Goal: Obtain resource: Download file/media

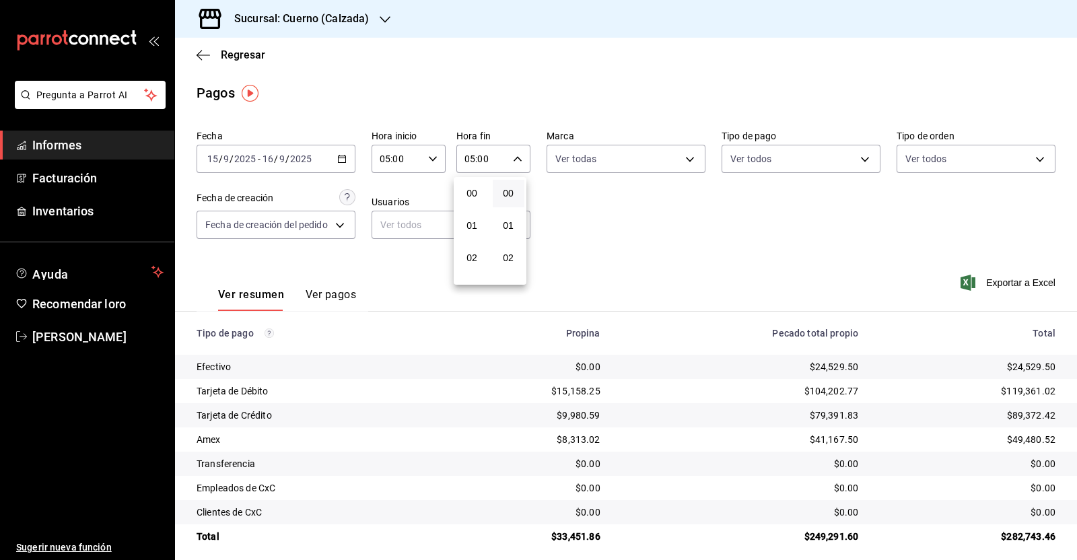
scroll to position [83, 0]
click at [203, 50] on div at bounding box center [538, 280] width 1077 height 560
click at [198, 52] on icon "button" at bounding box center [202, 55] width 13 height 12
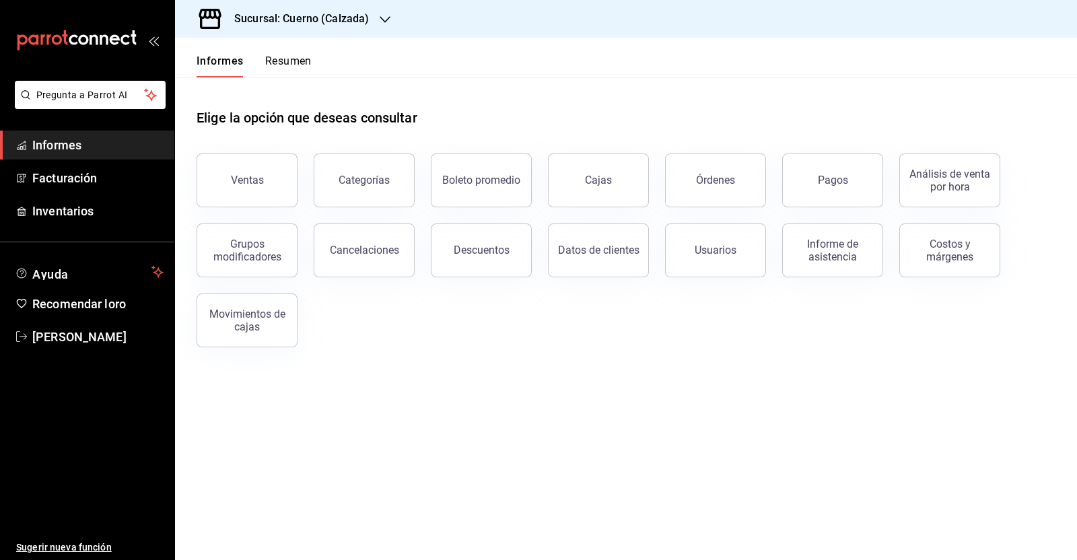
click at [724, 186] on button "Órdenes" at bounding box center [715, 180] width 101 height 54
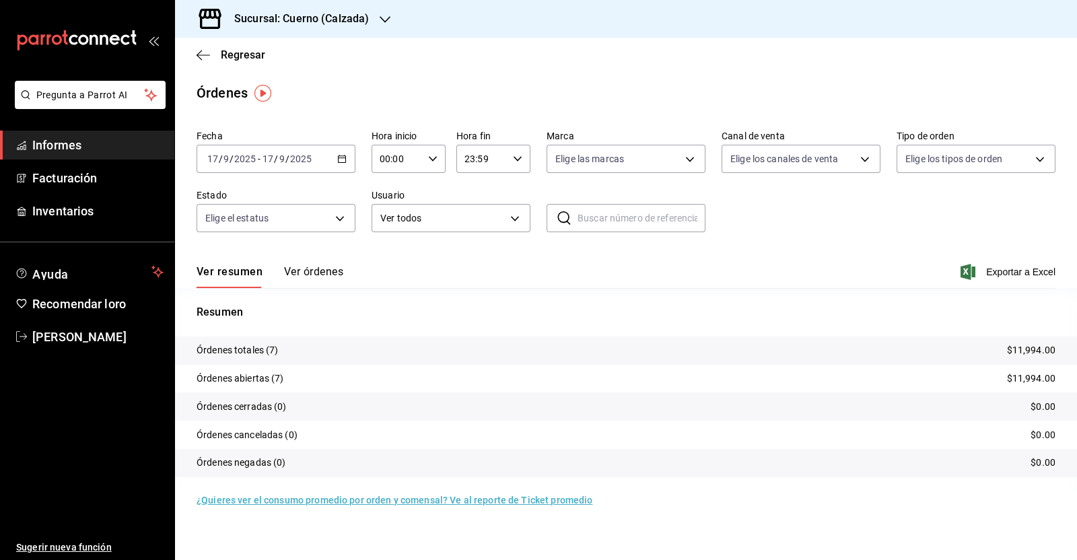
click at [344, 163] on icon "button" at bounding box center [341, 158] width 9 height 9
click at [267, 348] on font "Rango de fechas" at bounding box center [243, 350] width 71 height 11
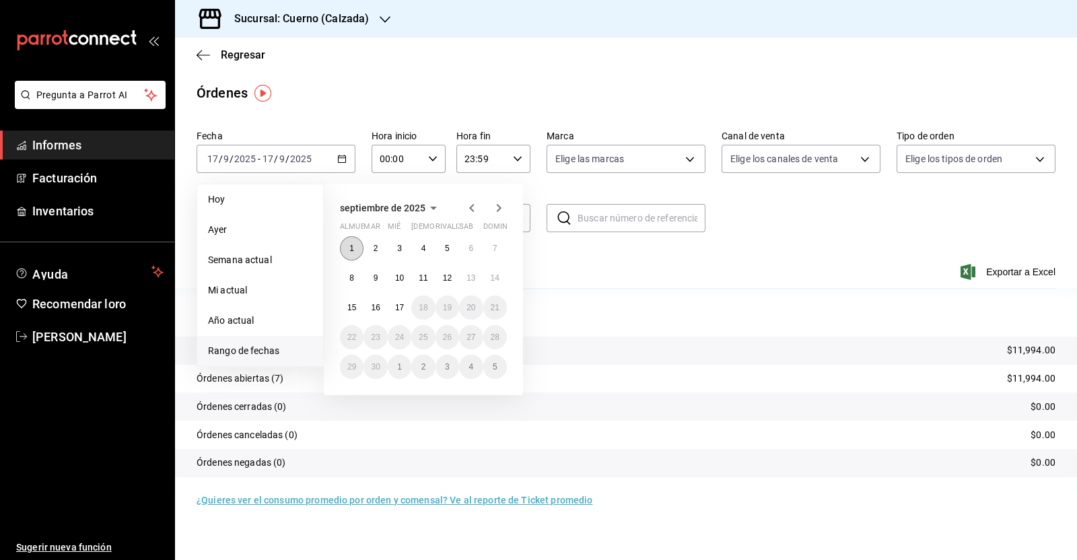
click at [348, 252] on button "1" at bounding box center [352, 248] width 24 height 24
drag, startPoint x: 393, startPoint y: 306, endPoint x: 435, endPoint y: 155, distance: 157.0
click at [394, 306] on button "17" at bounding box center [400, 307] width 24 height 24
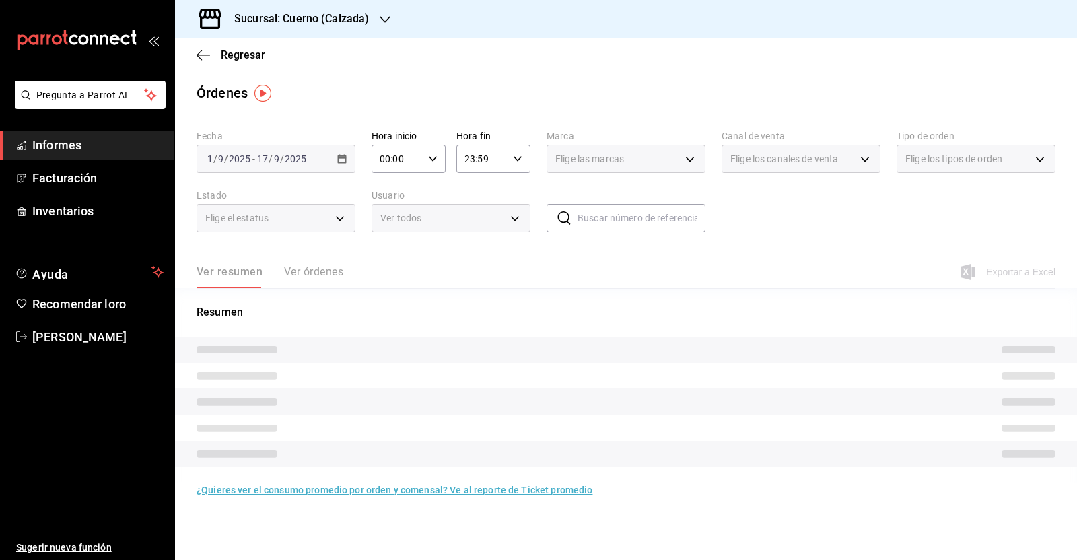
click at [435, 155] on icon "button" at bounding box center [432, 158] width 9 height 9
click at [394, 268] on font "05" at bounding box center [390, 271] width 11 height 11
type input "05:00"
click at [515, 161] on div at bounding box center [538, 280] width 1077 height 560
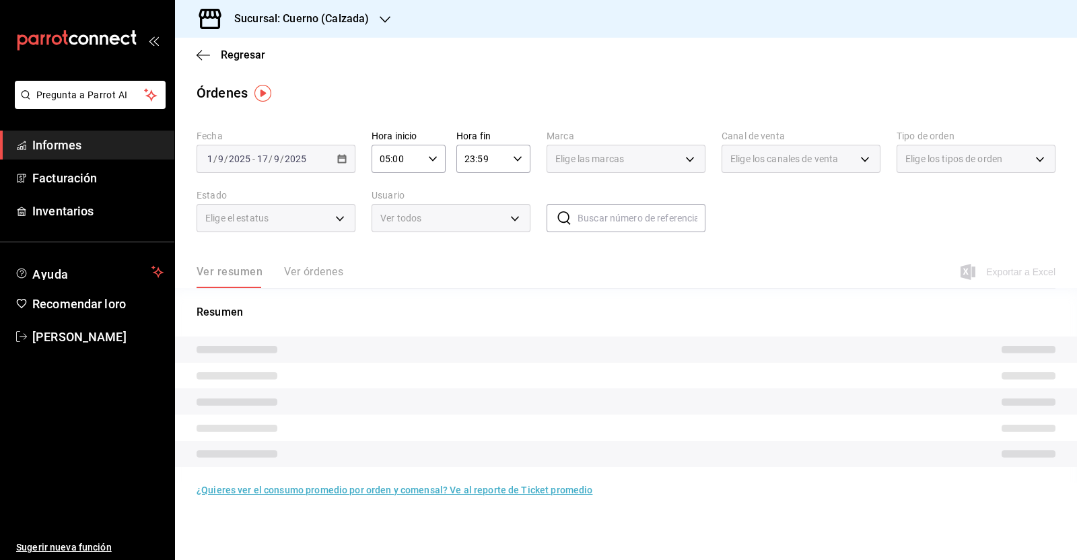
click at [515, 161] on icon "button" at bounding box center [517, 158] width 9 height 9
drag, startPoint x: 470, startPoint y: 264, endPoint x: 482, endPoint y: 260, distance: 12.1
click at [470, 266] on font "05" at bounding box center [475, 265] width 11 height 11
click at [519, 186] on button "00" at bounding box center [512, 193] width 32 height 27
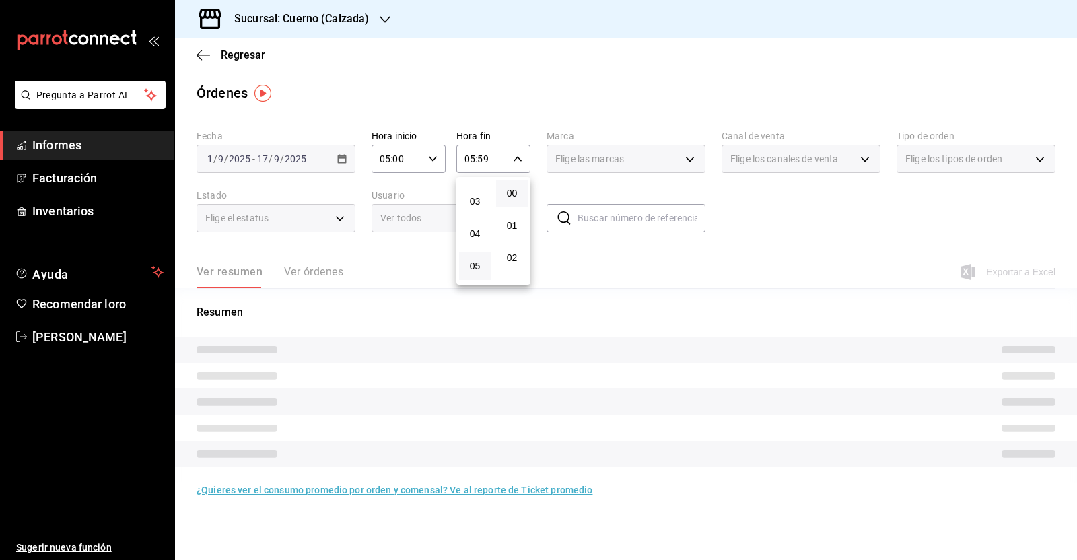
type input "05:00"
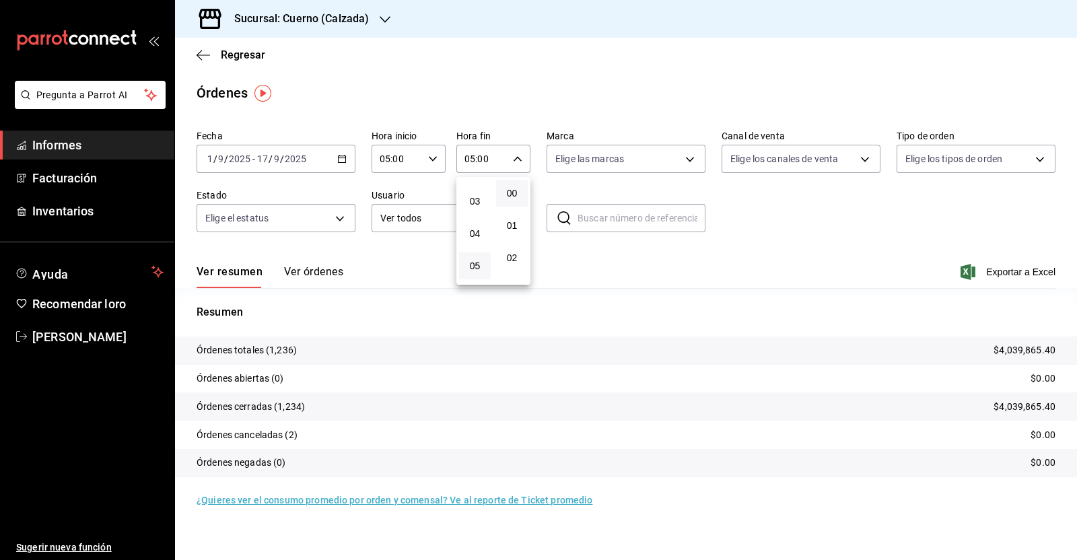
click at [361, 22] on div at bounding box center [538, 280] width 1077 height 560
click at [376, 17] on div "Sucursal: Cuerno (Calzada)" at bounding box center [291, 19] width 210 height 38
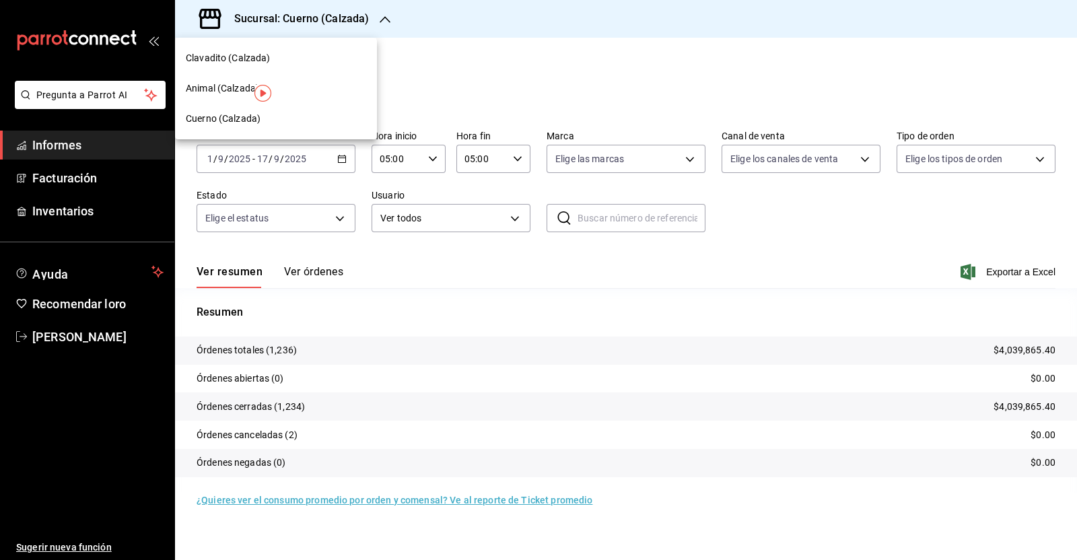
click at [221, 61] on font "Clavadito (Calzada)" at bounding box center [228, 57] width 85 height 11
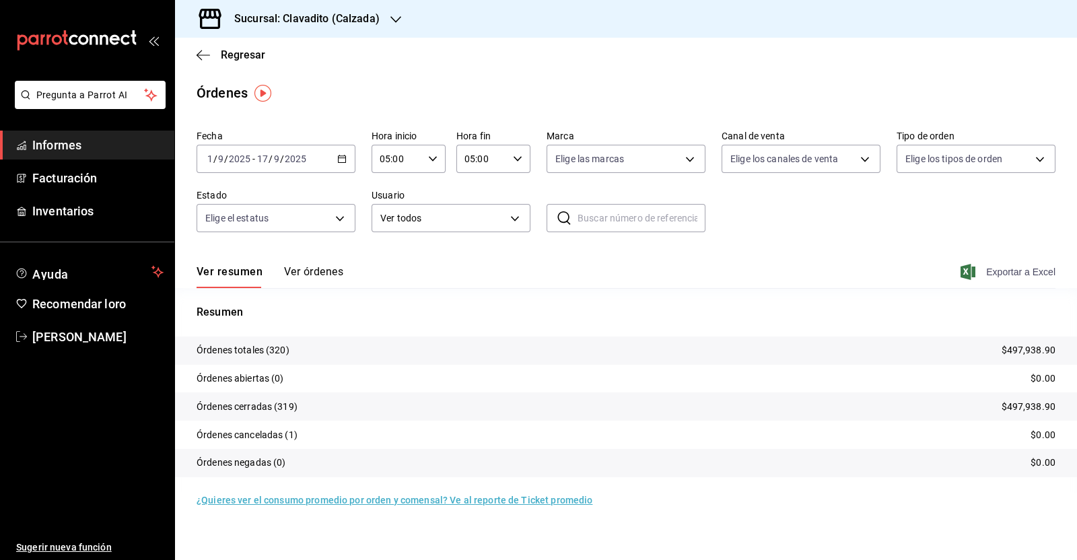
click at [1004, 270] on font "Exportar a Excel" at bounding box center [1020, 271] width 69 height 11
click at [201, 57] on icon "button" at bounding box center [202, 55] width 13 height 12
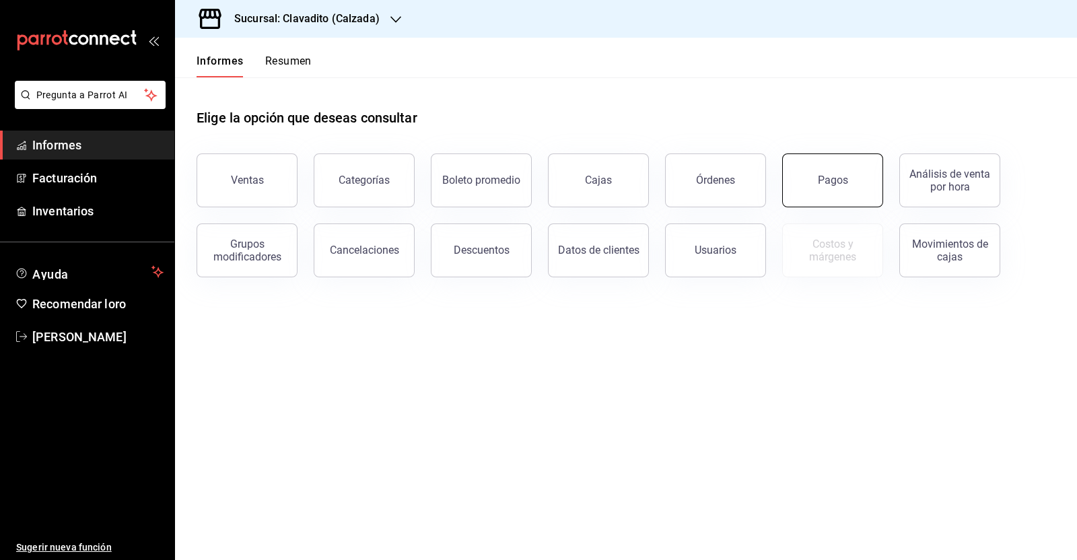
click at [802, 171] on button "Pagos" at bounding box center [832, 180] width 101 height 54
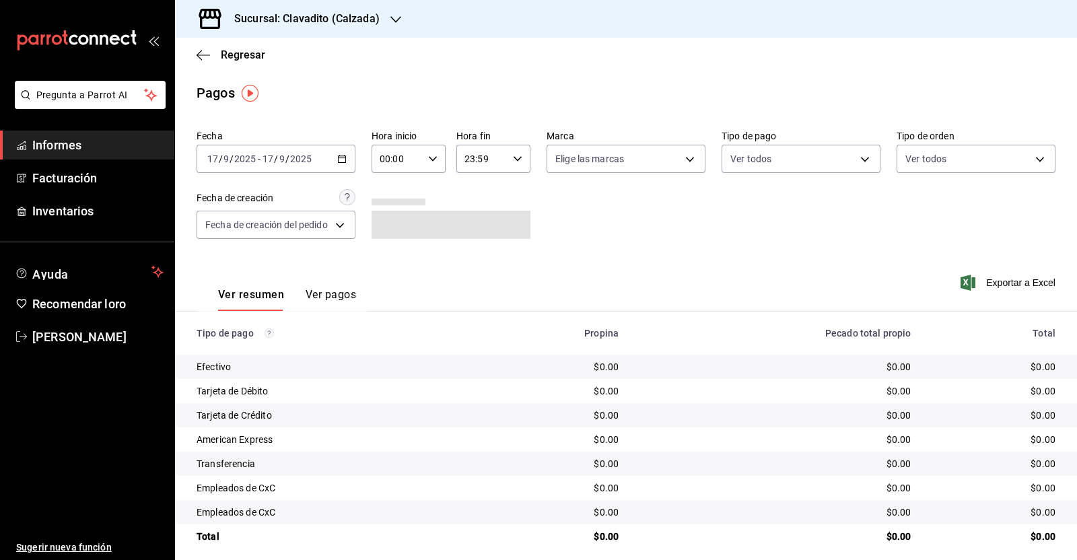
click at [337, 163] on icon "button" at bounding box center [341, 158] width 9 height 9
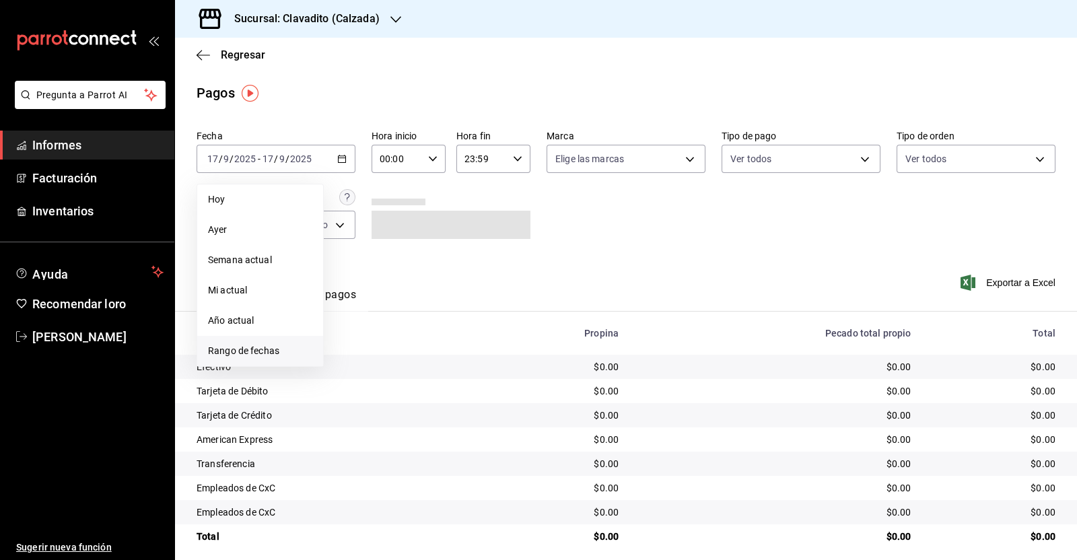
click at [244, 345] on font "Rango de fechas" at bounding box center [243, 350] width 71 height 11
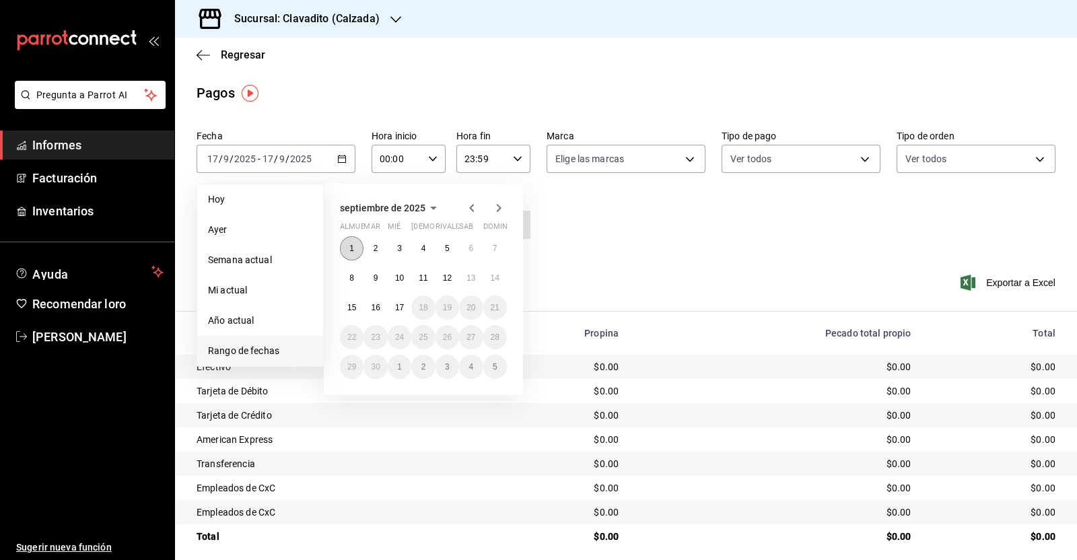
click at [353, 244] on font "1" at bounding box center [351, 248] width 5 height 9
click at [404, 305] on button "17" at bounding box center [400, 307] width 24 height 24
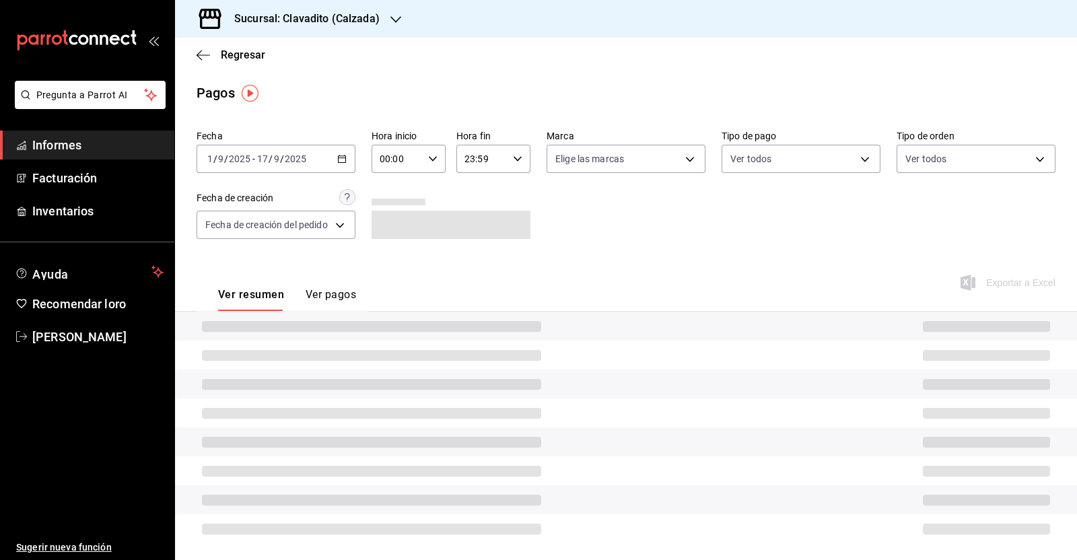
click at [438, 164] on div "00:00 Hora inicio" at bounding box center [408, 159] width 74 height 28
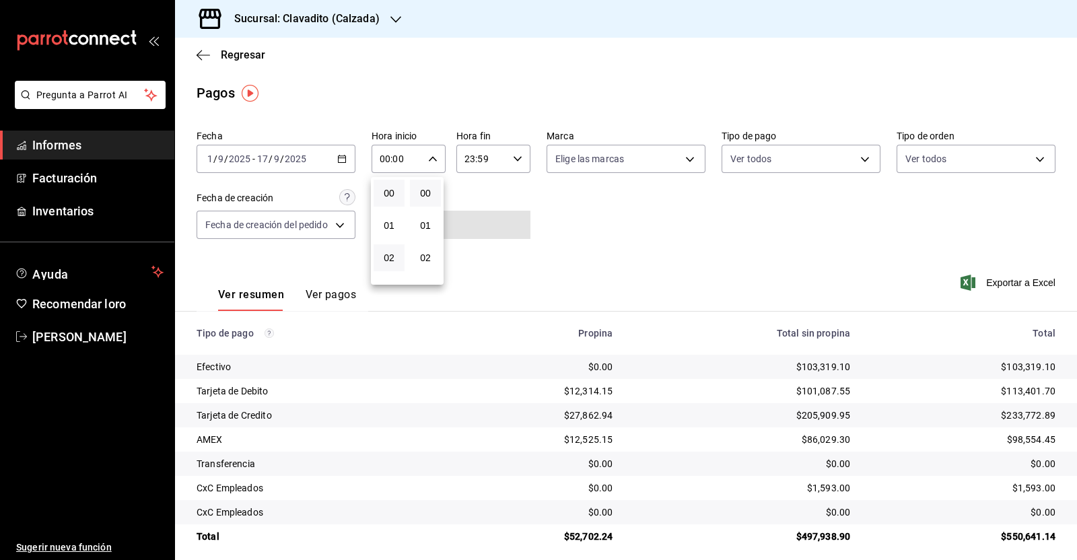
scroll to position [83, 0]
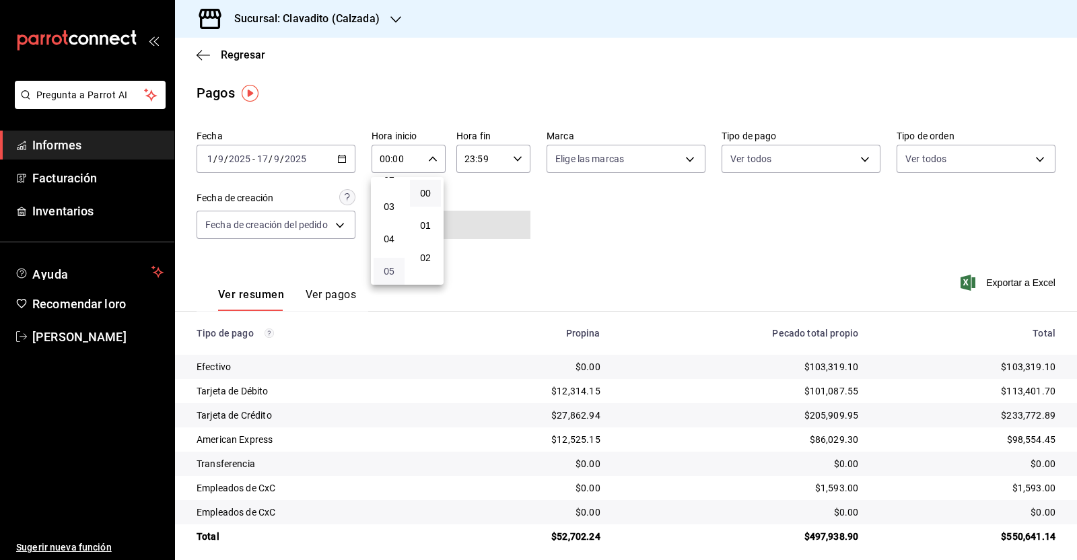
click at [387, 271] on font "05" at bounding box center [389, 271] width 11 height 11
type input "05:00"
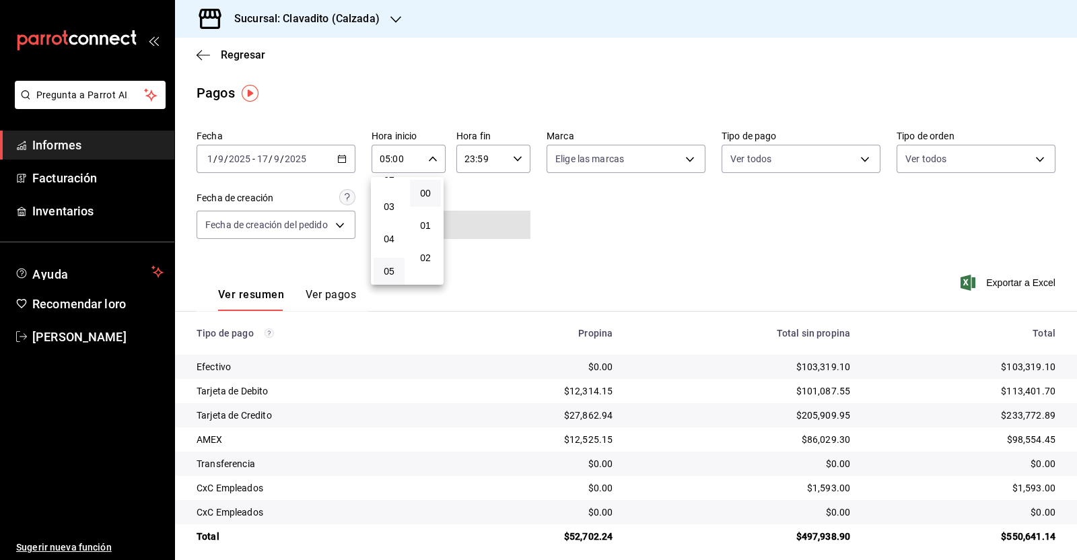
click at [517, 163] on div at bounding box center [538, 280] width 1077 height 560
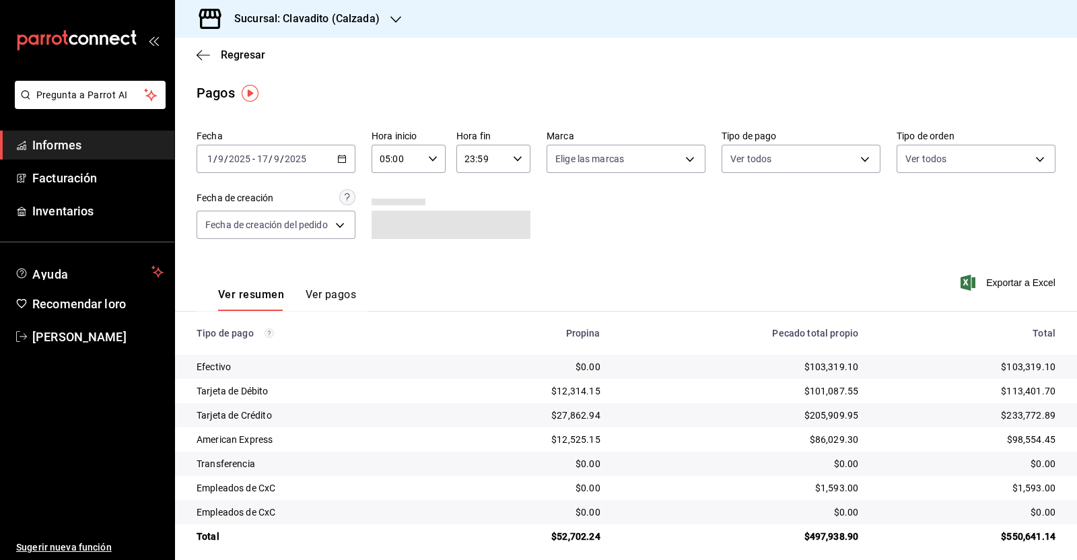
click at [509, 149] on div "23:59 Hora fin" at bounding box center [493, 159] width 74 height 28
click at [471, 264] on font "05" at bounding box center [471, 265] width 11 height 11
click at [509, 190] on font "00" at bounding box center [508, 193] width 11 height 11
type input "05:00"
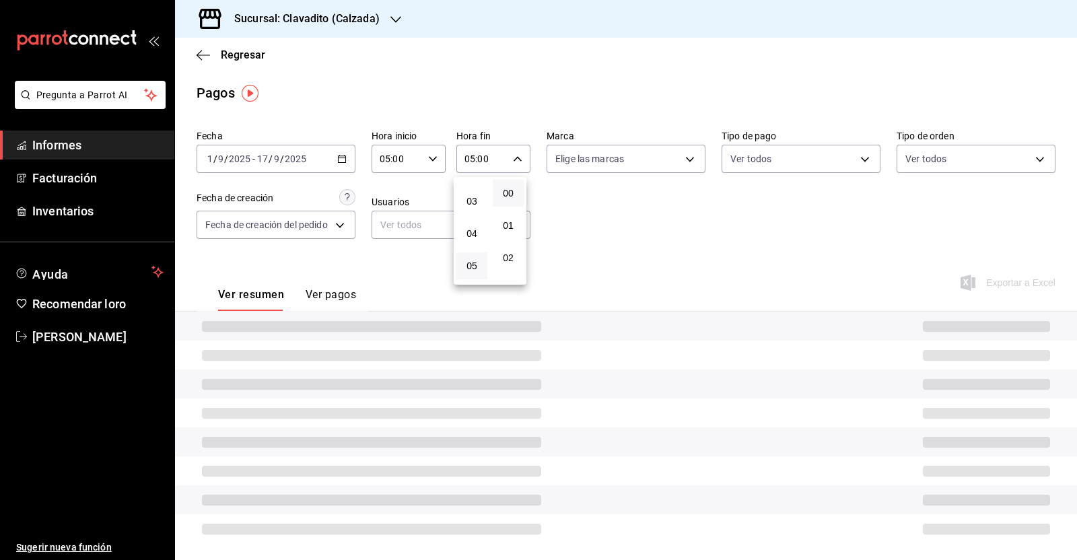
click at [647, 228] on div at bounding box center [538, 280] width 1077 height 560
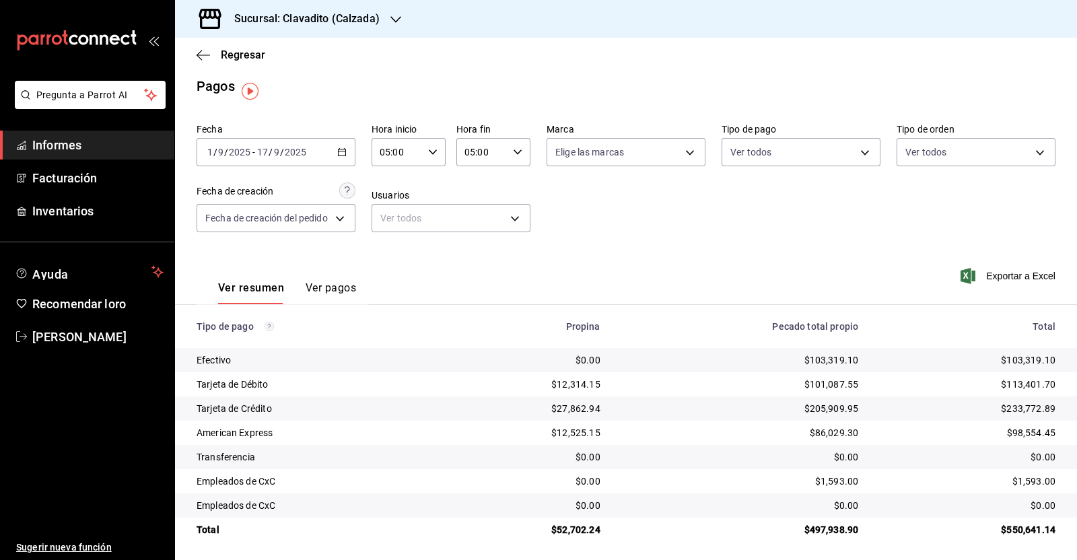
scroll to position [10, 0]
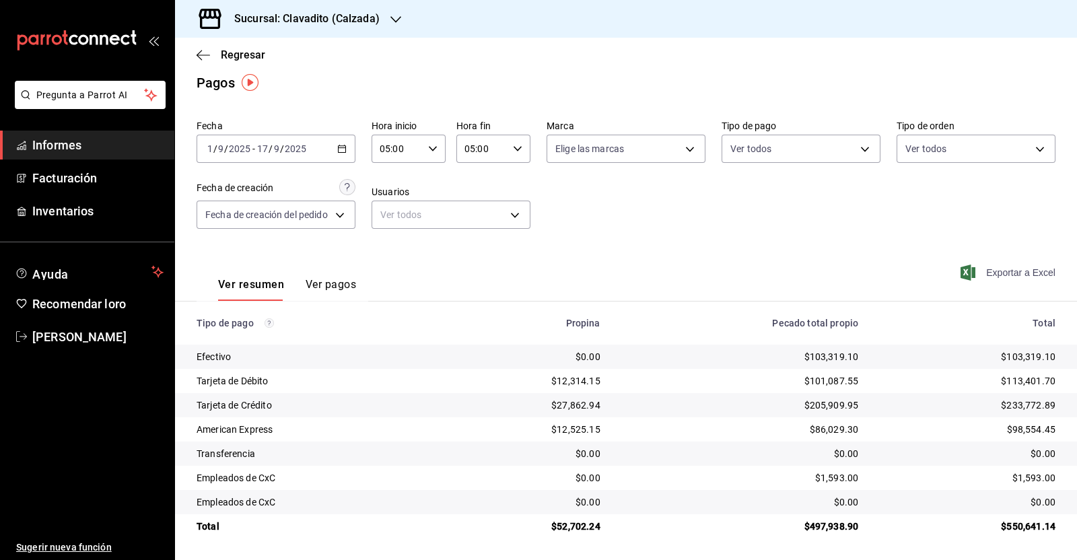
click at [1016, 270] on font "Exportar a Excel" at bounding box center [1020, 272] width 69 height 11
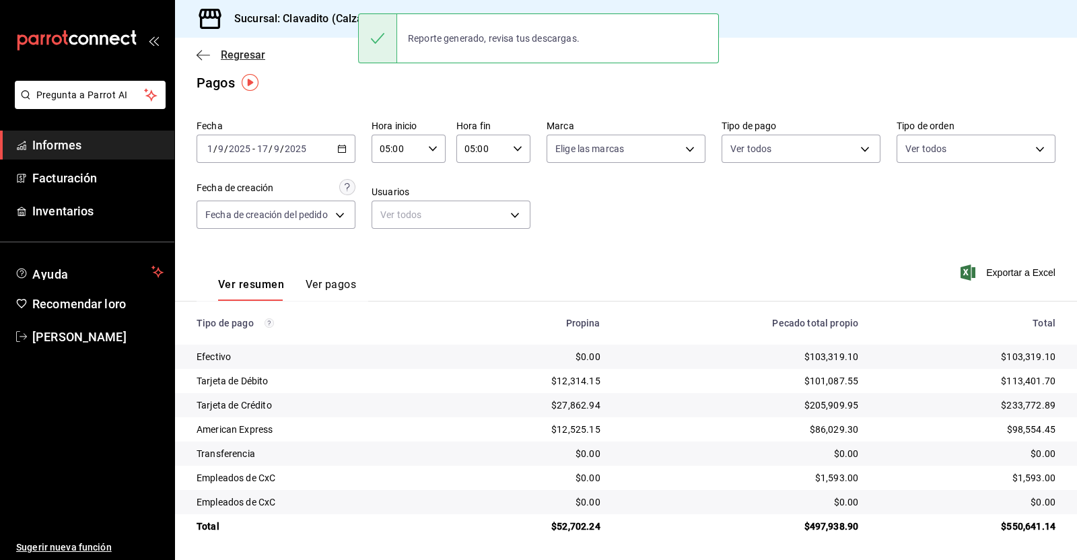
click at [198, 56] on icon "button" at bounding box center [202, 55] width 13 height 12
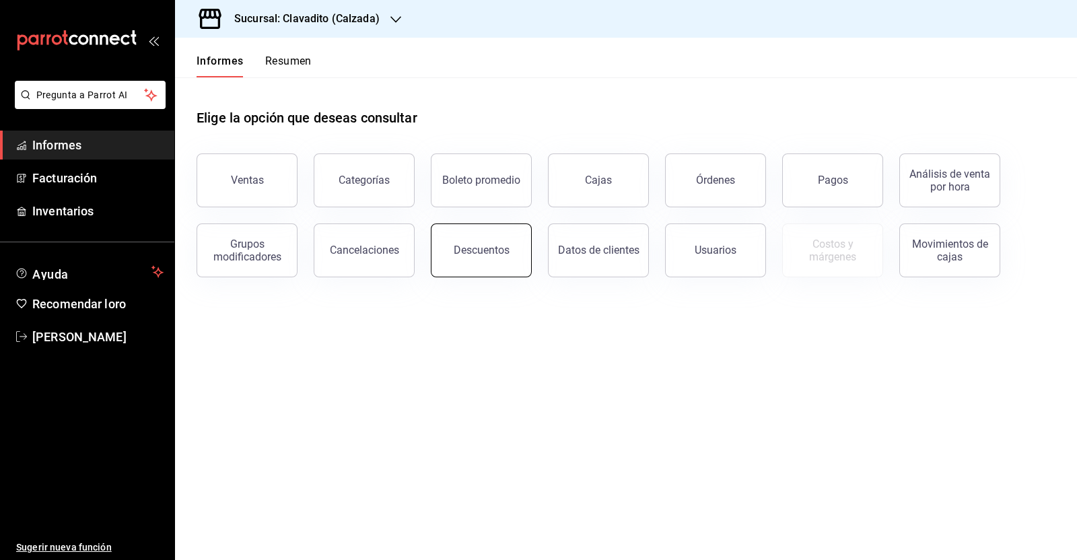
click at [491, 255] on font "Descuentos" at bounding box center [481, 250] width 56 height 13
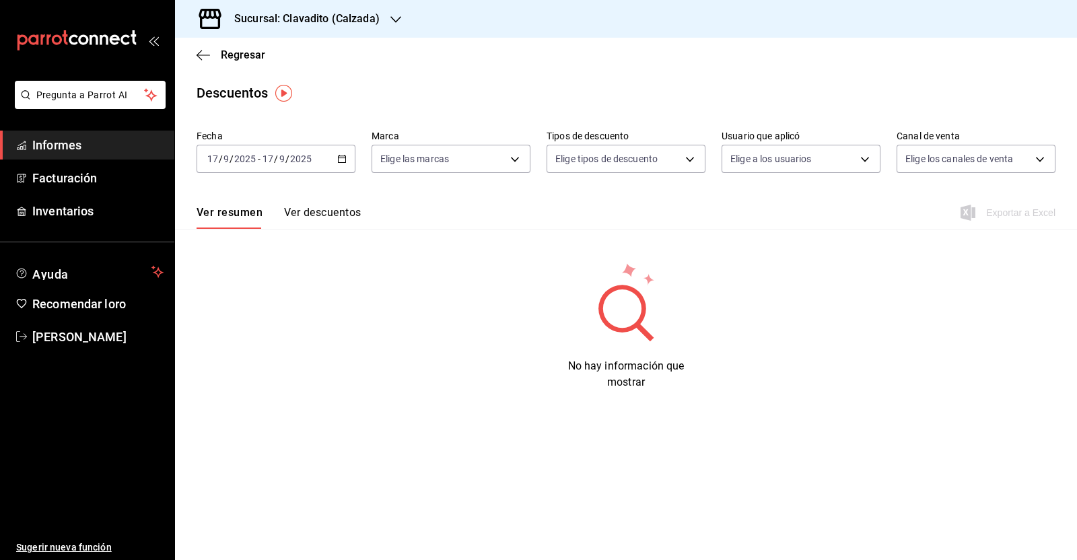
click at [349, 163] on div "[DATE] [DATE] - [DATE] [DATE]" at bounding box center [275, 159] width 159 height 28
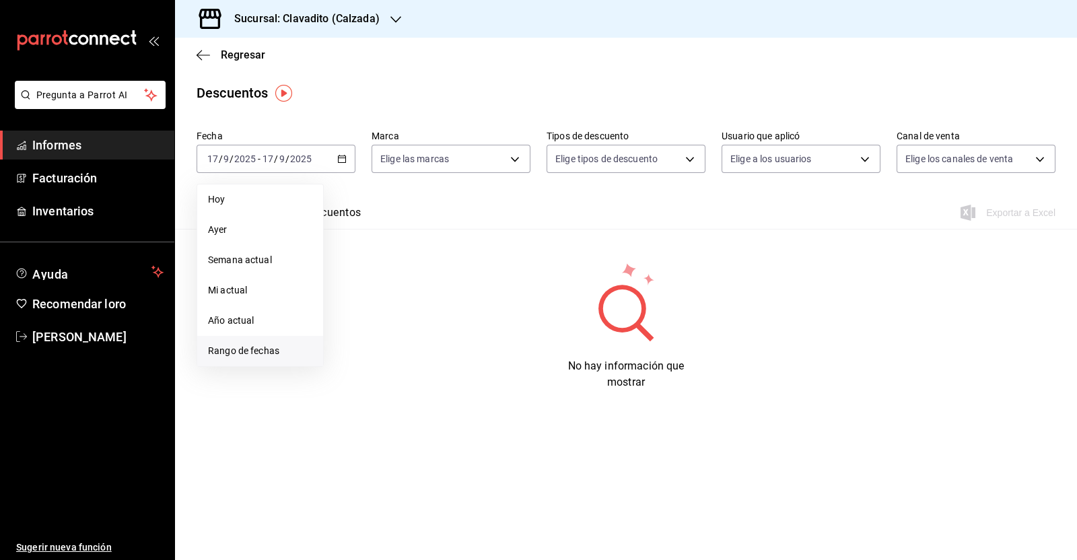
click at [291, 353] on span "Rango de fechas" at bounding box center [260, 351] width 104 height 14
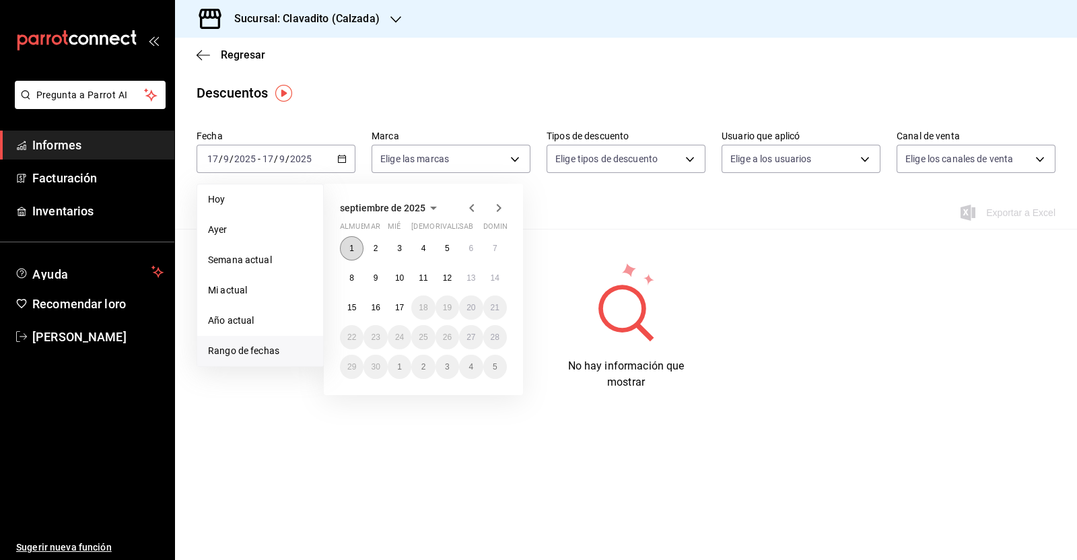
click at [346, 249] on button "1" at bounding box center [352, 248] width 24 height 24
click at [397, 307] on font "17" at bounding box center [399, 307] width 9 height 9
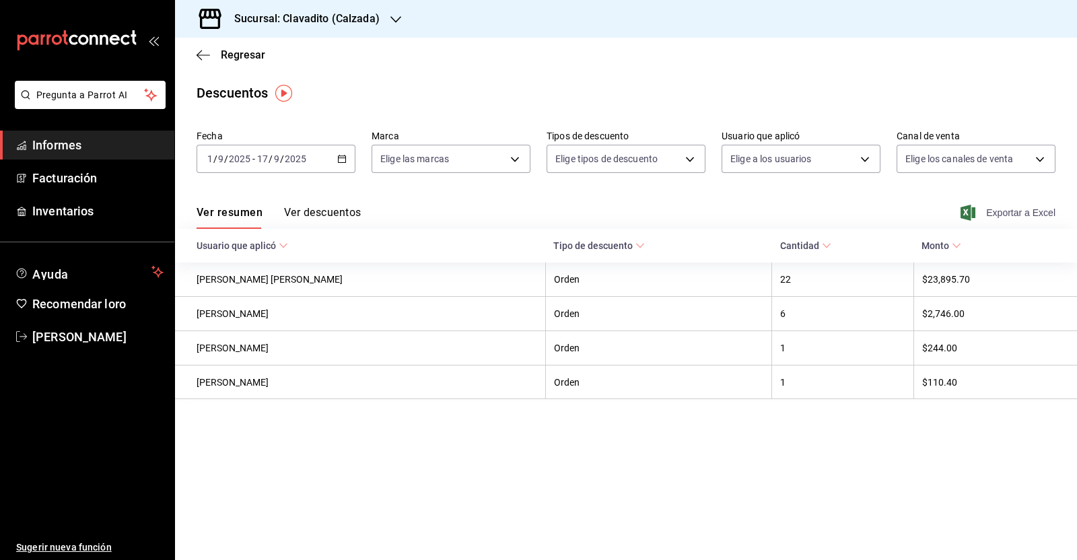
click at [985, 217] on span "Exportar a Excel" at bounding box center [1009, 213] width 92 height 16
click at [347, 24] on font "Sucursal: Clavadito (Calzada)" at bounding box center [306, 18] width 145 height 13
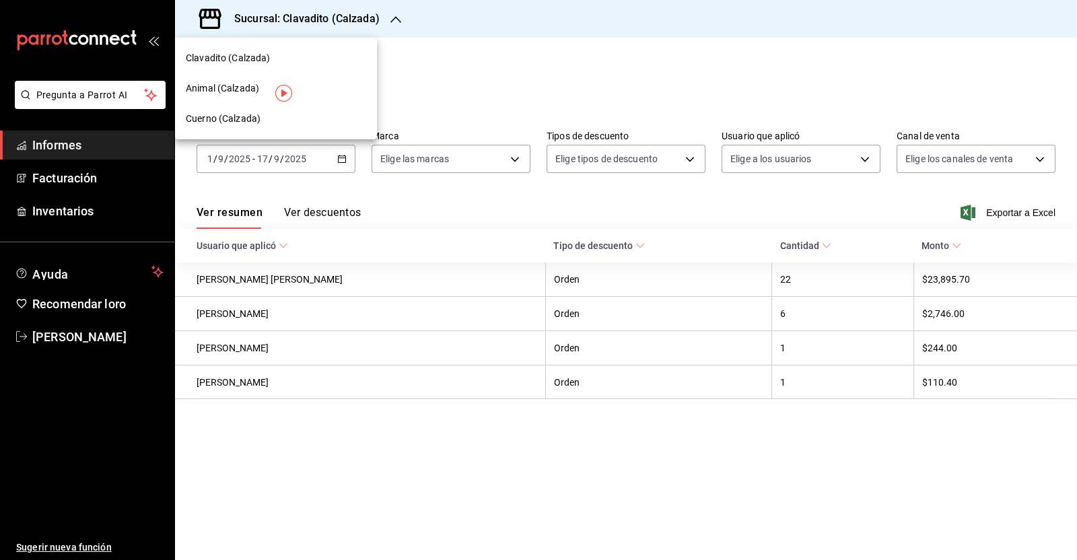
click at [209, 112] on span "Cuerno (Calzada)" at bounding box center [223, 119] width 75 height 14
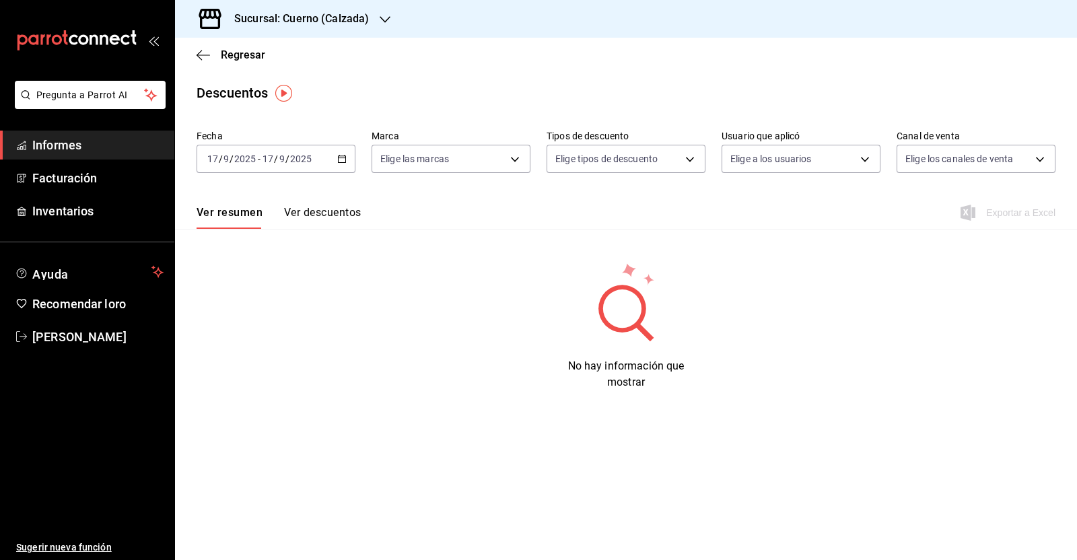
click at [201, 61] on div "Regresar" at bounding box center [626, 55] width 902 height 34
click at [207, 48] on span "Regresar" at bounding box center [230, 54] width 69 height 13
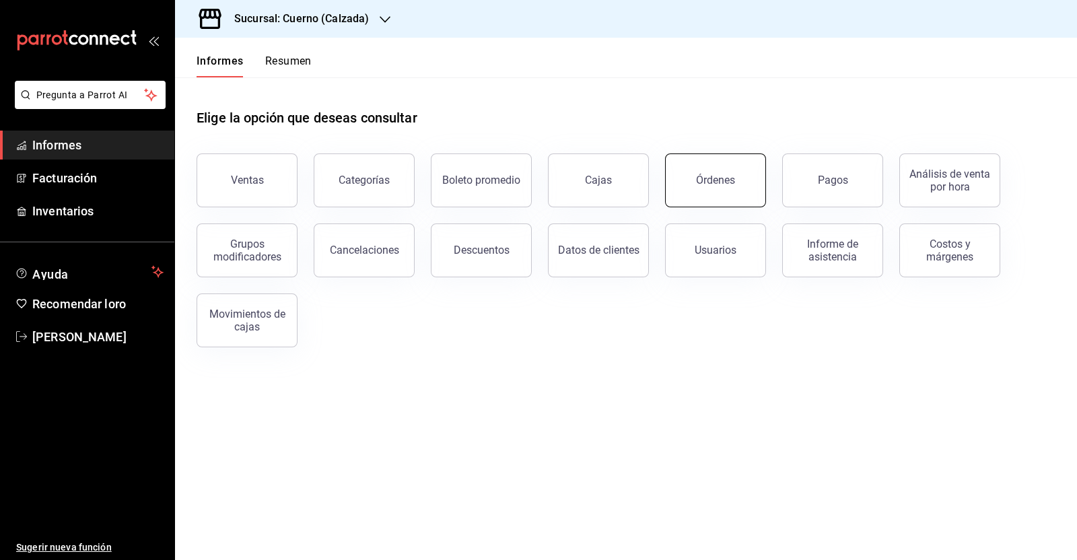
click at [703, 189] on button "Órdenes" at bounding box center [715, 180] width 101 height 54
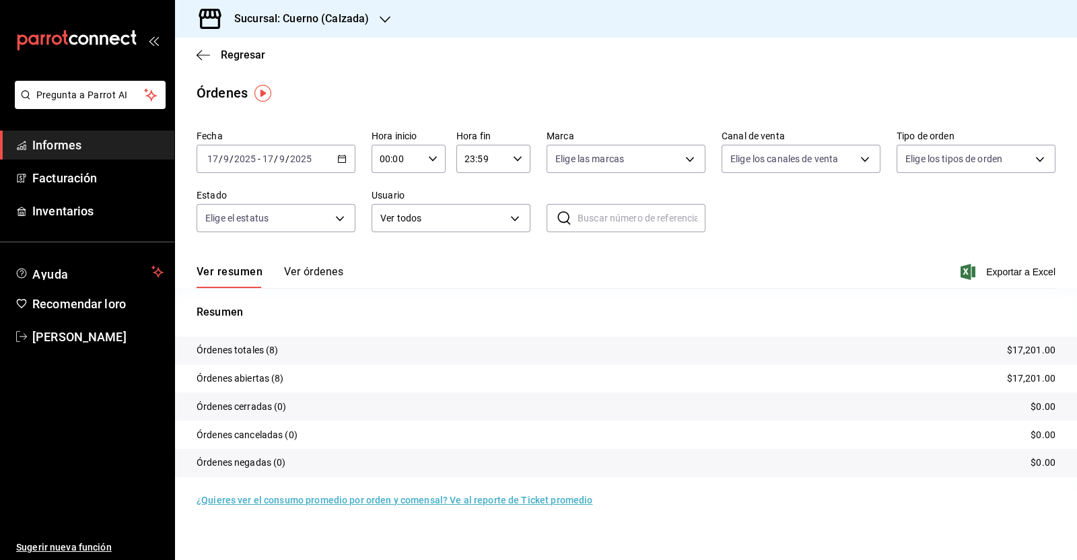
click at [340, 159] on icon "button" at bounding box center [341, 158] width 9 height 9
click at [270, 348] on font "Rango de fechas" at bounding box center [243, 350] width 71 height 11
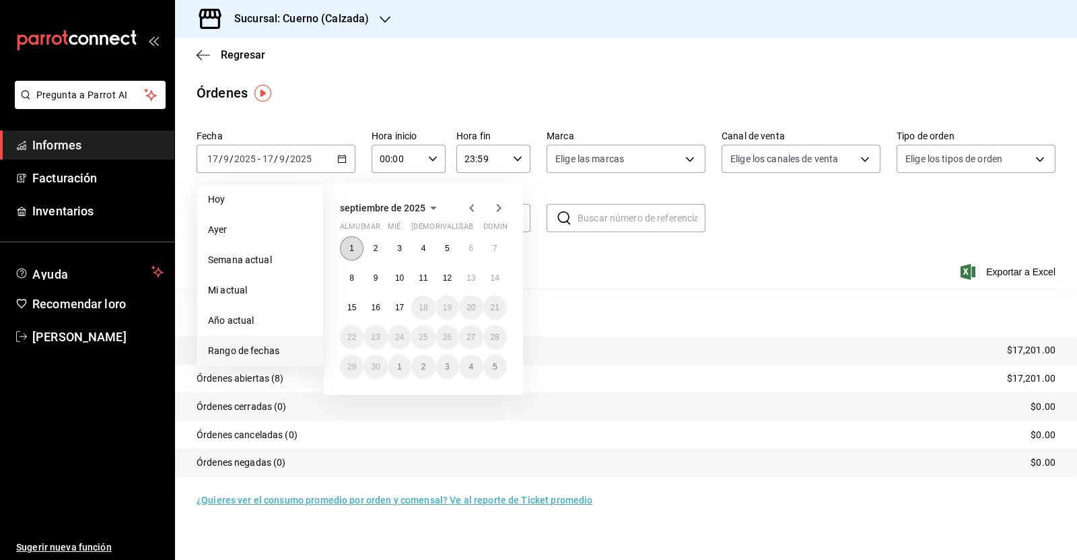
click at [347, 244] on button "1" at bounding box center [352, 248] width 24 height 24
click at [396, 310] on font "17" at bounding box center [399, 307] width 9 height 9
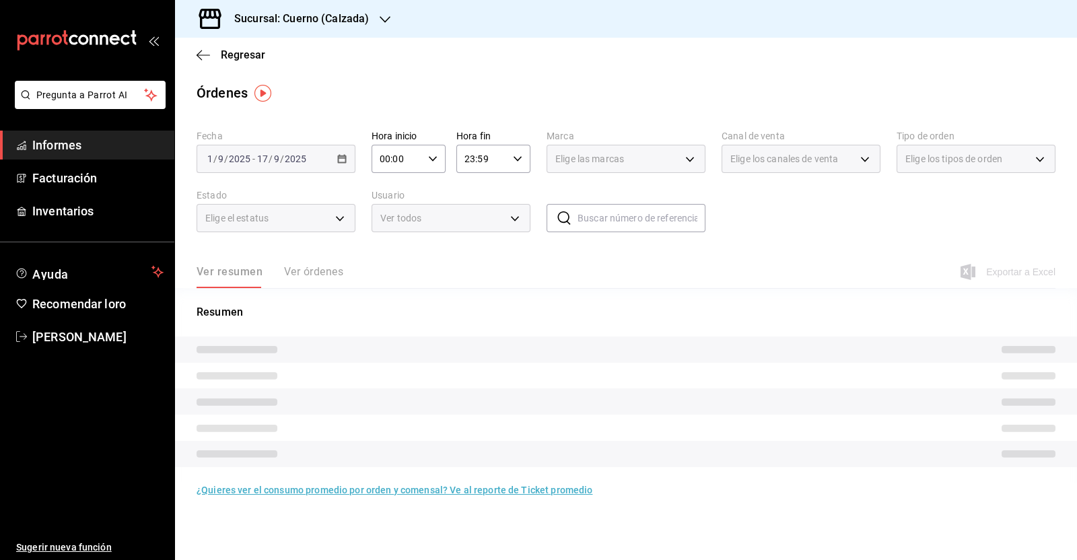
click at [437, 162] on icon "button" at bounding box center [432, 158] width 9 height 9
drag, startPoint x: 390, startPoint y: 193, endPoint x: 421, endPoint y: 184, distance: 31.5
click at [391, 192] on font "05" at bounding box center [390, 187] width 11 height 11
type input "05:00"
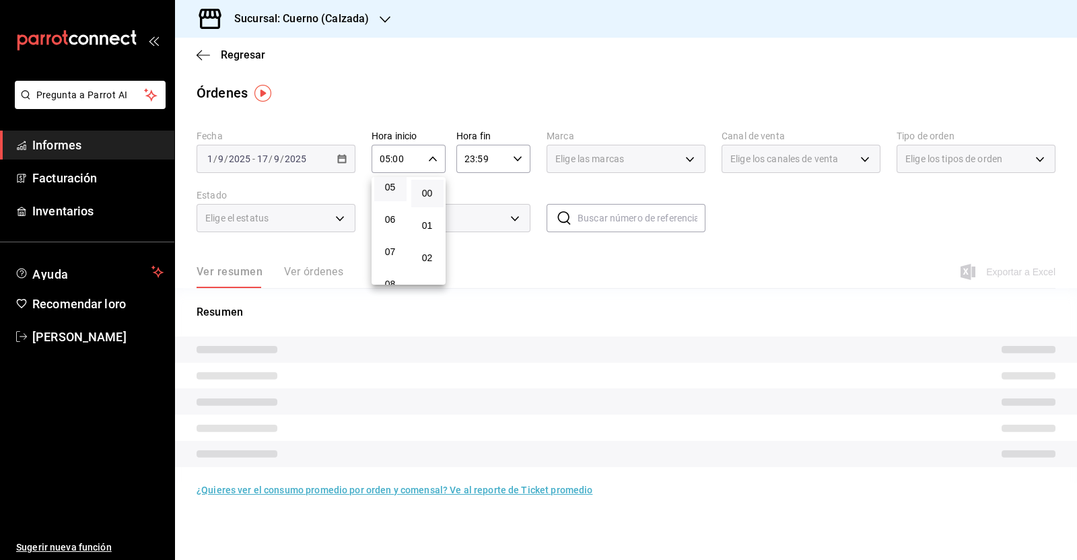
click at [513, 164] on div at bounding box center [538, 280] width 1077 height 560
click at [519, 159] on icon "button" at bounding box center [517, 158] width 9 height 9
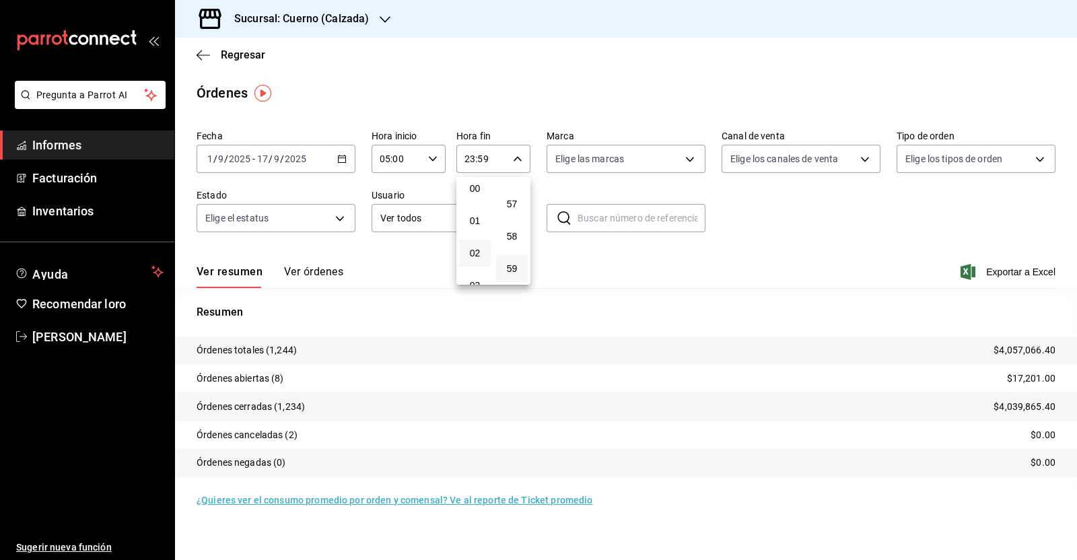
scroll to position [89, 0]
click at [472, 264] on font "05" at bounding box center [475, 265] width 11 height 11
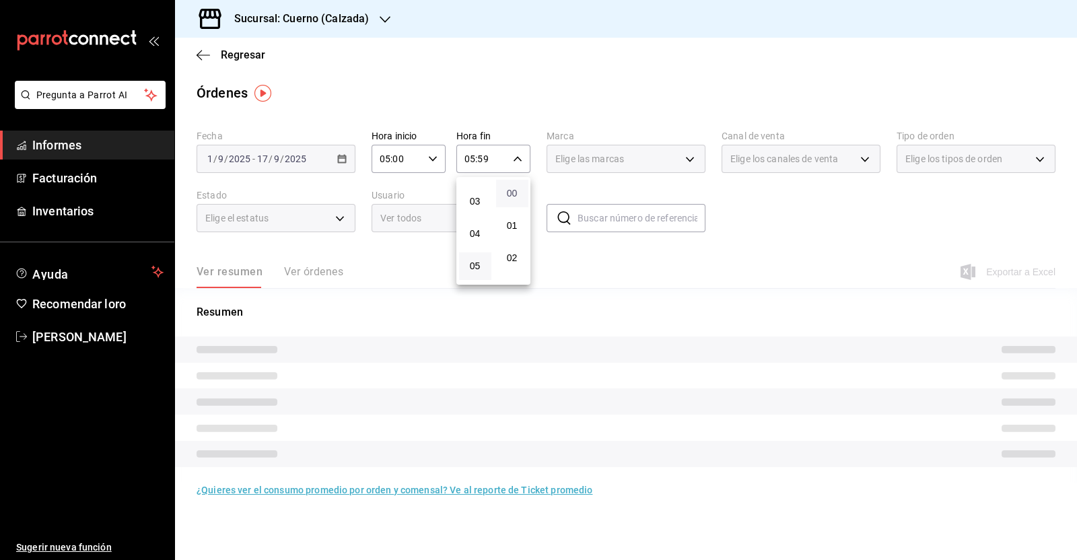
click at [510, 194] on font "00" at bounding box center [512, 193] width 11 height 11
type input "05:00"
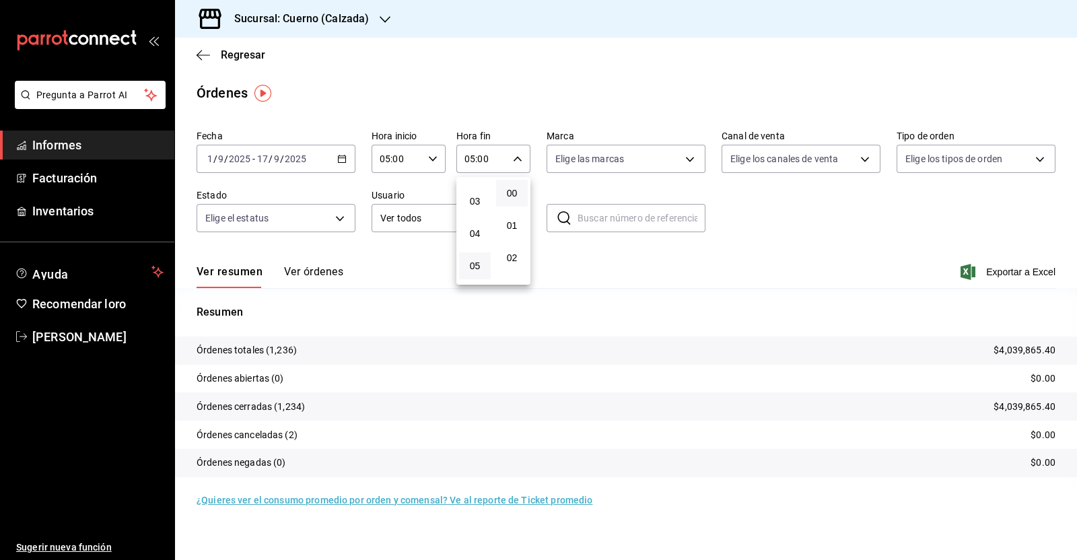
click at [748, 226] on div at bounding box center [538, 280] width 1077 height 560
click at [1007, 267] on font "Exportar a Excel" at bounding box center [1020, 271] width 69 height 11
click at [1022, 270] on font "Exportar a Excel" at bounding box center [1020, 271] width 69 height 11
click at [205, 55] on icon "button" at bounding box center [202, 55] width 13 height 1
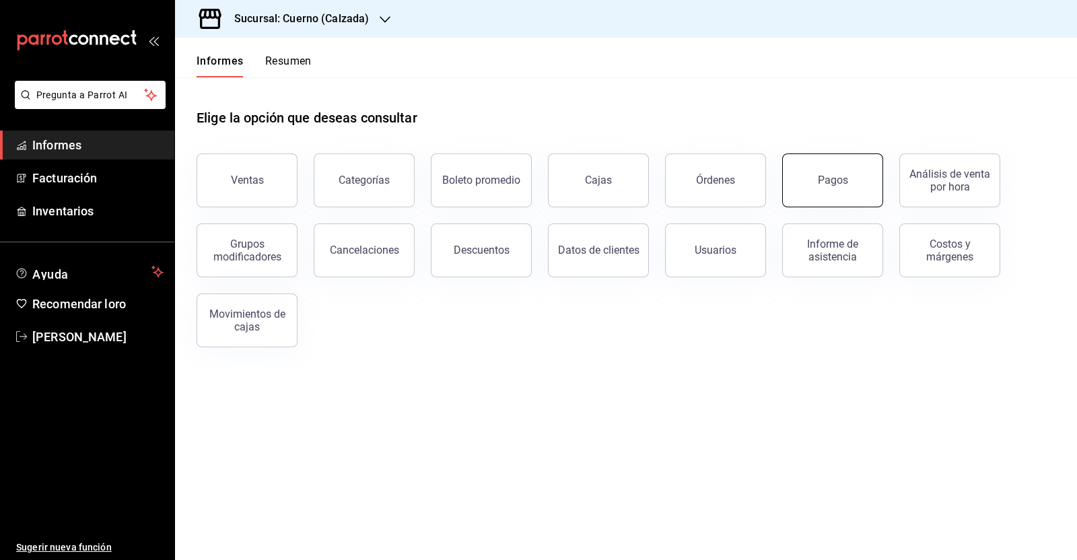
click at [859, 183] on button "Pagos" at bounding box center [832, 180] width 101 height 54
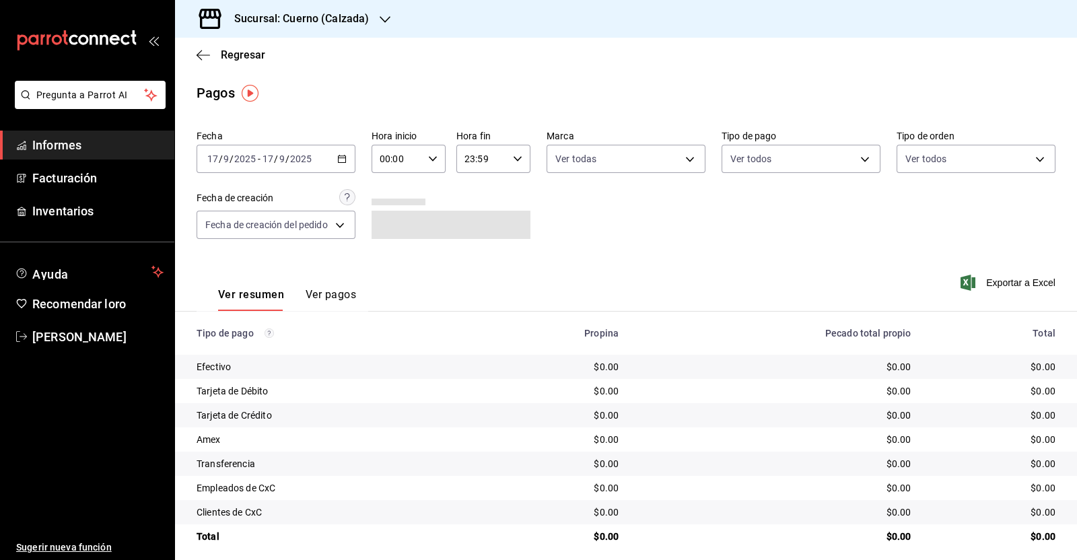
click at [343, 165] on div "[DATE] [DATE] - [DATE] [DATE]" at bounding box center [275, 159] width 159 height 28
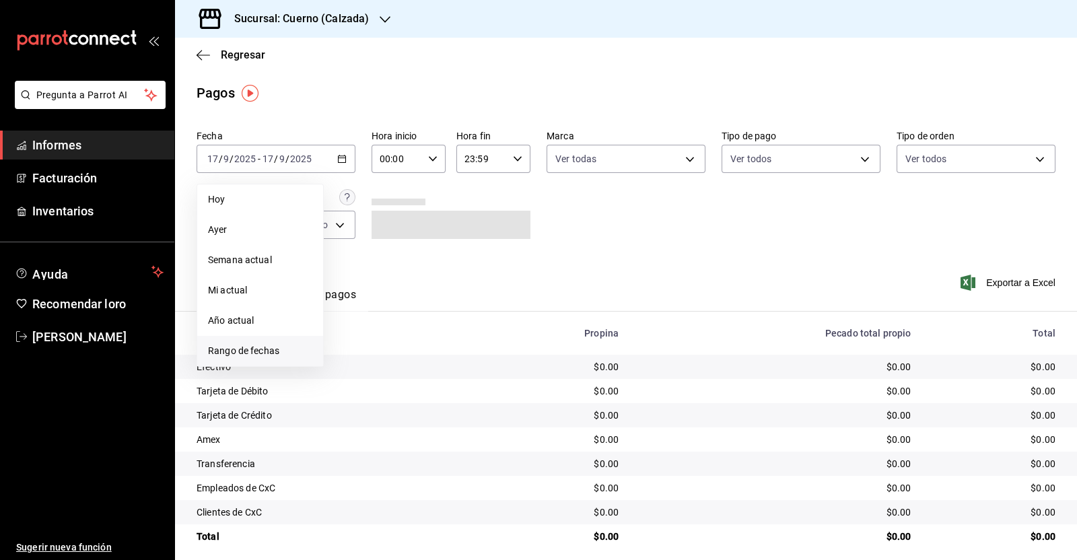
click at [283, 347] on span "Rango de fechas" at bounding box center [260, 351] width 104 height 14
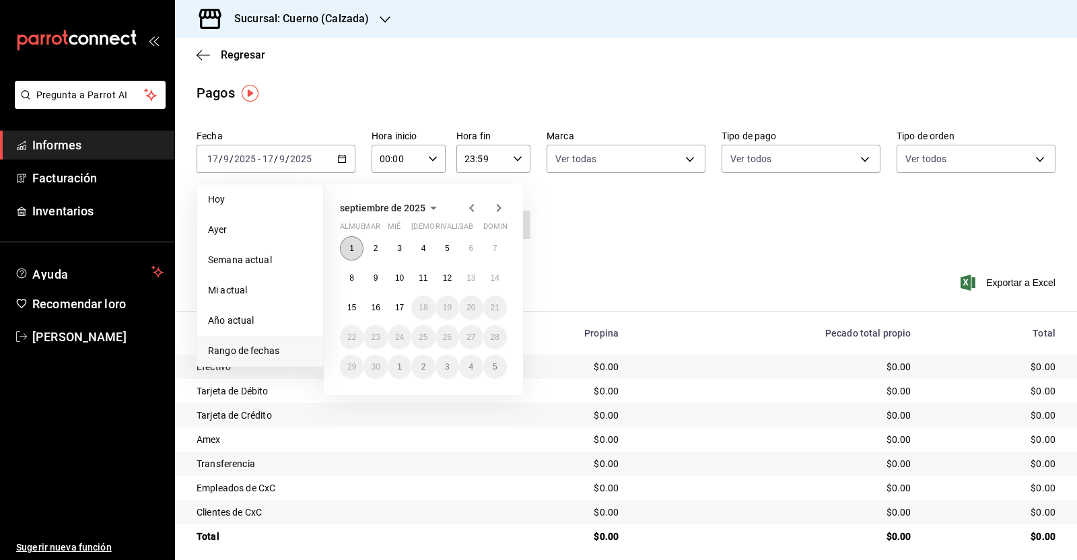
click at [351, 250] on font "1" at bounding box center [351, 248] width 5 height 9
click at [402, 311] on font "17" at bounding box center [399, 307] width 9 height 9
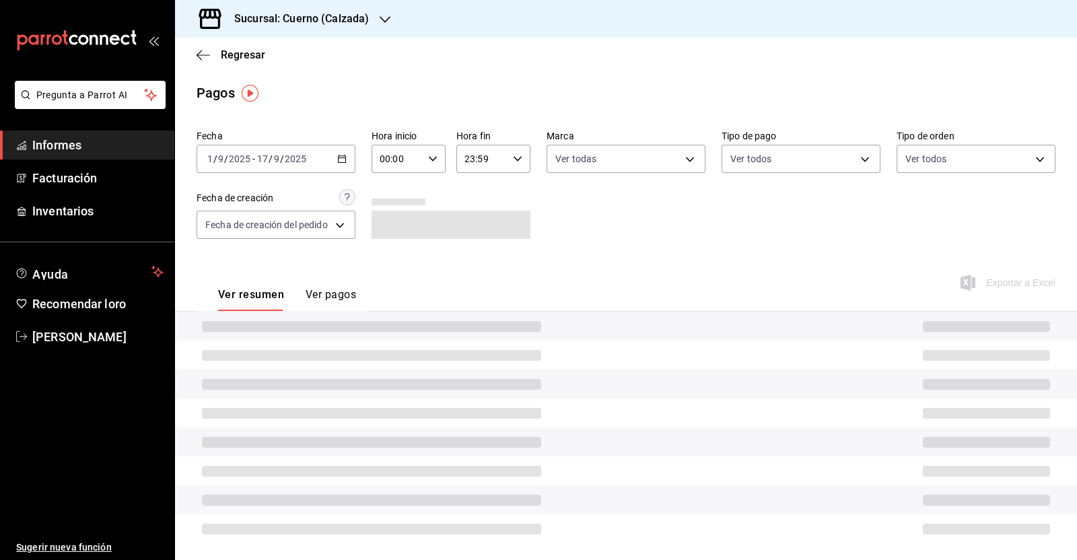
click at [431, 164] on div "00:00 Hora inicio" at bounding box center [408, 159] width 74 height 28
click at [384, 264] on button "05" at bounding box center [388, 271] width 31 height 27
type input "05:00"
click at [510, 164] on div at bounding box center [538, 280] width 1077 height 560
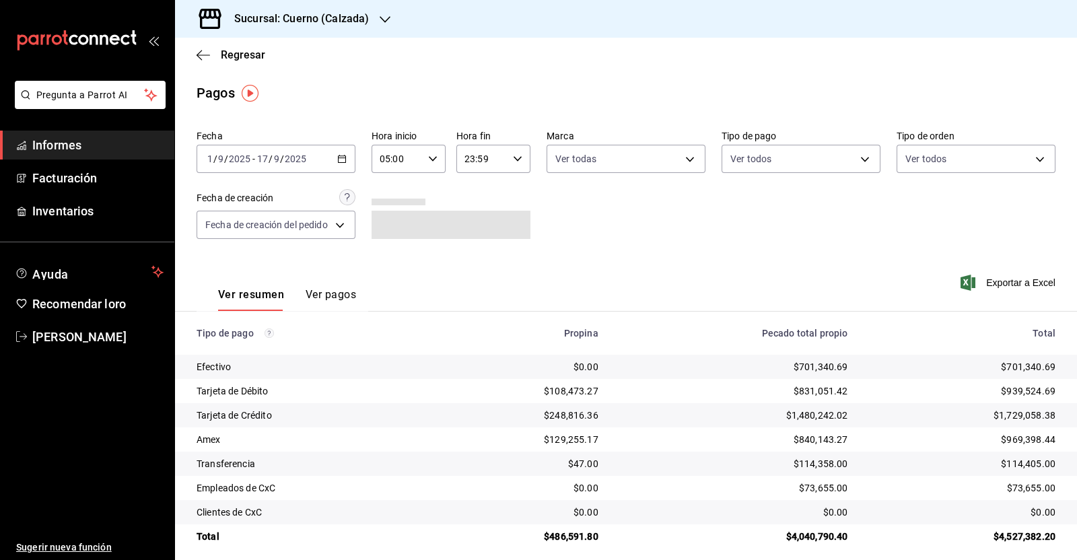
click at [513, 159] on \(Stroke\) "button" at bounding box center [517, 158] width 8 height 5
drag, startPoint x: 470, startPoint y: 182, endPoint x: 503, endPoint y: 238, distance: 64.5
click at [471, 182] on font "05" at bounding box center [471, 181] width 11 height 11
click at [515, 186] on button "00" at bounding box center [508, 193] width 31 height 27
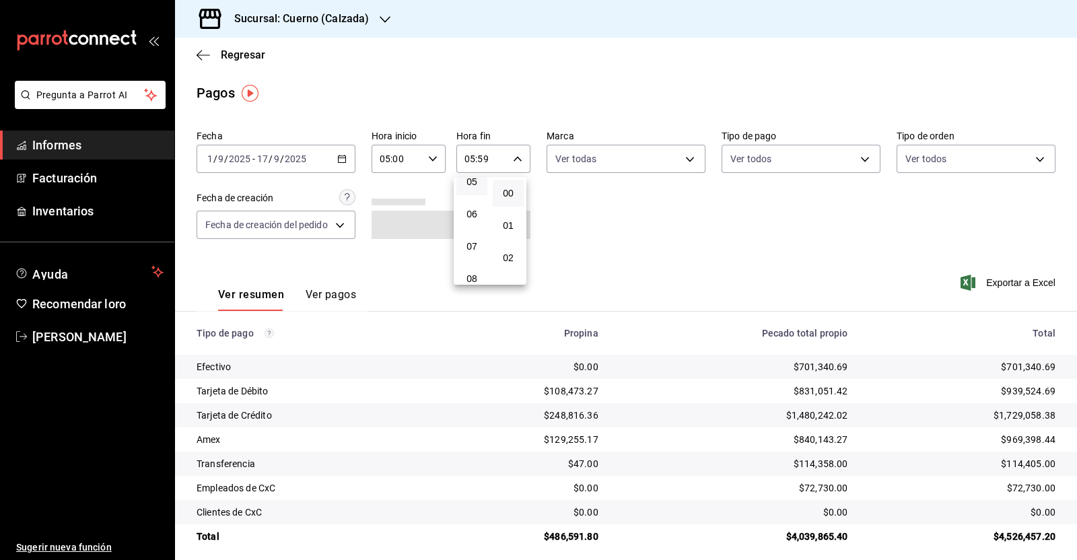
type input "05:00"
click at [990, 288] on div at bounding box center [538, 280] width 1077 height 560
click at [990, 283] on font "Exportar a Excel" at bounding box center [1020, 282] width 69 height 11
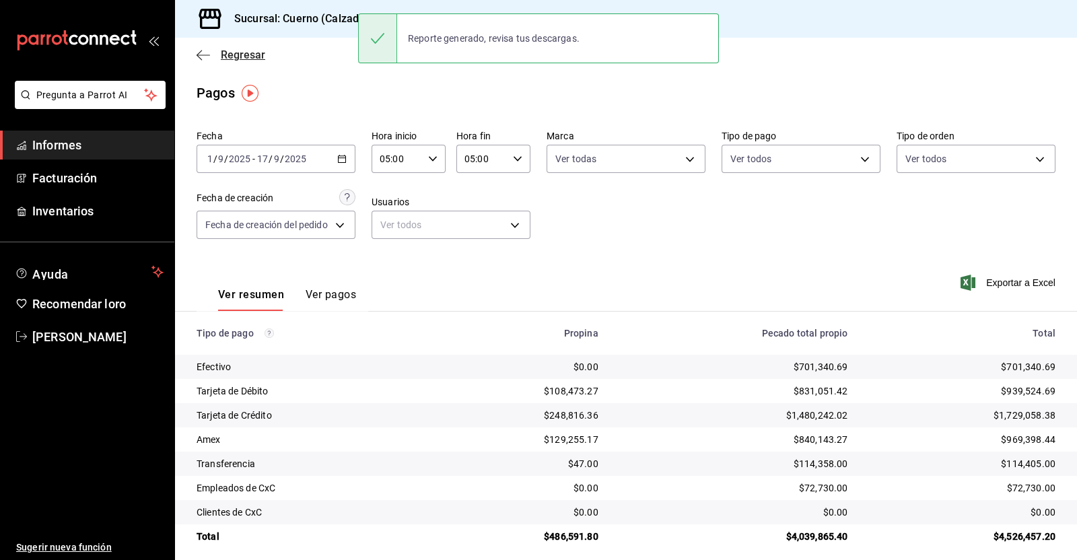
click at [198, 55] on icon "button" at bounding box center [202, 55] width 13 height 1
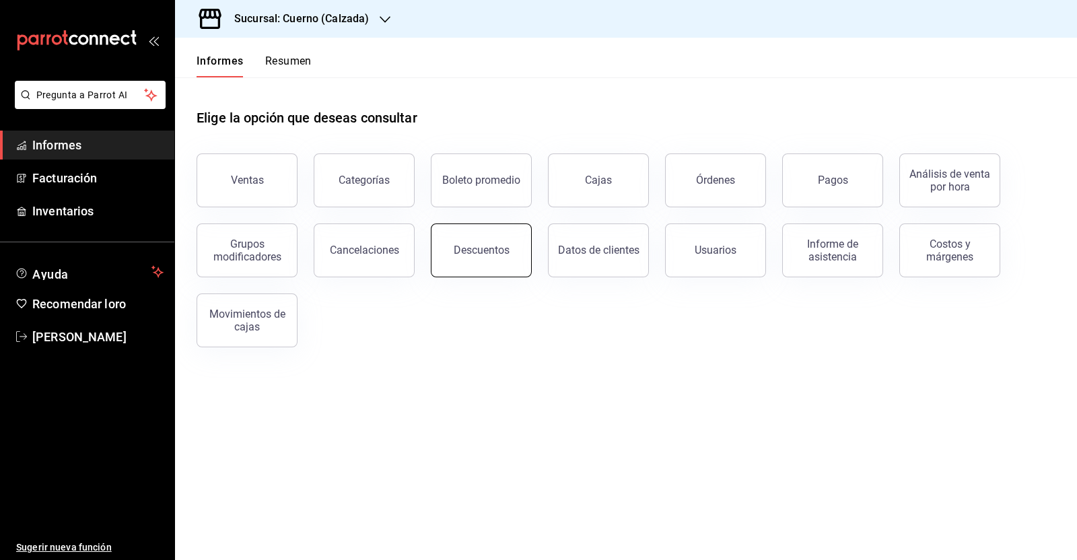
click at [515, 252] on button "Descuentos" at bounding box center [481, 250] width 101 height 54
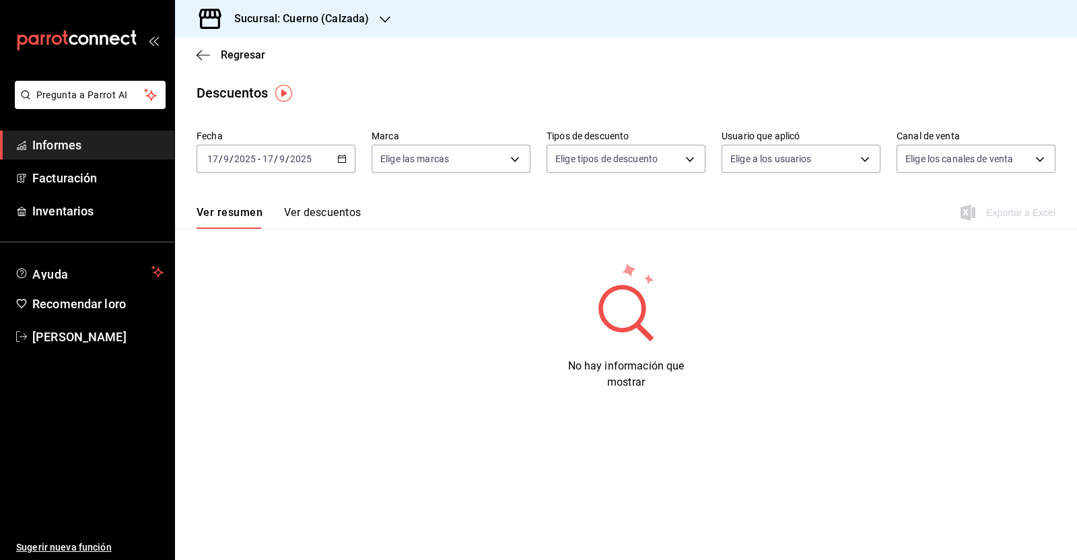
click at [344, 155] on icon "button" at bounding box center [341, 158] width 9 height 9
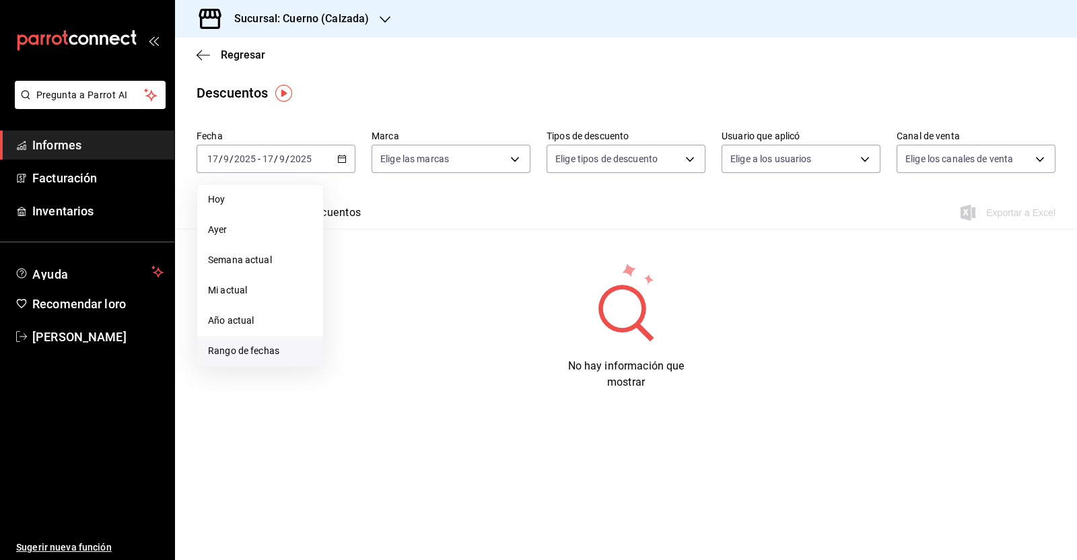
click at [258, 357] on span "Rango de fechas" at bounding box center [260, 351] width 104 height 14
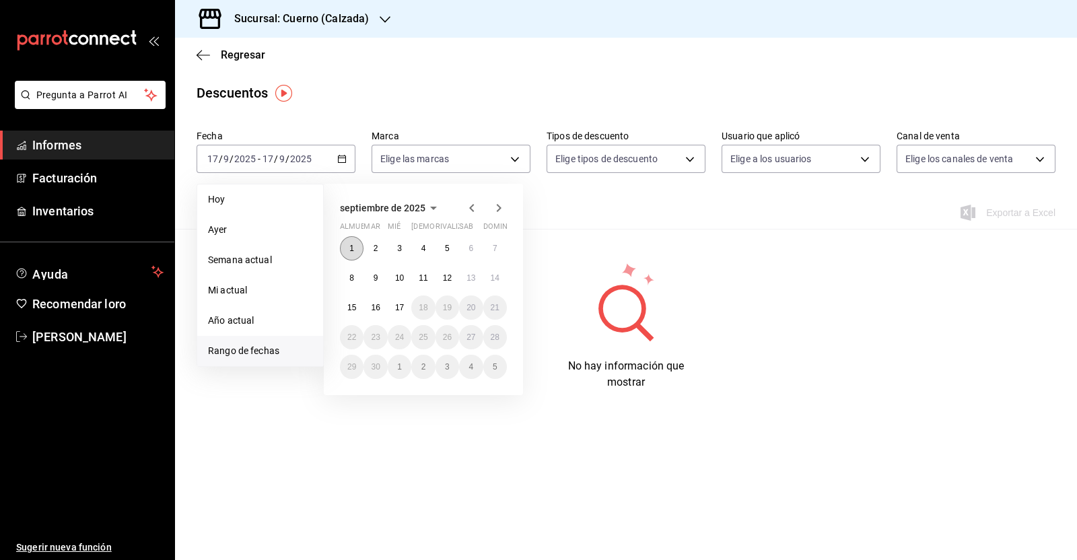
click at [354, 246] on button "1" at bounding box center [352, 248] width 24 height 24
click at [394, 305] on button "17" at bounding box center [400, 307] width 24 height 24
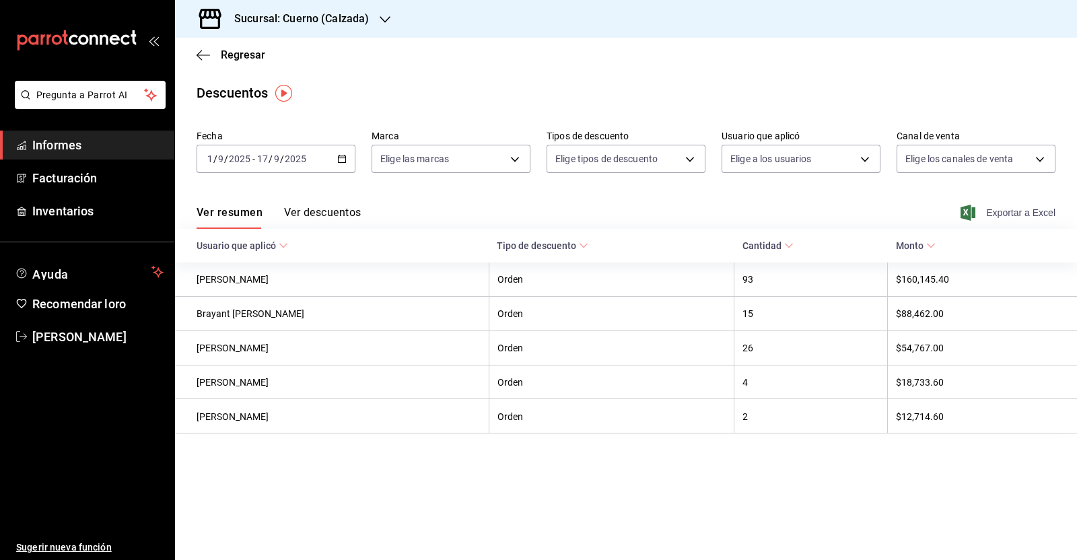
click at [1003, 213] on font "Exportar a Excel" at bounding box center [1020, 212] width 69 height 11
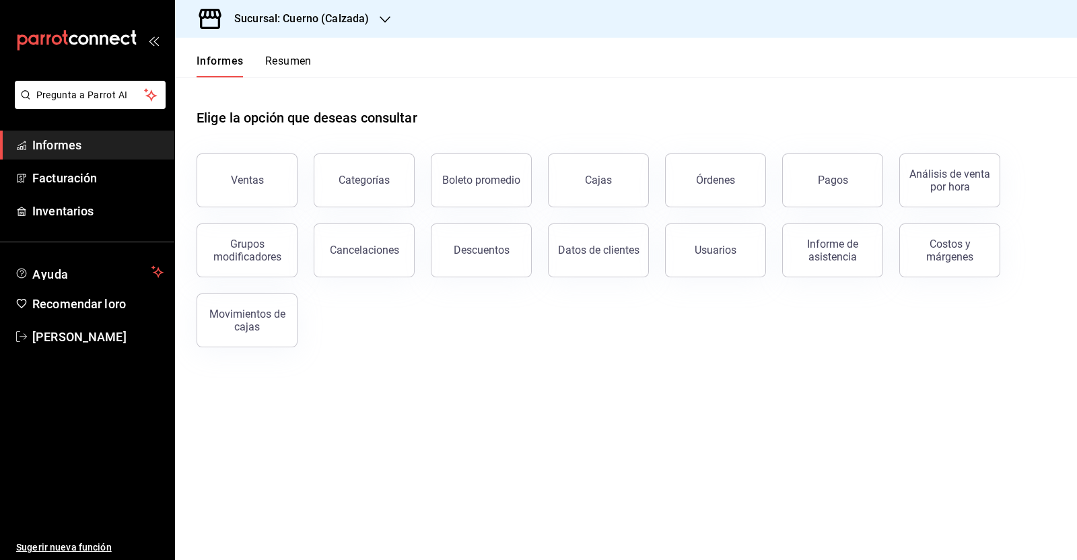
click at [397, 361] on div "Elige la opción que deseas consultar Ventas Categorías Boleto promedio Cajas Ór…" at bounding box center [626, 222] width 902 height 291
click at [376, 11] on div "Sucursal: Cuerno (Calzada)" at bounding box center [291, 19] width 210 height 38
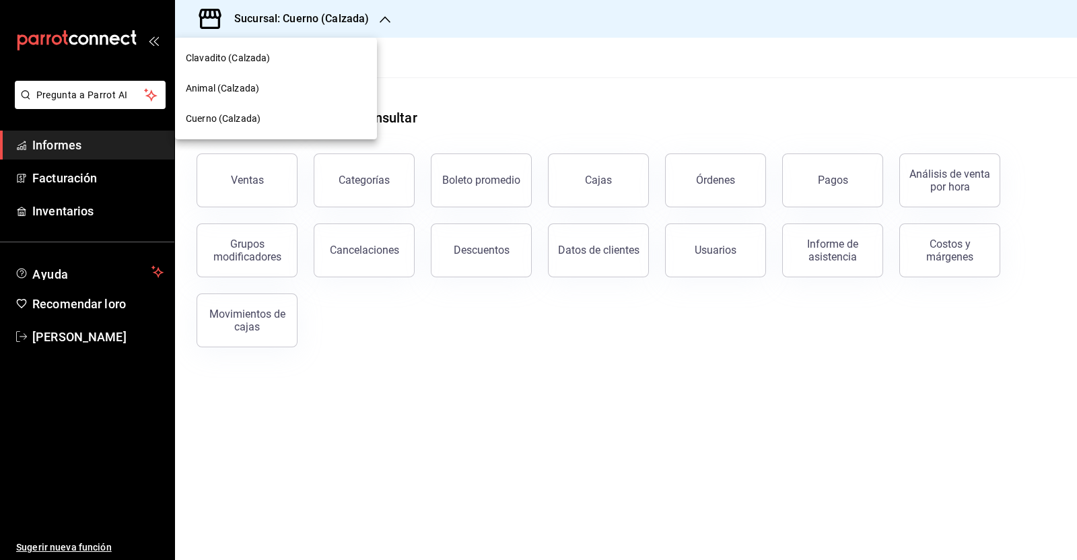
click at [266, 62] on font "Clavadito (Calzada)" at bounding box center [228, 57] width 85 height 11
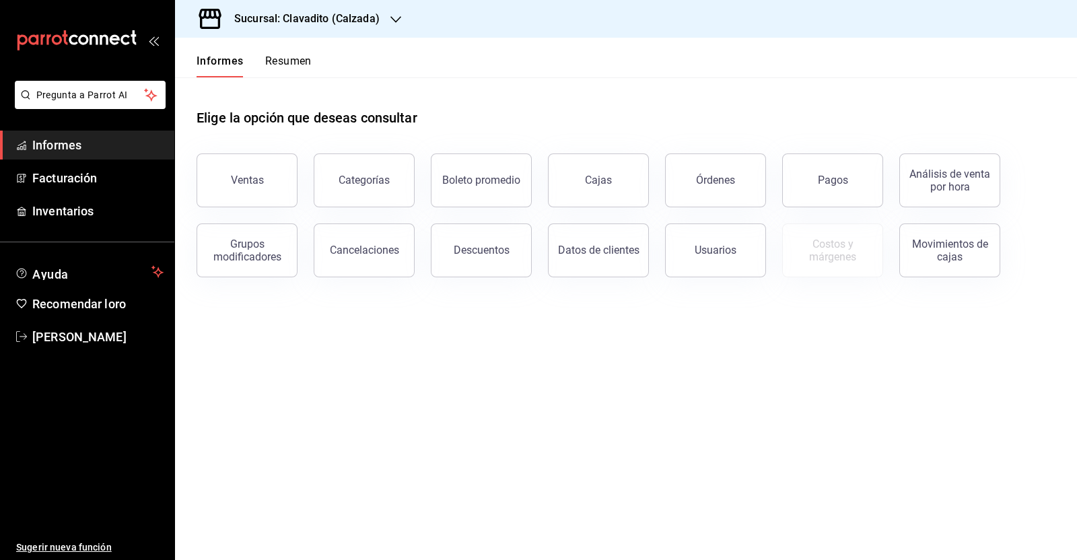
click at [379, 20] on div "Sucursal: Clavadito (Calzada)" at bounding box center [296, 19] width 221 height 38
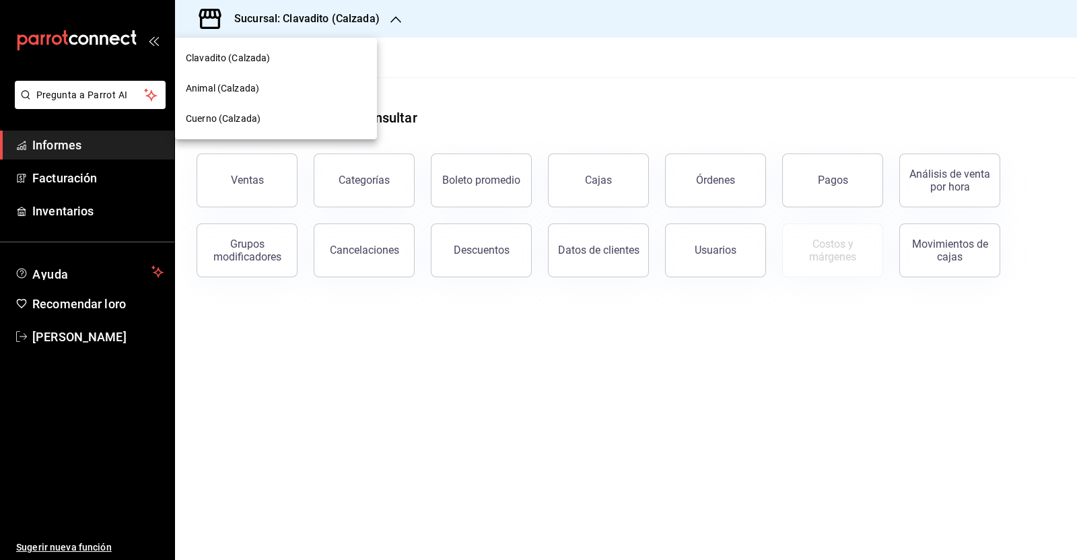
click at [212, 92] on font "Animal (Calzada)" at bounding box center [222, 88] width 73 height 11
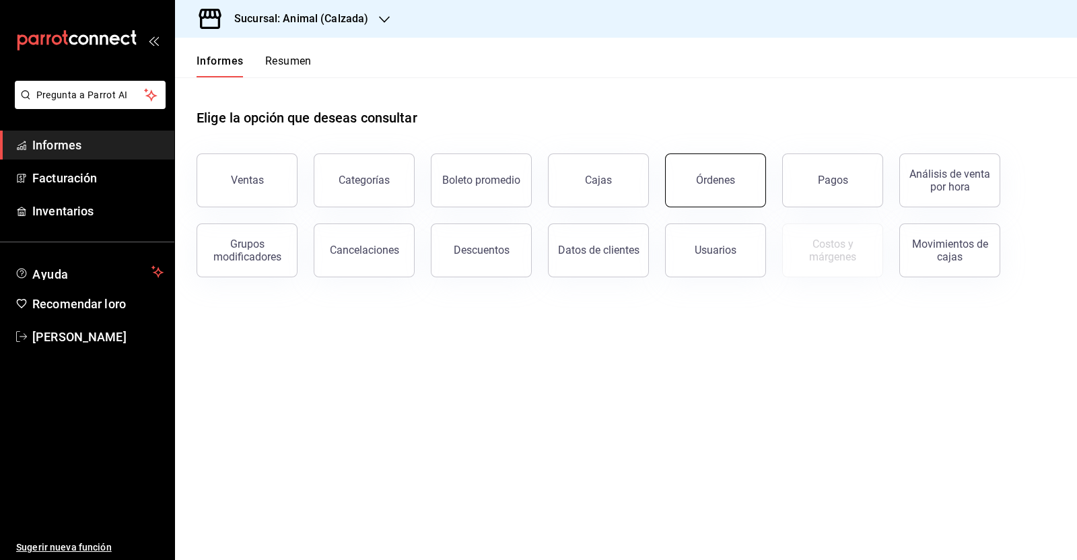
click at [735, 186] on button "Órdenes" at bounding box center [715, 180] width 101 height 54
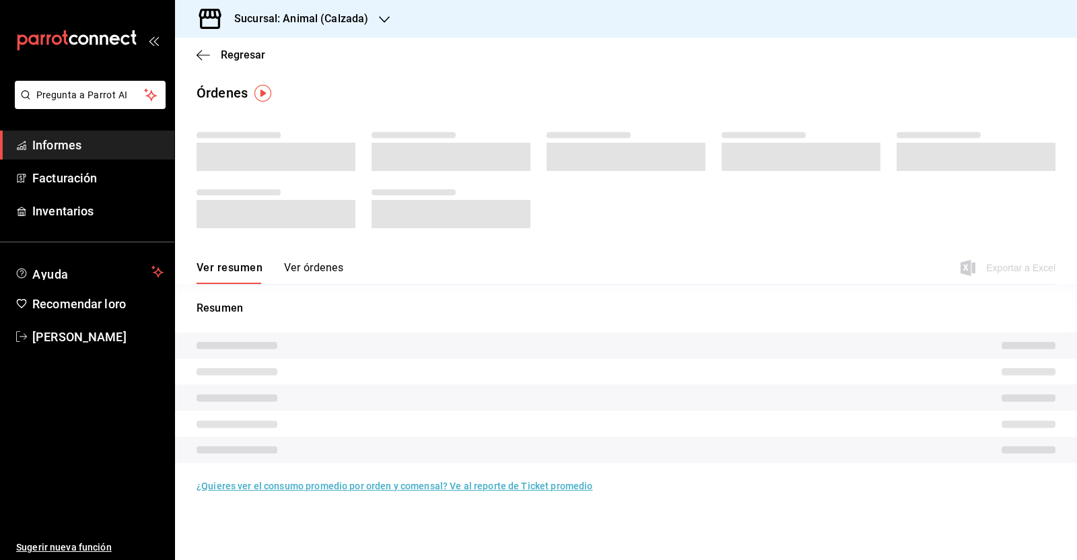
click at [367, 21] on div "Sucursal: Animal (Calzada)" at bounding box center [290, 19] width 209 height 38
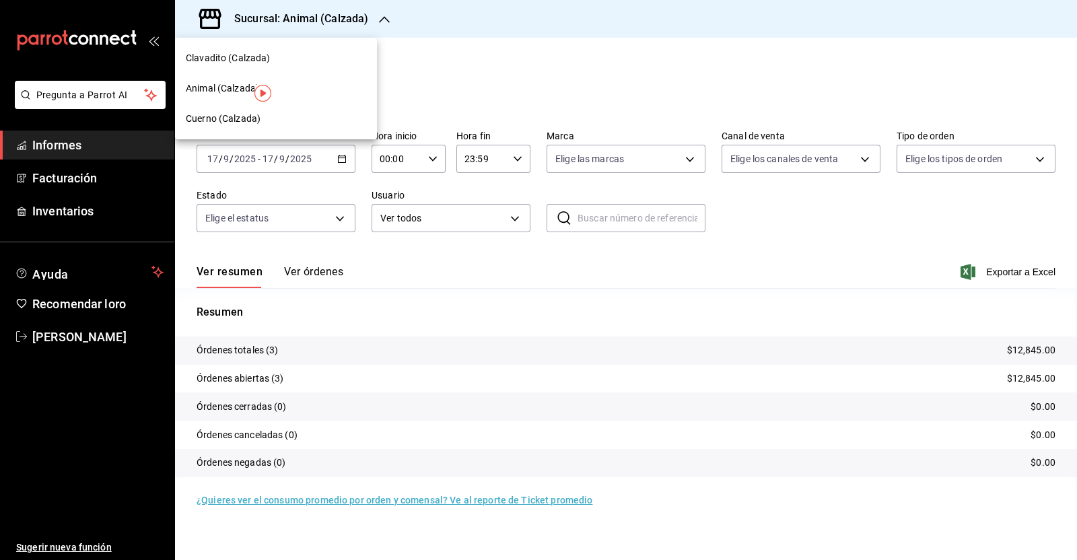
click at [256, 124] on span "Cuerno (Calzada)" at bounding box center [223, 119] width 75 height 14
click at [342, 163] on \(Stroke\) "button" at bounding box center [342, 158] width 8 height 7
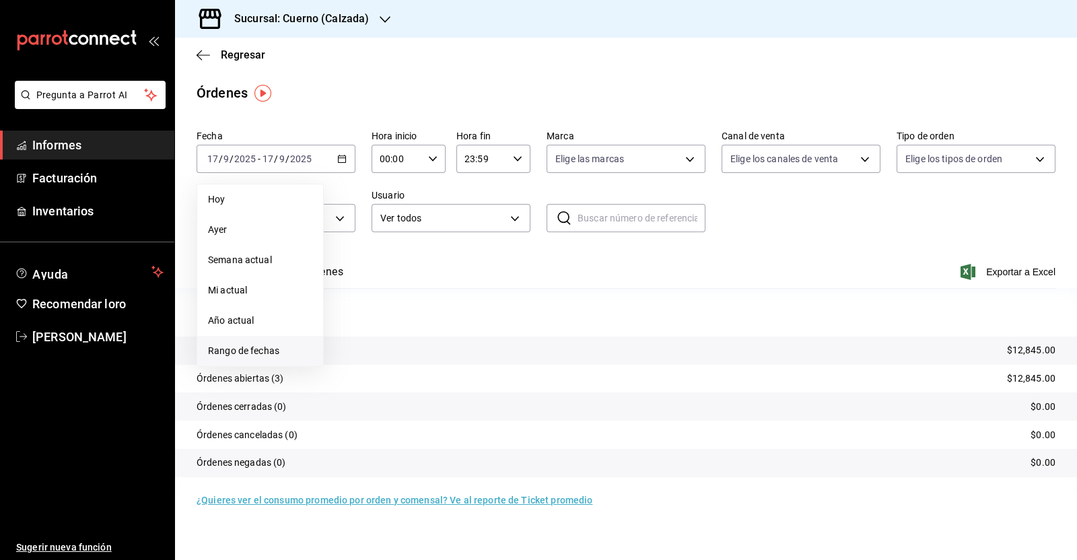
click at [227, 358] on li "Rango de fechas" at bounding box center [260, 351] width 126 height 30
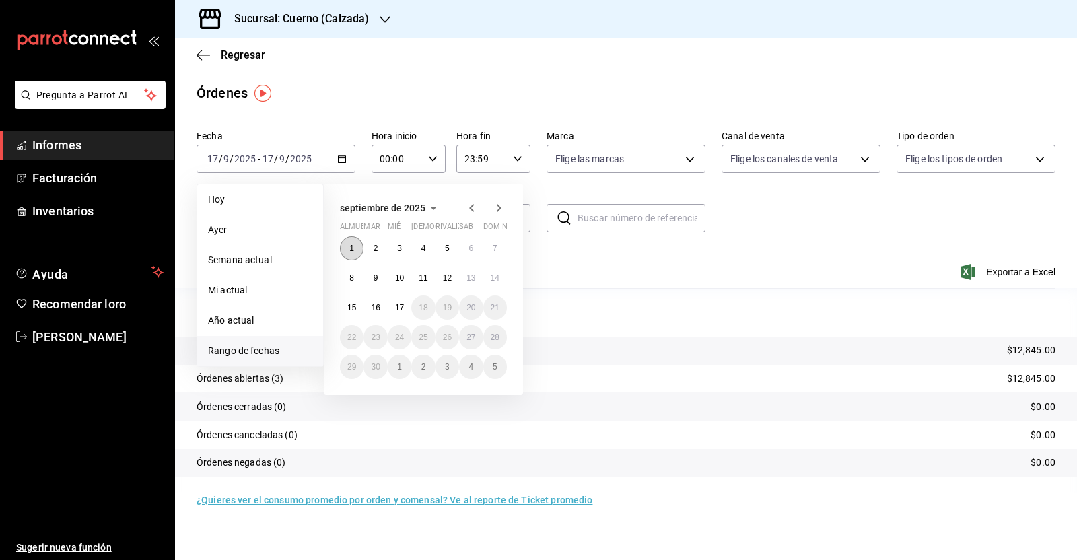
click at [356, 244] on button "1" at bounding box center [352, 248] width 24 height 24
click at [395, 303] on font "17" at bounding box center [399, 307] width 9 height 9
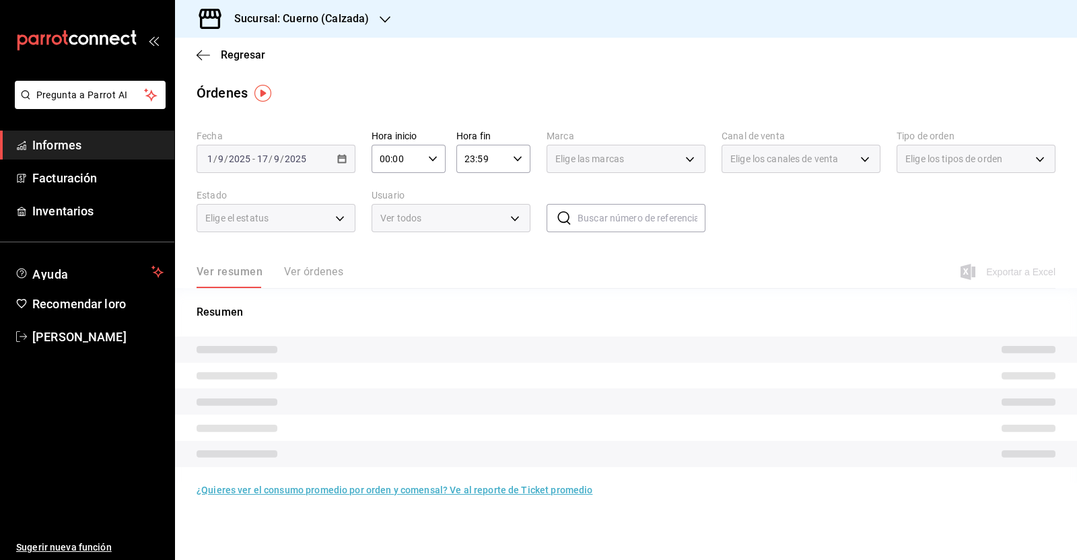
click at [433, 159] on \(Stroke\) "button" at bounding box center [433, 158] width 8 height 5
drag, startPoint x: 388, startPoint y: 190, endPoint x: 422, endPoint y: 184, distance: 34.1
click at [390, 190] on font "05" at bounding box center [390, 187] width 11 height 11
type input "05:00"
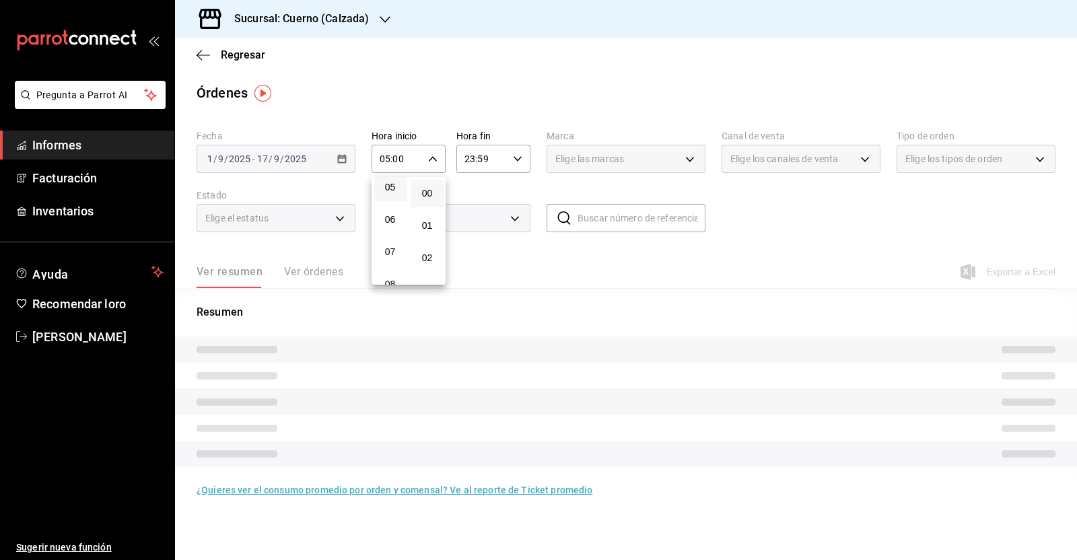
click at [521, 164] on div at bounding box center [538, 280] width 1077 height 560
click at [517, 161] on icon "button" at bounding box center [517, 158] width 9 height 9
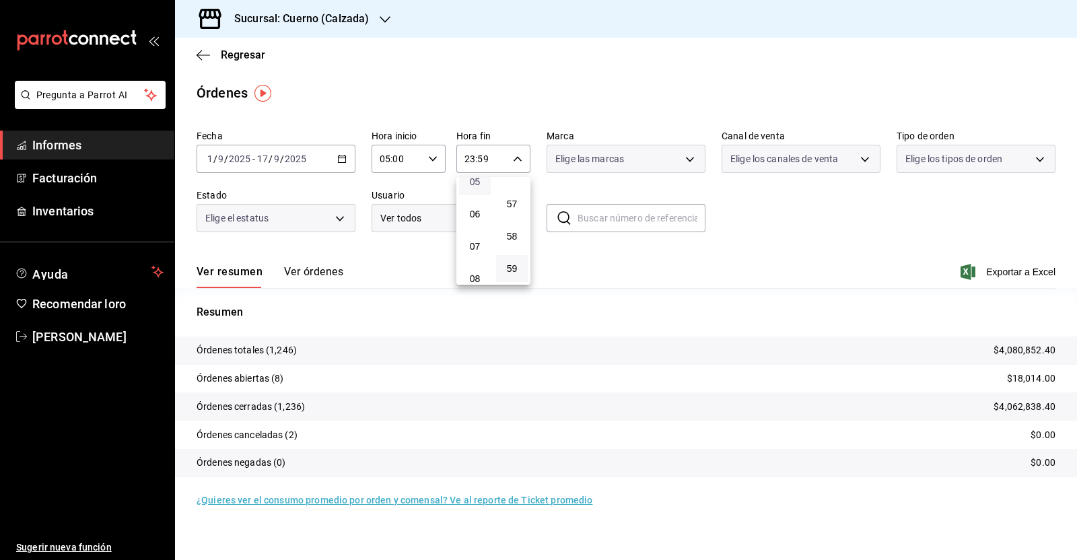
click at [477, 184] on font "05" at bounding box center [475, 181] width 11 height 11
click at [512, 196] on font "00" at bounding box center [512, 193] width 11 height 11
type input "05:00"
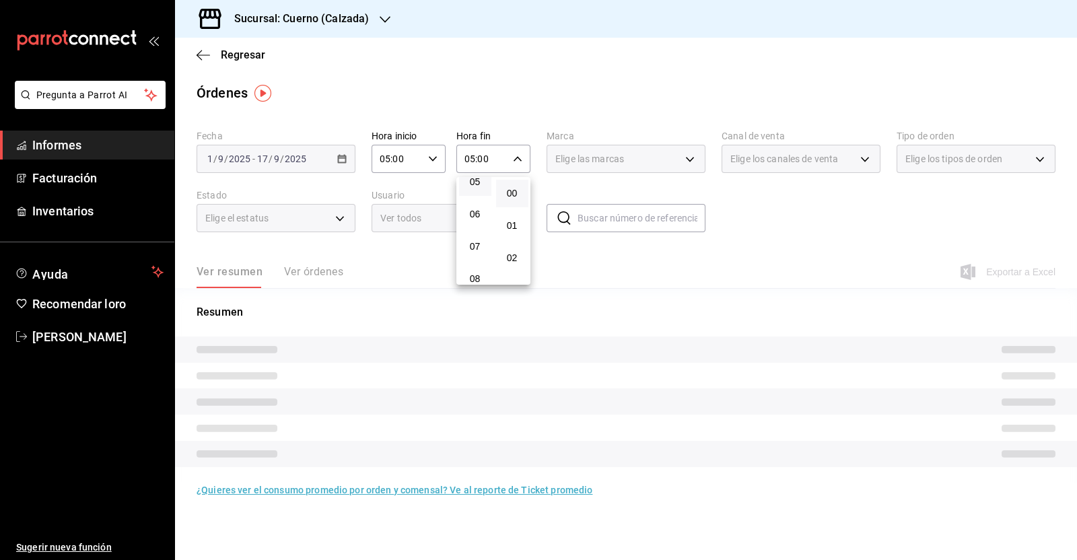
click at [633, 258] on div at bounding box center [538, 280] width 1077 height 560
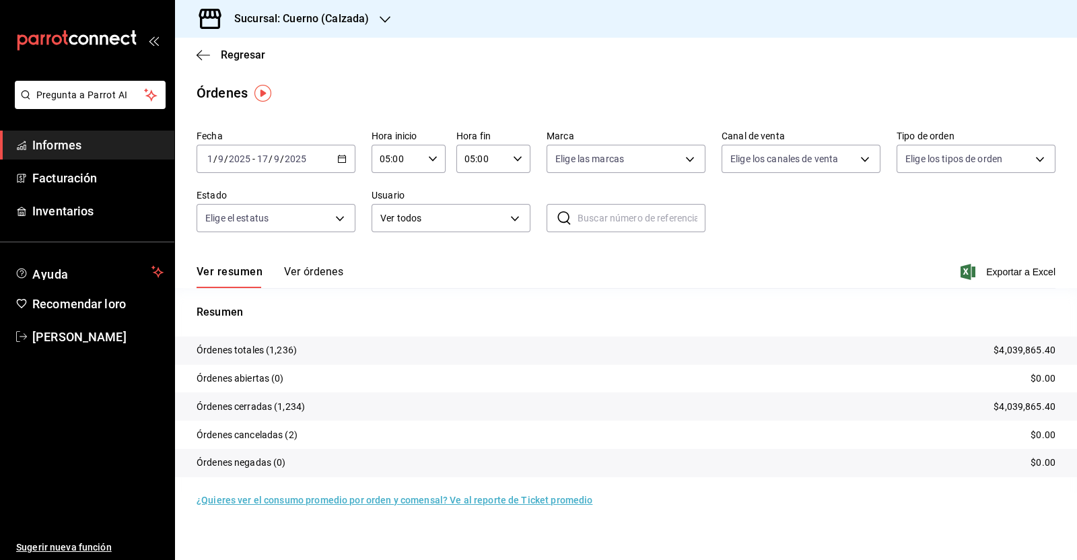
click at [875, 226] on div "Fecha 2025-09-01 1 / 9 / 2025 - 2025-09-17 17 / 9 / 2025 Hora inicio 05:00 Hora…" at bounding box center [625, 186] width 859 height 124
click at [1003, 270] on font "Exportar a Excel" at bounding box center [1020, 271] width 69 height 11
click at [595, 90] on div "Órdenes" at bounding box center [626, 93] width 902 height 20
click at [988, 266] on font "Exportar a Excel" at bounding box center [1020, 271] width 69 height 11
click at [202, 50] on icon "button" at bounding box center [202, 55] width 13 height 12
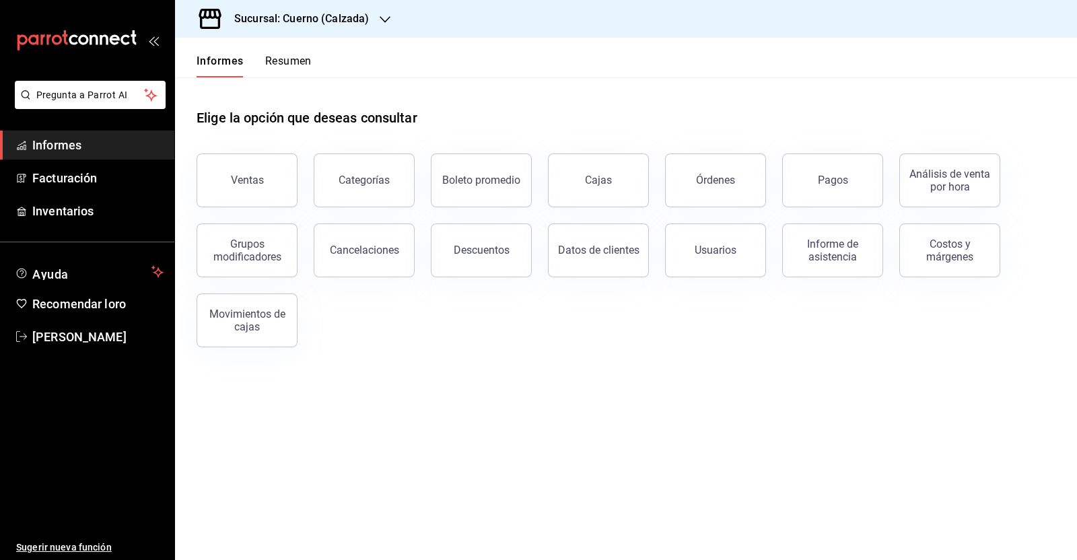
click at [818, 177] on font "Pagos" at bounding box center [833, 180] width 30 height 13
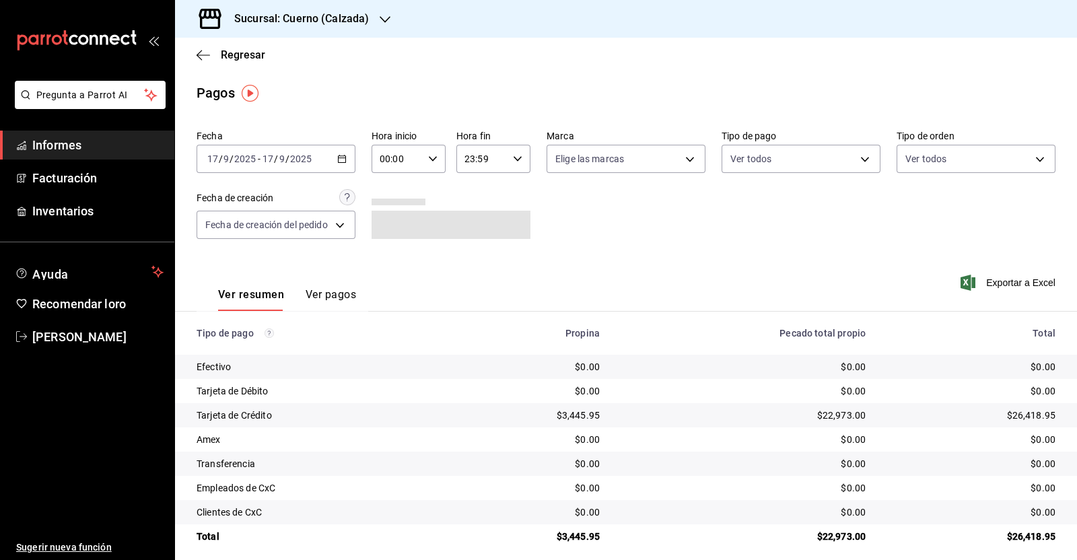
click at [338, 162] on \(Stroke\) "button" at bounding box center [342, 158] width 8 height 7
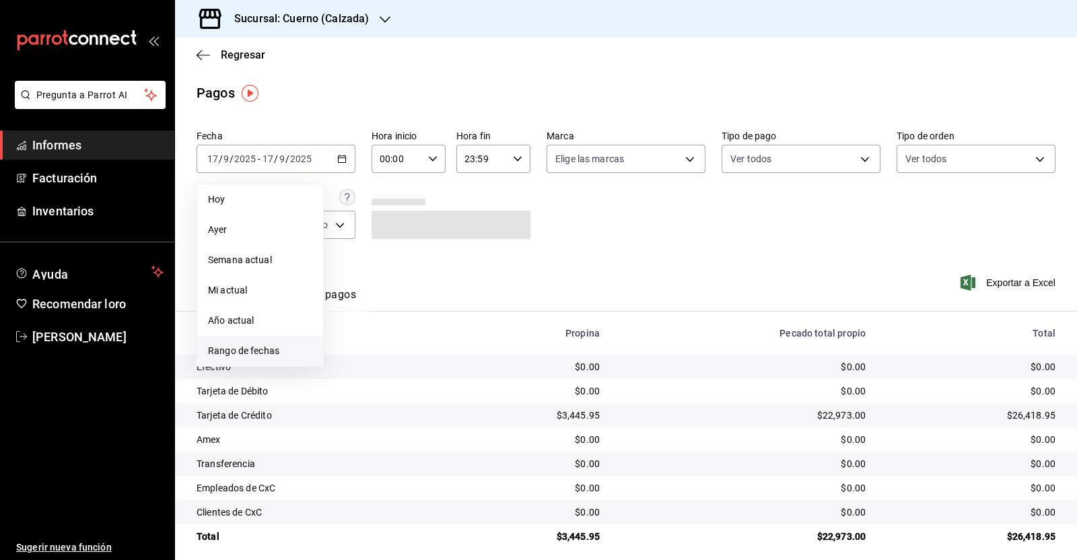
click at [254, 345] on font "Rango de fechas" at bounding box center [243, 350] width 71 height 11
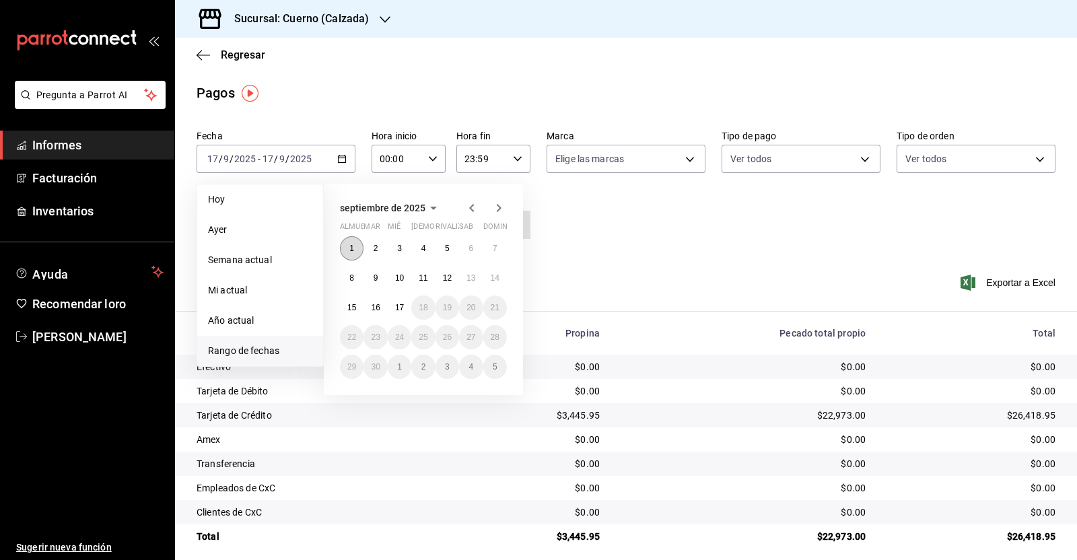
click at [349, 249] on font "1" at bounding box center [351, 248] width 5 height 9
click at [410, 311] on button "17" at bounding box center [400, 307] width 24 height 24
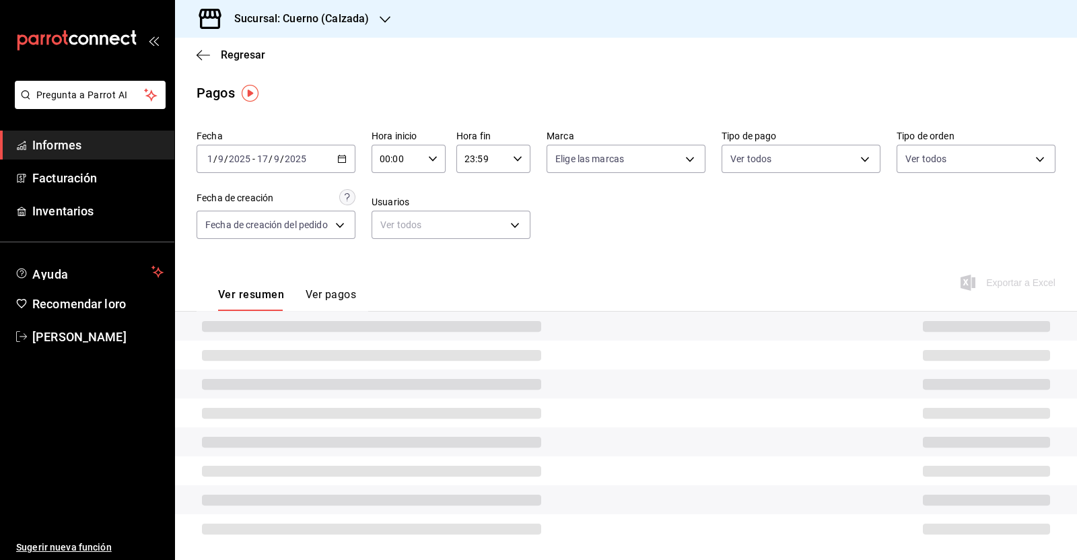
click at [431, 159] on \(Stroke\) "button" at bounding box center [433, 158] width 8 height 5
click at [394, 268] on font "05" at bounding box center [389, 271] width 11 height 11
type input "05:00"
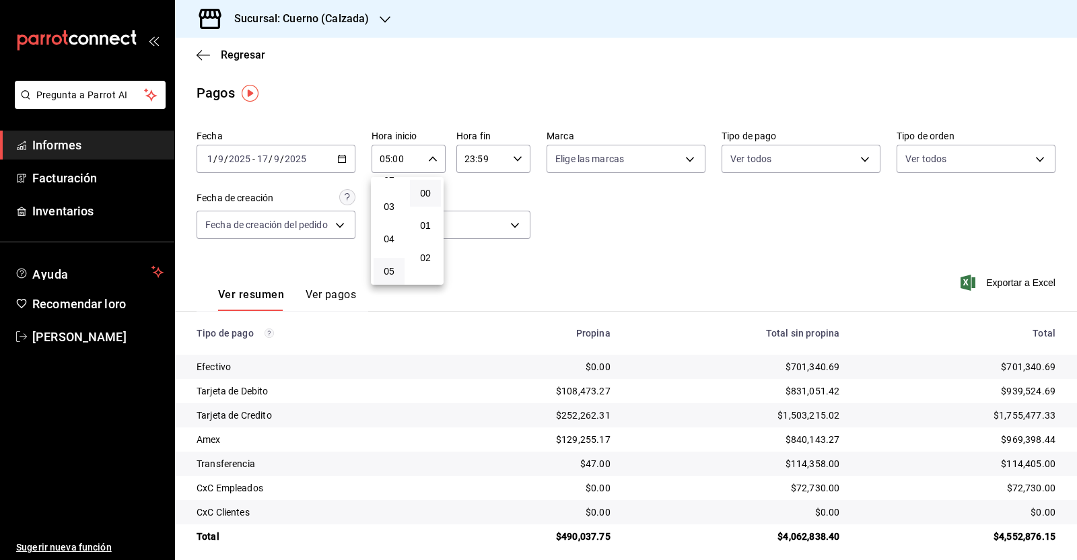
click at [521, 162] on div at bounding box center [538, 280] width 1077 height 560
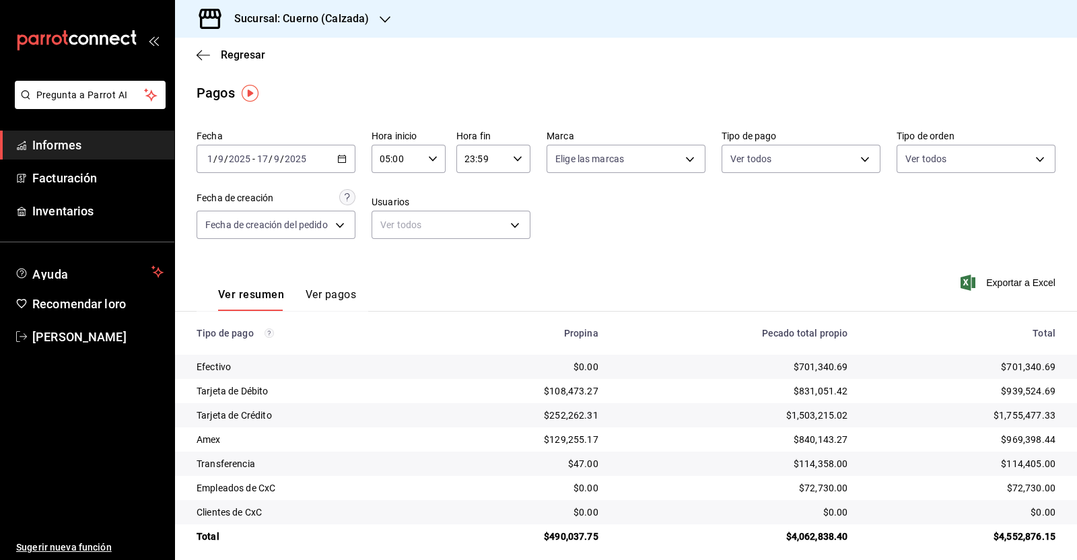
click at [517, 161] on icon "button" at bounding box center [517, 158] width 9 height 9
click at [604, 245] on div at bounding box center [538, 280] width 1077 height 560
click at [515, 157] on icon "button" at bounding box center [517, 158] width 9 height 9
click at [475, 258] on button "05" at bounding box center [471, 265] width 31 height 27
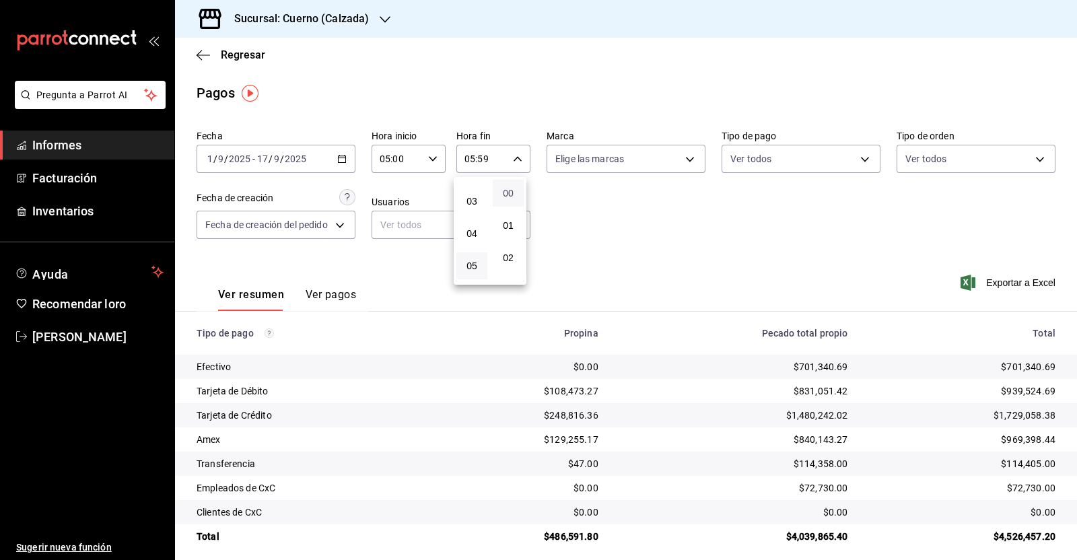
click at [511, 190] on font "00" at bounding box center [508, 193] width 11 height 11
type input "05:00"
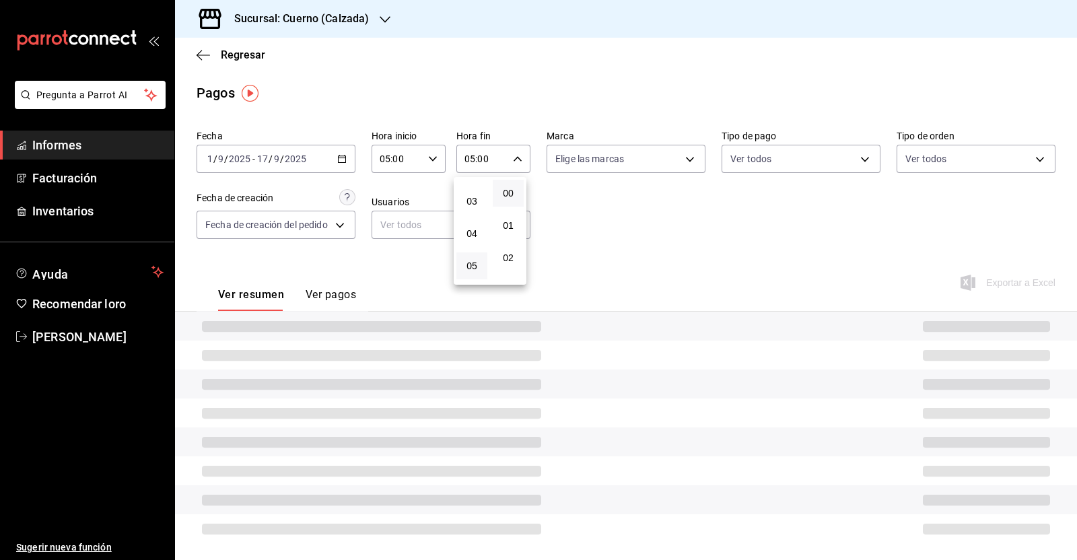
click at [630, 227] on div at bounding box center [538, 280] width 1077 height 560
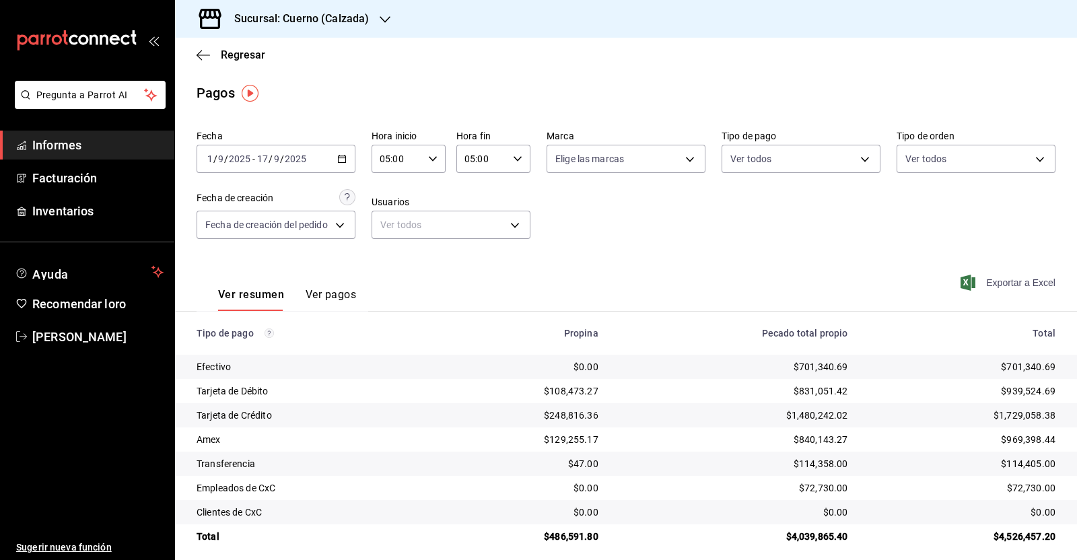
click at [996, 280] on font "Exportar a Excel" at bounding box center [1020, 282] width 69 height 11
click at [353, 16] on font "Sucursal: Cuerno (Calzada)" at bounding box center [301, 18] width 135 height 13
click at [223, 81] on span "Animal (Calzada)" at bounding box center [222, 88] width 73 height 14
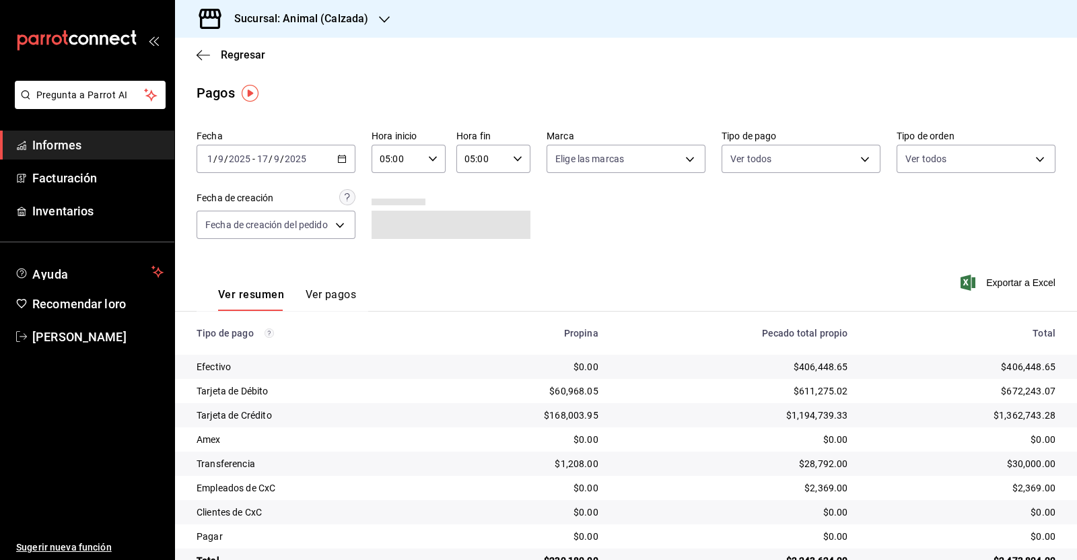
click at [344, 156] on \(Stroke\) "button" at bounding box center [342, 158] width 8 height 7
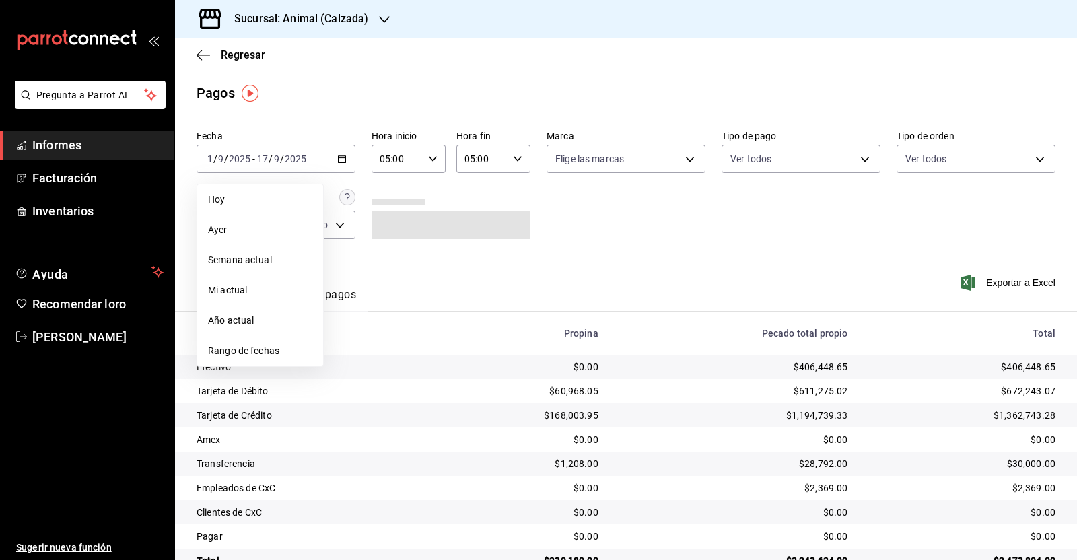
click at [616, 235] on div "Fecha 2025-09-01 1 / 9 / 2025 - 2025-09-17 17 / 9 / 2025 Hoy Ayer Semana actual…" at bounding box center [625, 189] width 859 height 131
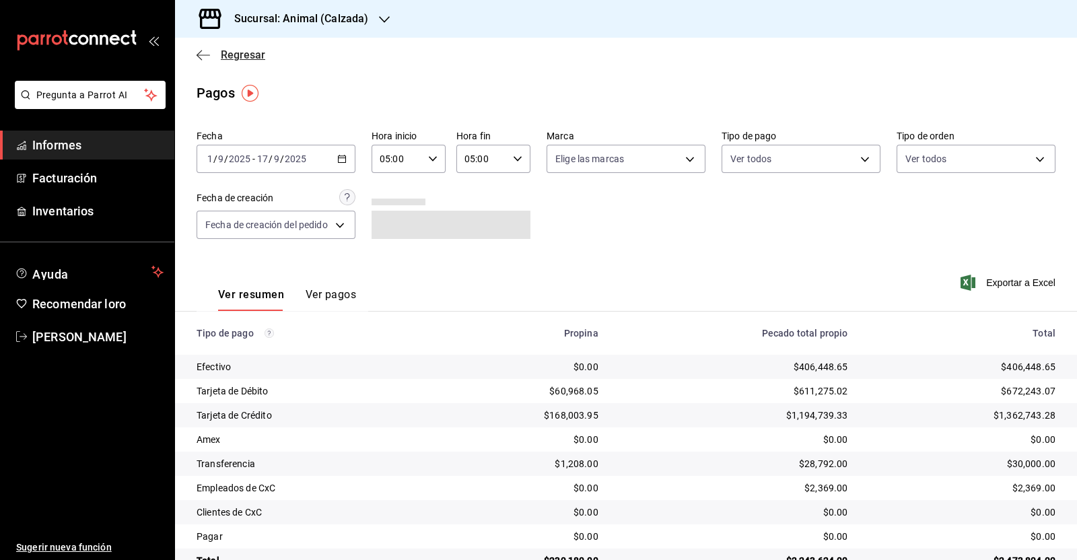
click at [198, 59] on icon "button" at bounding box center [202, 55] width 13 height 12
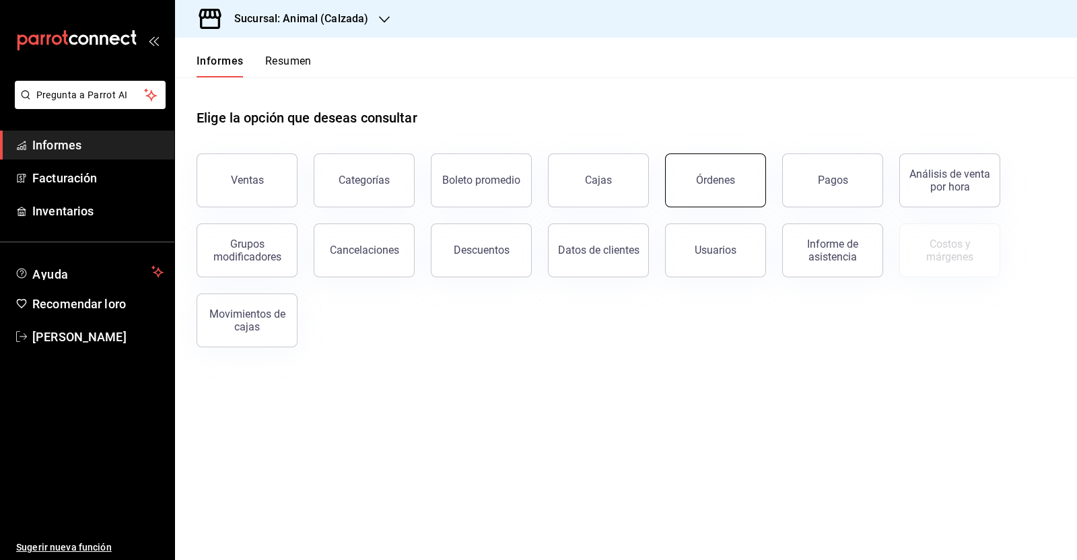
click at [694, 190] on button "Órdenes" at bounding box center [715, 180] width 101 height 54
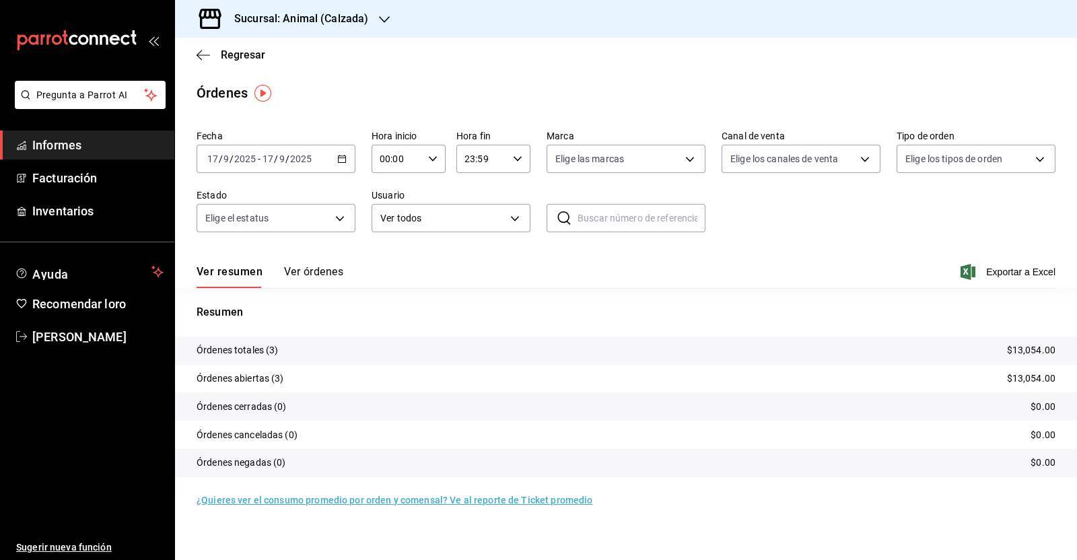
click at [336, 168] on div "[DATE] [DATE] - [DATE] [DATE]" at bounding box center [275, 159] width 159 height 28
click at [290, 344] on span "Rango de fechas" at bounding box center [260, 351] width 104 height 14
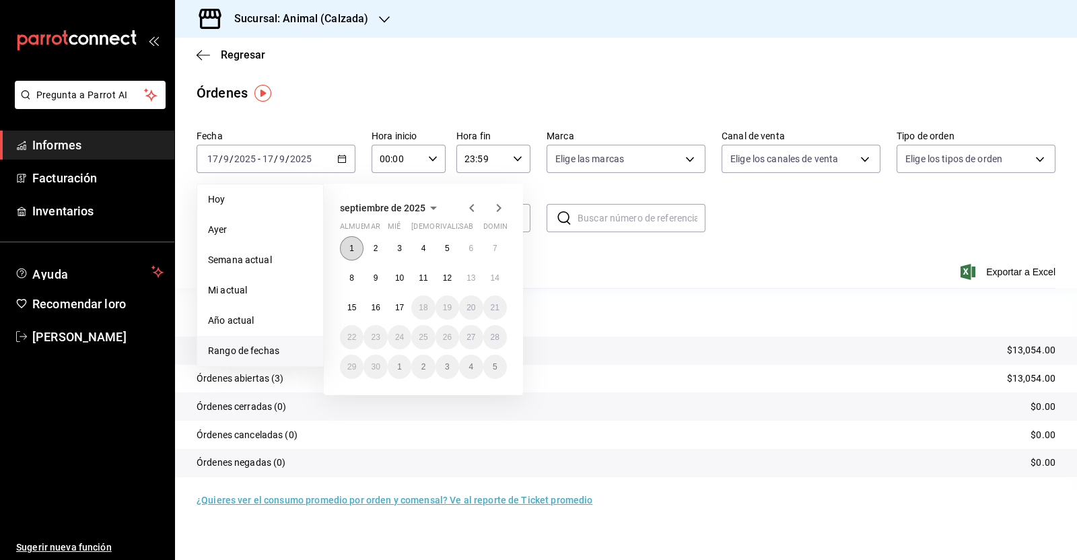
click at [354, 240] on button "1" at bounding box center [352, 248] width 24 height 24
click at [399, 304] on font "17" at bounding box center [399, 307] width 9 height 9
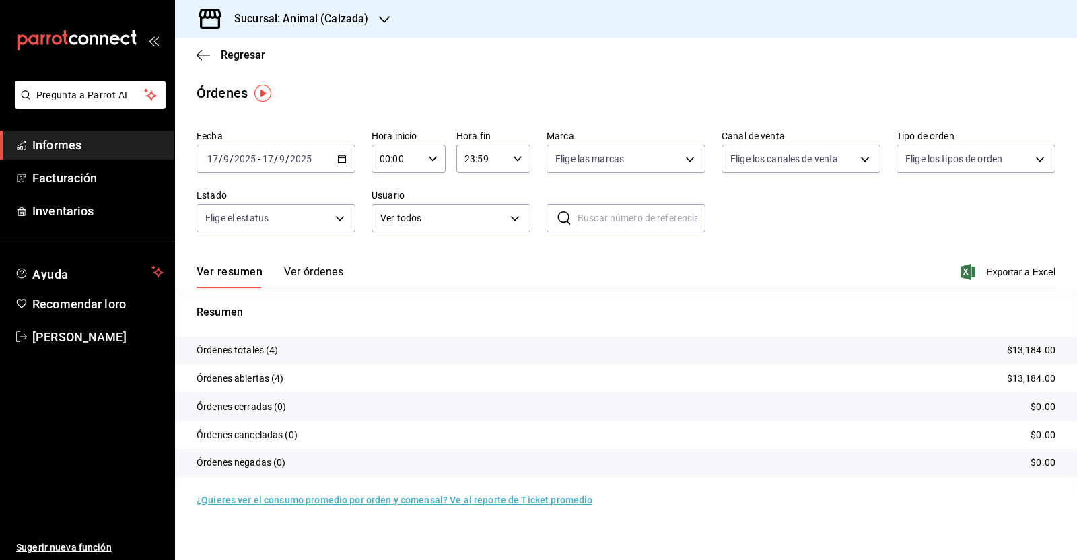
click at [344, 161] on icon "button" at bounding box center [341, 158] width 9 height 9
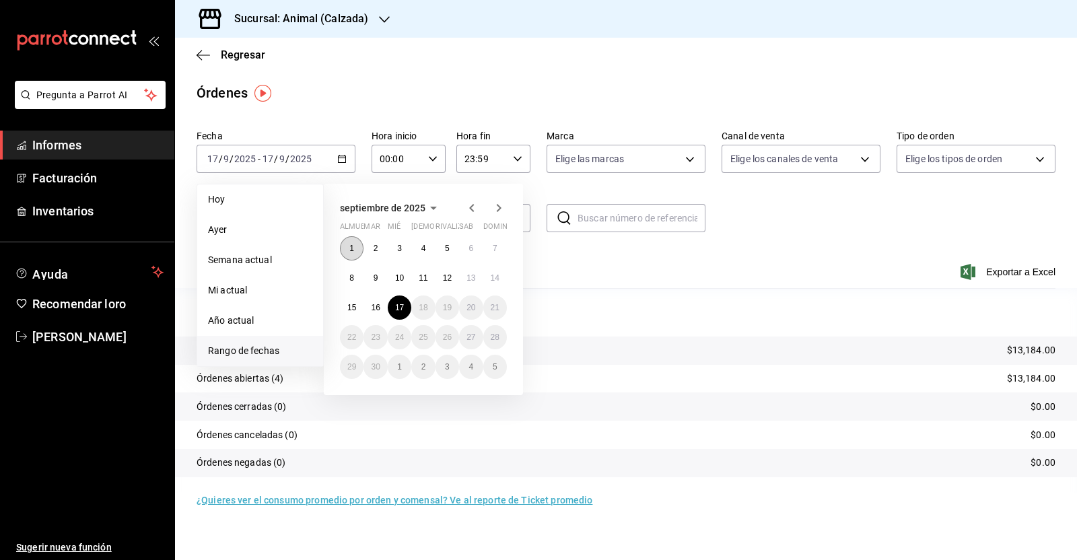
click at [343, 245] on button "1" at bounding box center [352, 248] width 24 height 24
click at [395, 305] on font "17" at bounding box center [399, 307] width 9 height 9
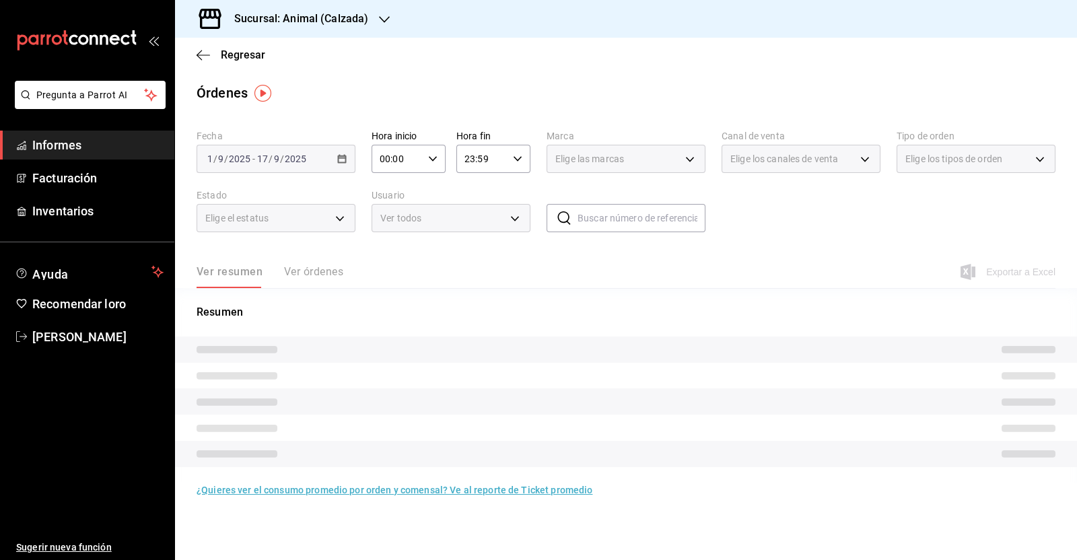
click at [433, 162] on icon "button" at bounding box center [432, 158] width 9 height 9
click at [394, 273] on font "05" at bounding box center [390, 271] width 11 height 11
type input "05:00"
click at [515, 161] on div at bounding box center [538, 280] width 1077 height 560
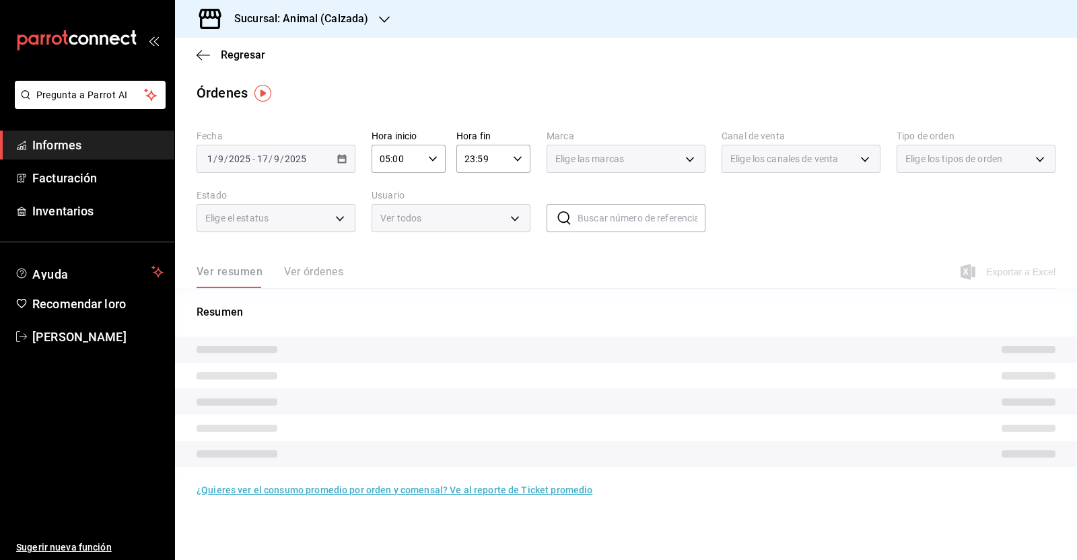
click at [515, 161] on icon "button" at bounding box center [517, 158] width 9 height 9
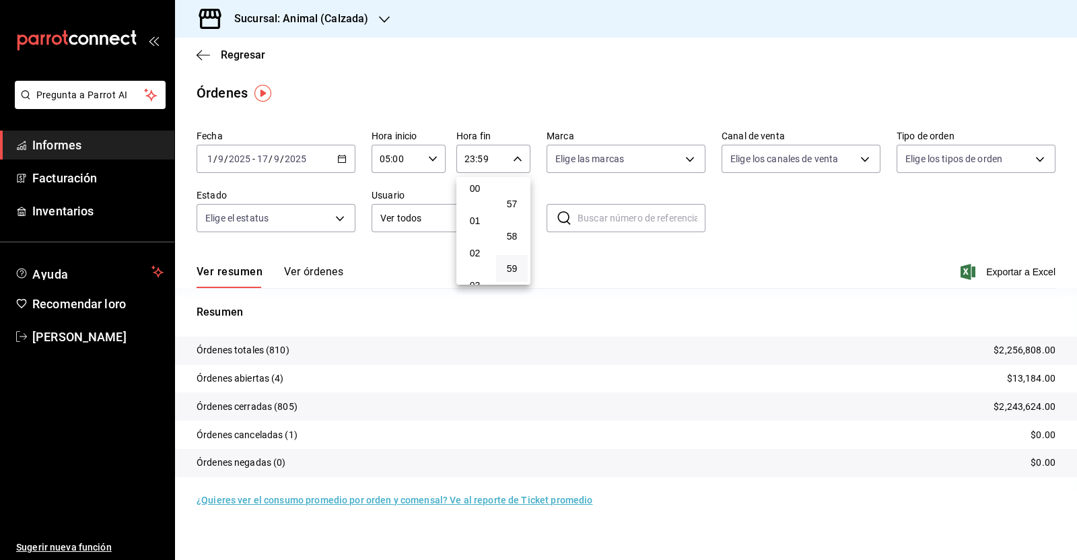
scroll to position [89, 0]
click at [473, 262] on font "05" at bounding box center [475, 265] width 11 height 11
click at [511, 192] on font "05" at bounding box center [512, 187] width 11 height 11
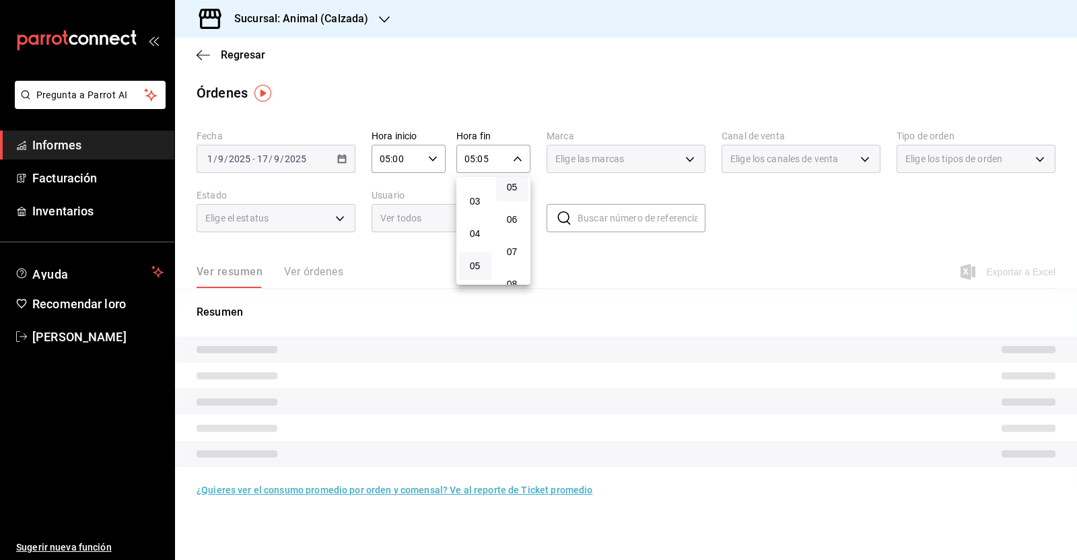
click at [585, 254] on div at bounding box center [538, 280] width 1077 height 560
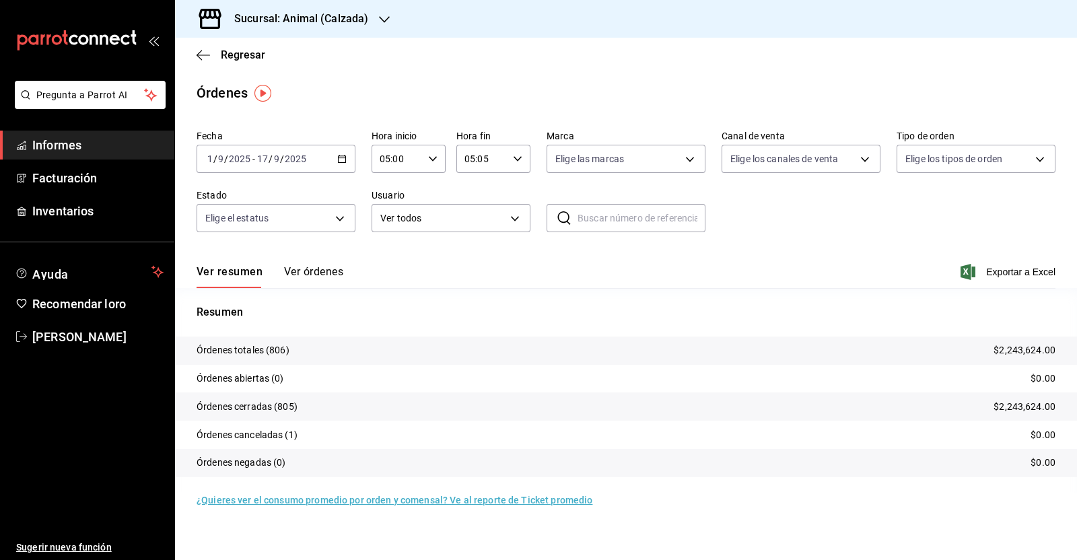
click at [519, 162] on icon "button" at bounding box center [517, 158] width 9 height 9
click at [511, 201] on button "00" at bounding box center [512, 193] width 32 height 27
type input "05:00"
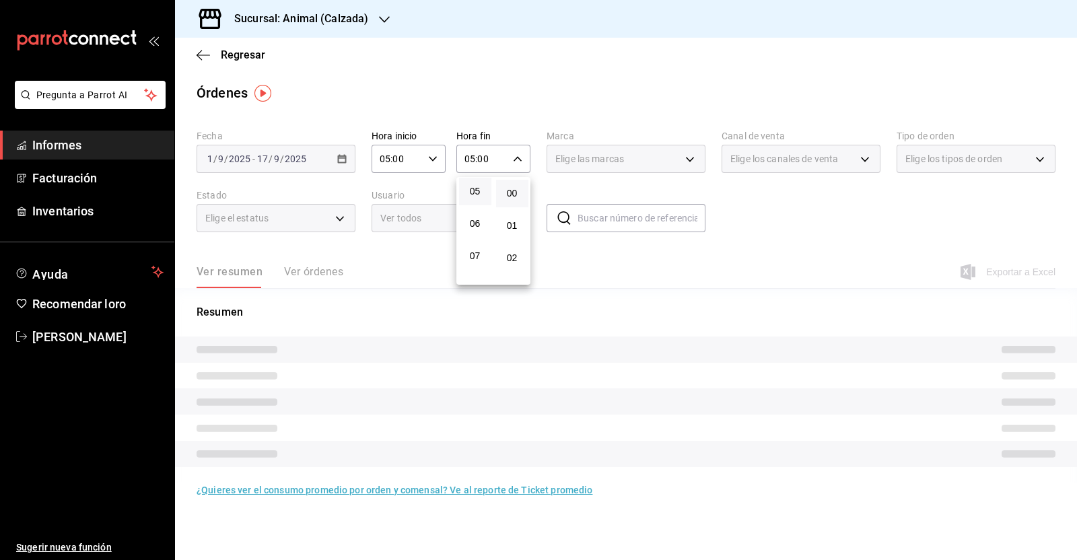
drag, startPoint x: 709, startPoint y: 266, endPoint x: 720, endPoint y: 266, distance: 10.8
click at [717, 267] on div at bounding box center [538, 280] width 1077 height 560
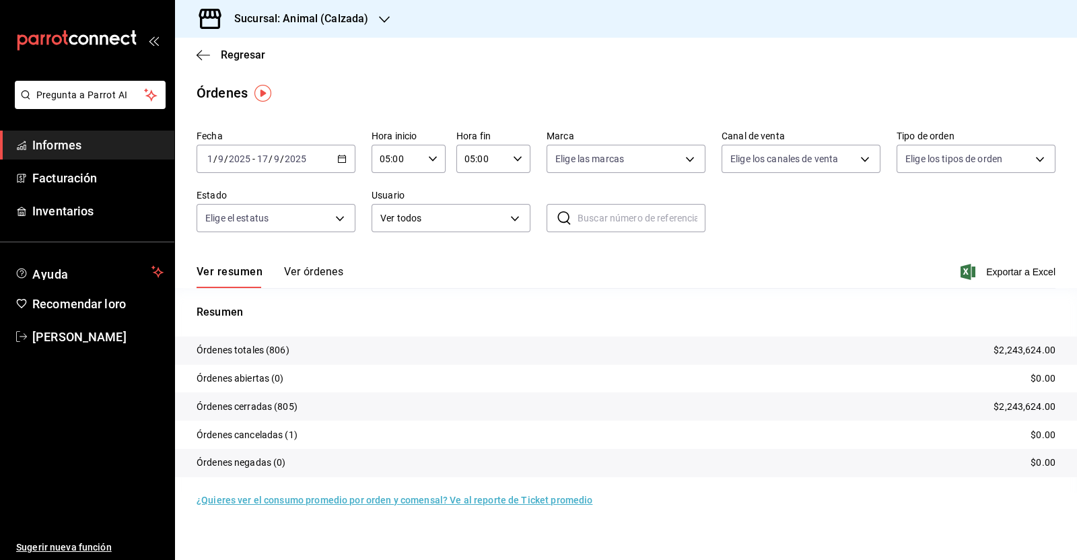
click at [988, 270] on font "Exportar a Excel" at bounding box center [1020, 271] width 69 height 11
click at [208, 59] on icon "button" at bounding box center [202, 55] width 13 height 12
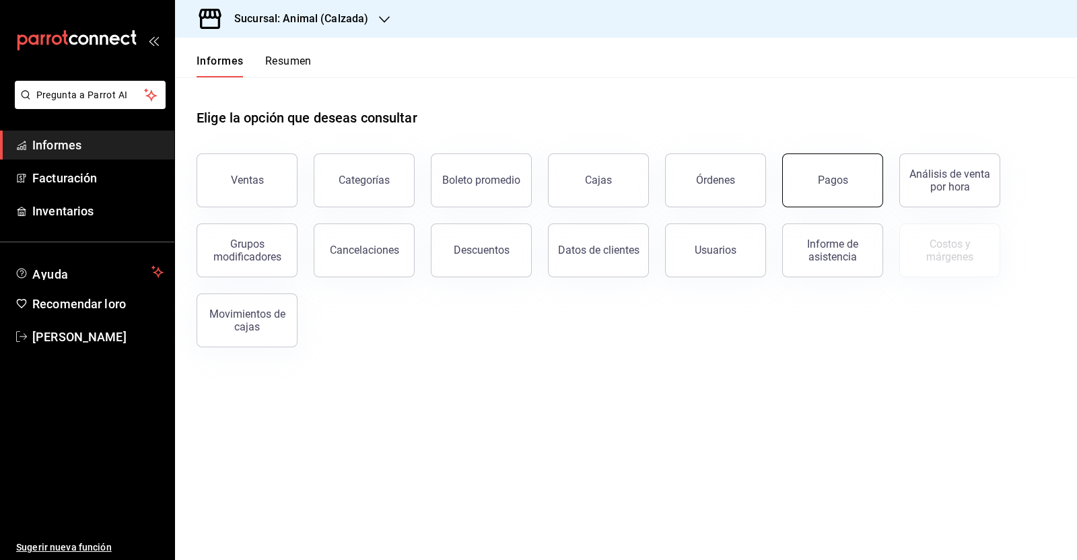
click at [832, 195] on button "Pagos" at bounding box center [832, 180] width 101 height 54
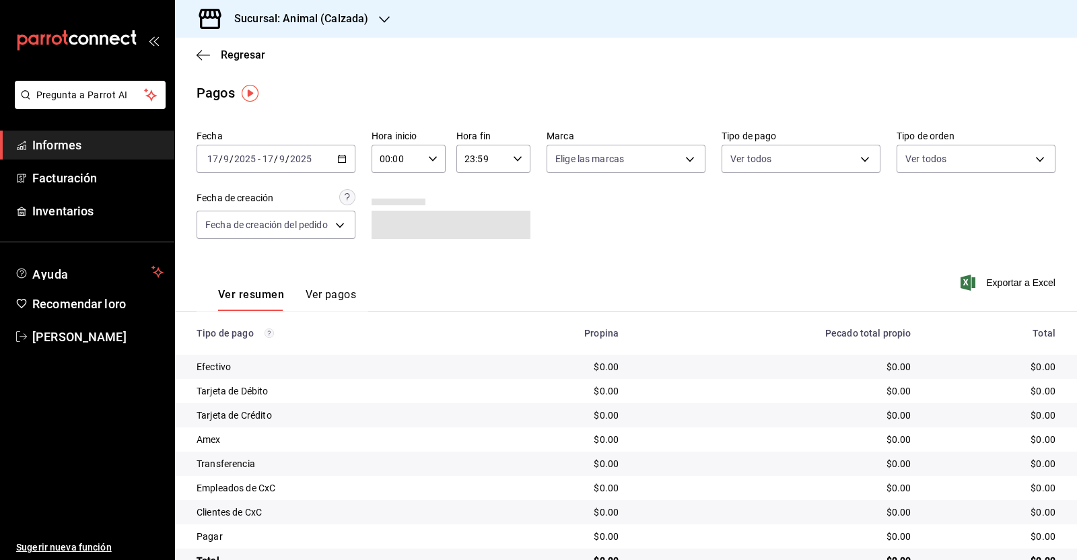
click at [347, 158] on div "[DATE] [DATE] - [DATE] [DATE]" at bounding box center [275, 159] width 159 height 28
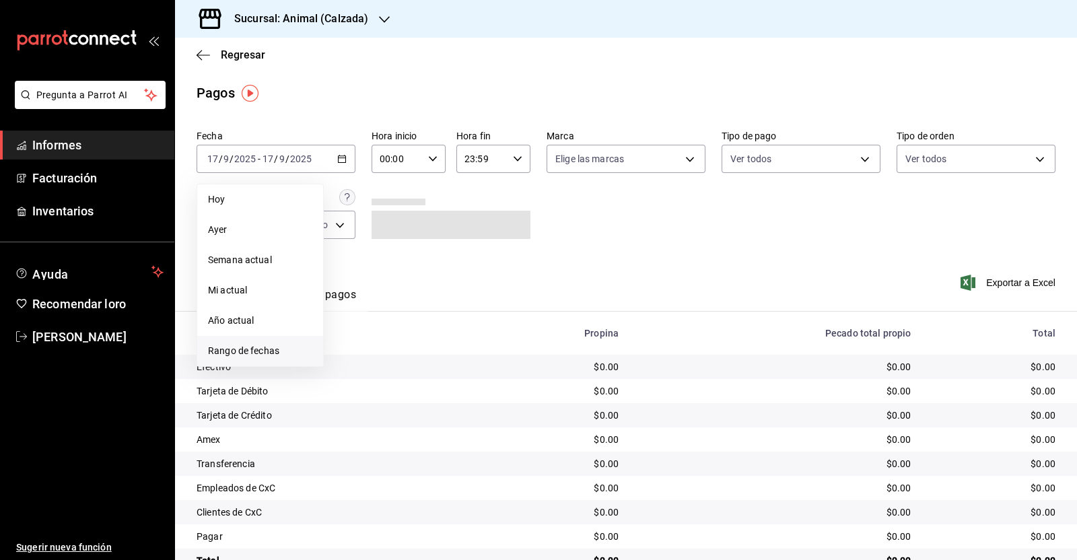
click at [296, 361] on li "Rango de fechas" at bounding box center [260, 351] width 126 height 30
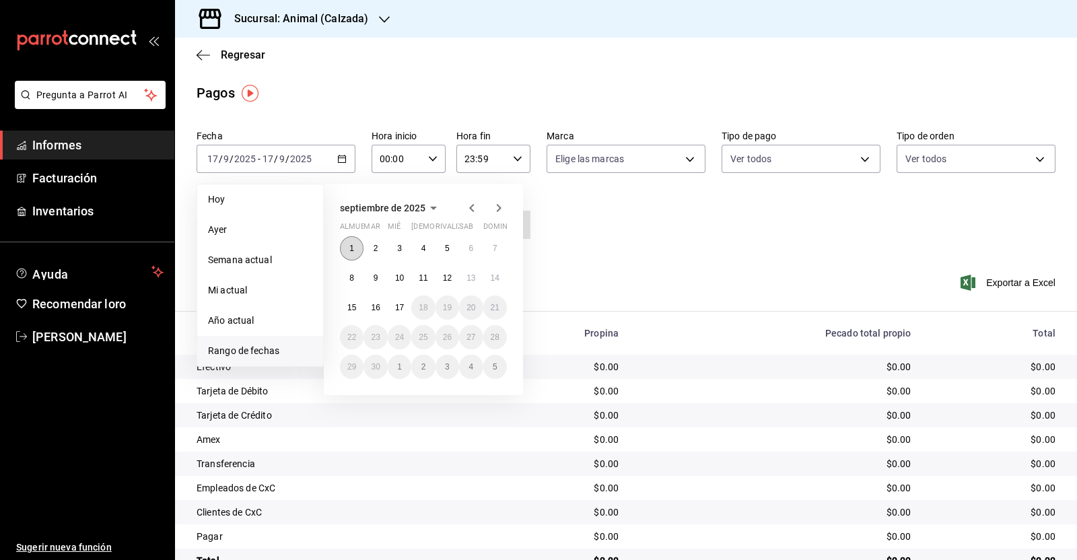
click at [351, 246] on font "1" at bounding box center [351, 248] width 5 height 9
click at [344, 248] on button "1" at bounding box center [352, 248] width 24 height 24
click at [393, 315] on button "17" at bounding box center [400, 307] width 24 height 24
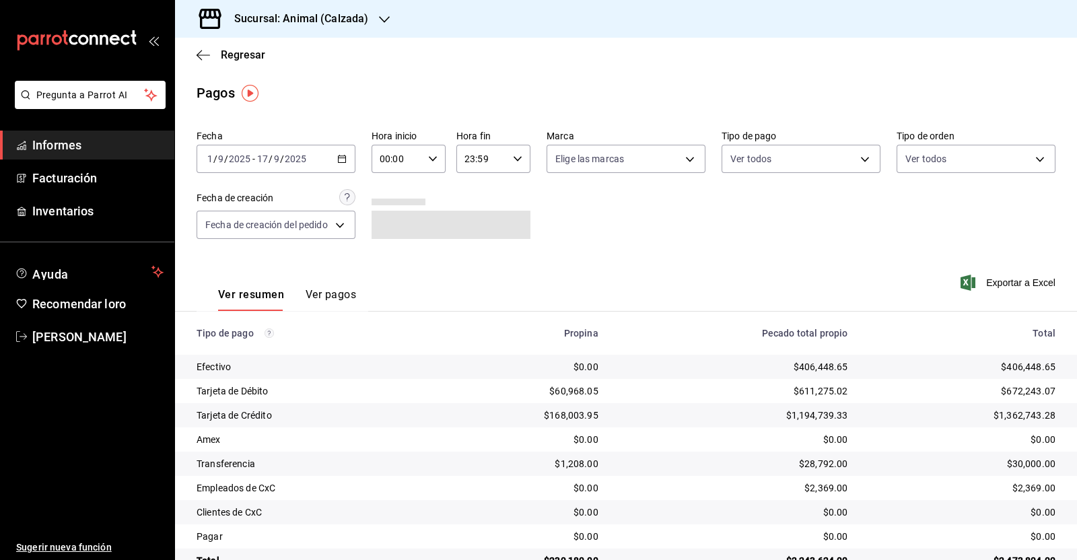
click at [417, 159] on input "00:00" at bounding box center [396, 158] width 51 height 27
click at [387, 270] on font "05" at bounding box center [389, 271] width 11 height 11
type input "05:00"
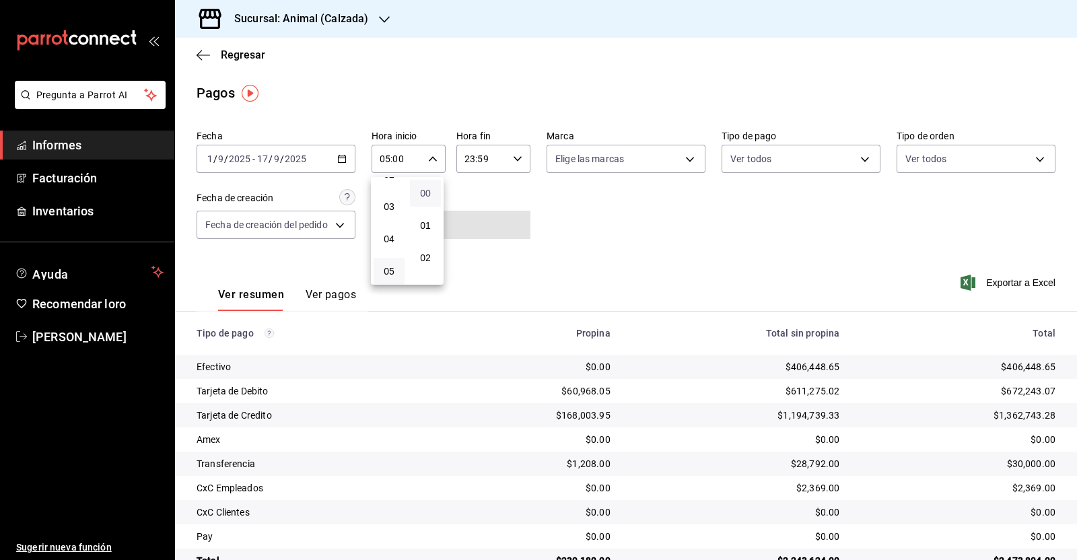
click at [427, 196] on font "00" at bounding box center [425, 193] width 11 height 11
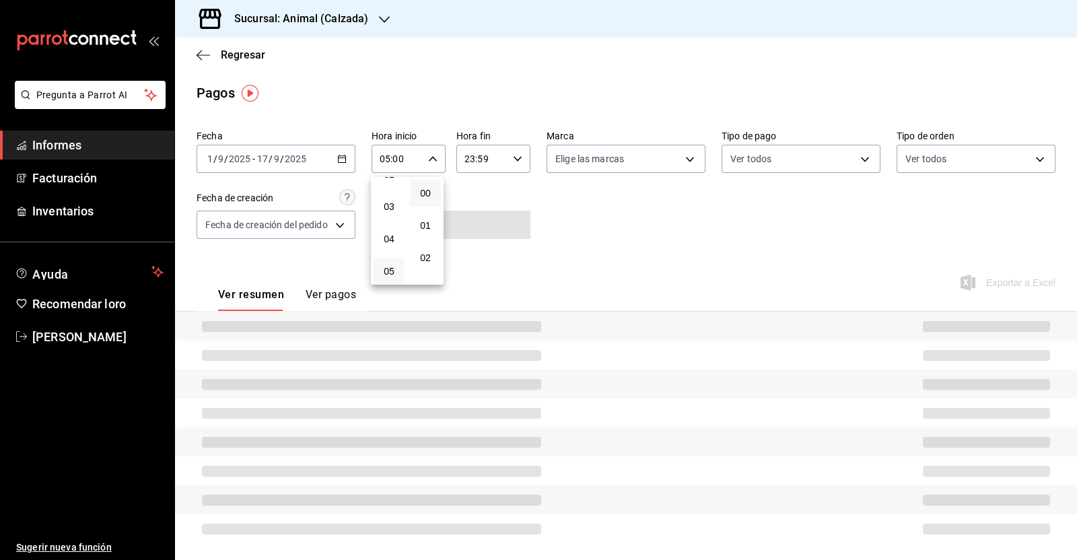
click at [518, 164] on div at bounding box center [538, 280] width 1077 height 560
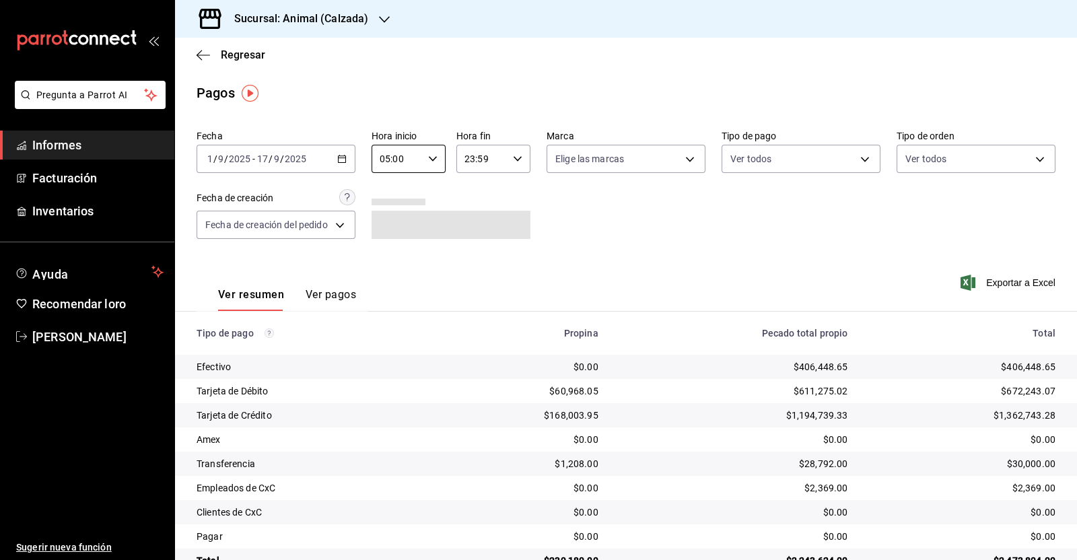
click at [515, 161] on icon "button" at bounding box center [517, 158] width 9 height 9
click at [468, 186] on font "05" at bounding box center [471, 187] width 11 height 11
click at [506, 198] on font "00" at bounding box center [508, 193] width 11 height 11
type input "05:00"
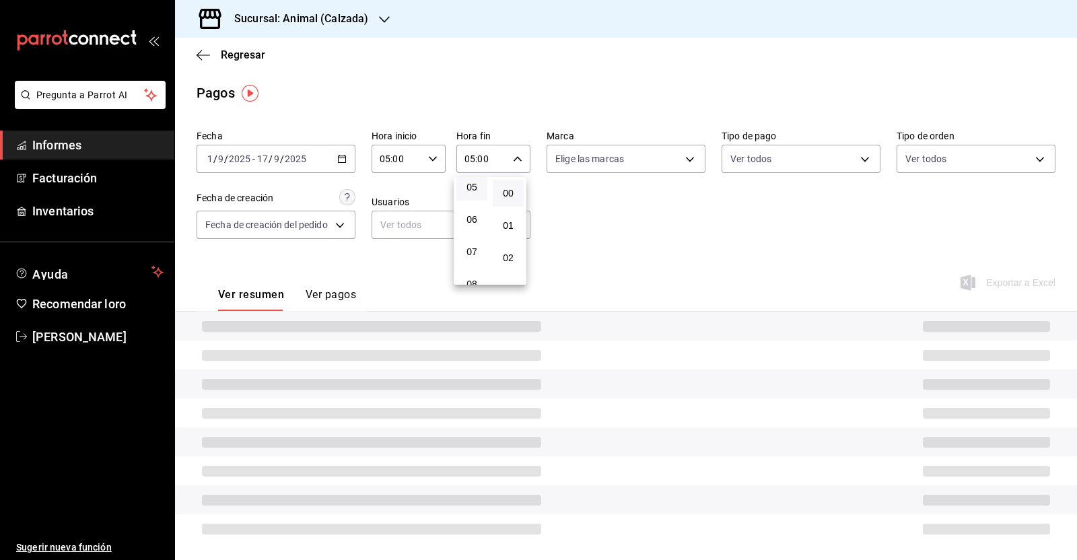
click at [635, 231] on div at bounding box center [538, 280] width 1077 height 560
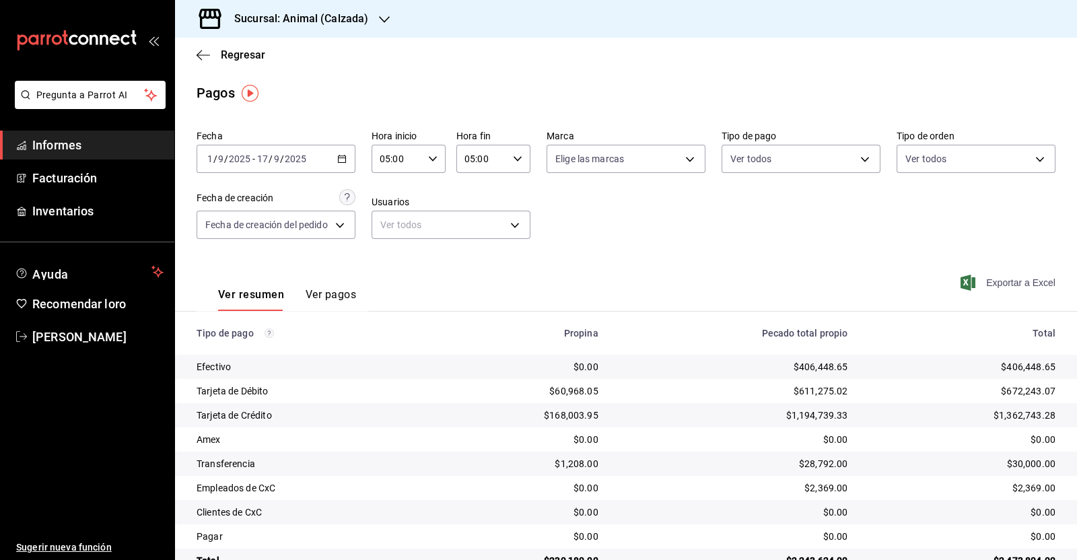
click at [996, 284] on font "Exportar a Excel" at bounding box center [1020, 282] width 69 height 11
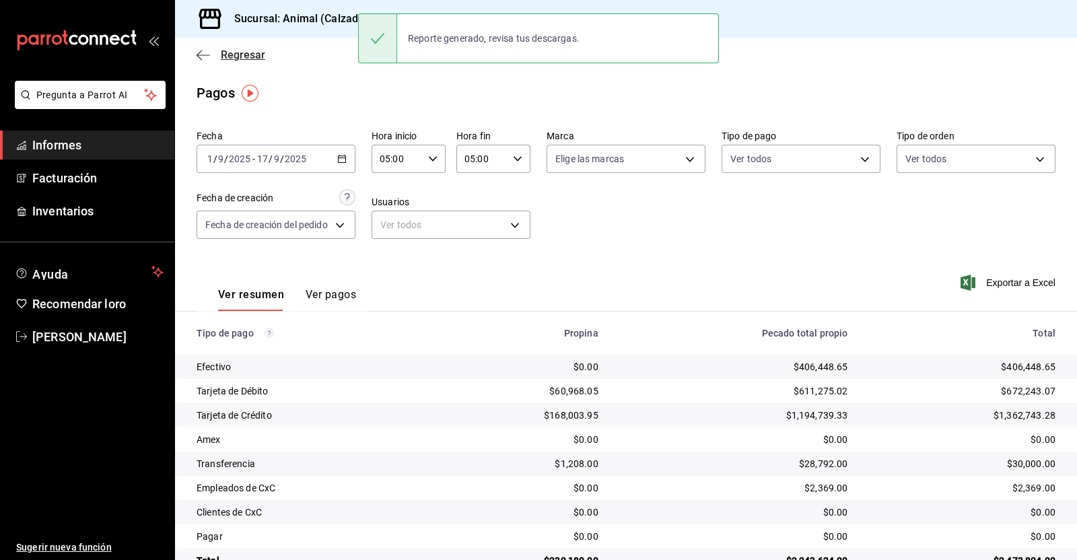
click at [198, 49] on icon "button" at bounding box center [202, 55] width 13 height 12
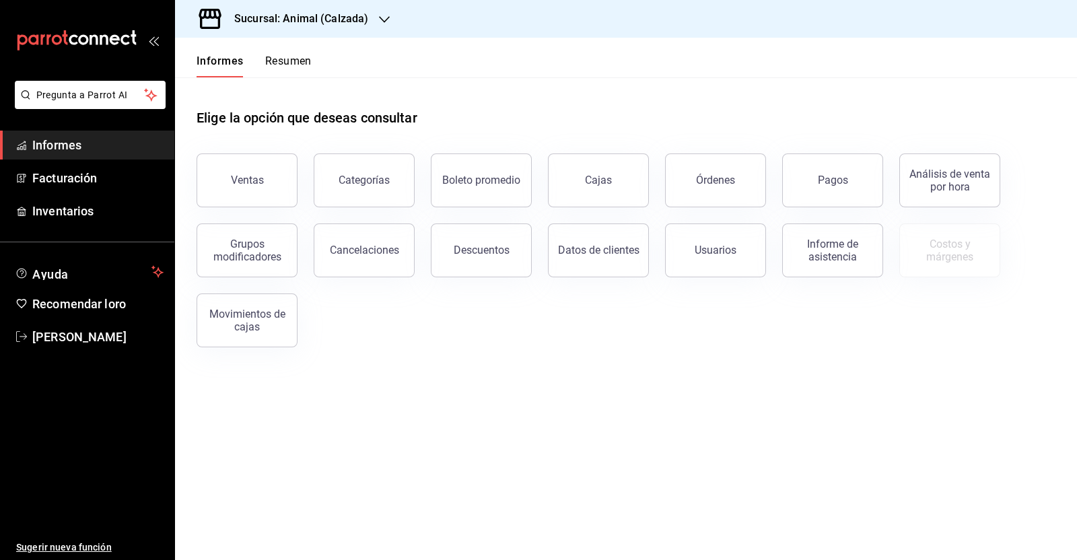
click at [476, 246] on font "Descuentos" at bounding box center [481, 250] width 56 height 13
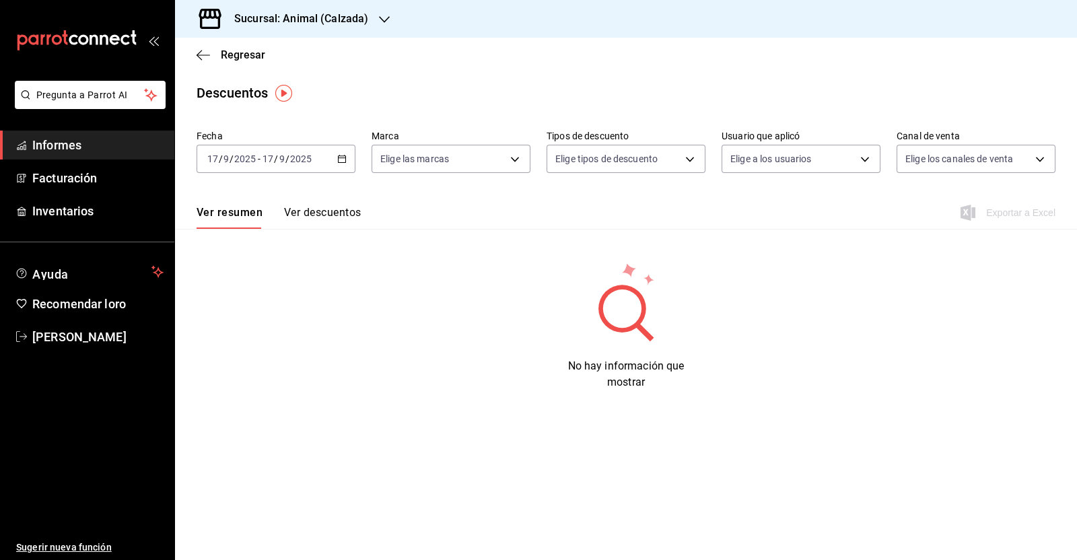
click at [344, 160] on icon "button" at bounding box center [341, 158] width 9 height 9
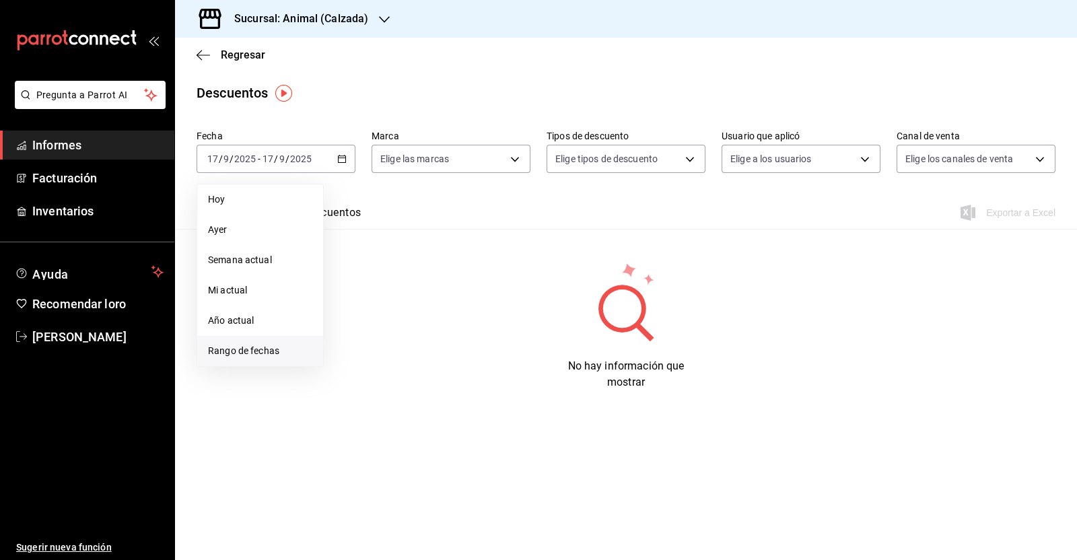
click at [248, 358] on li "Rango de fechas" at bounding box center [260, 351] width 126 height 30
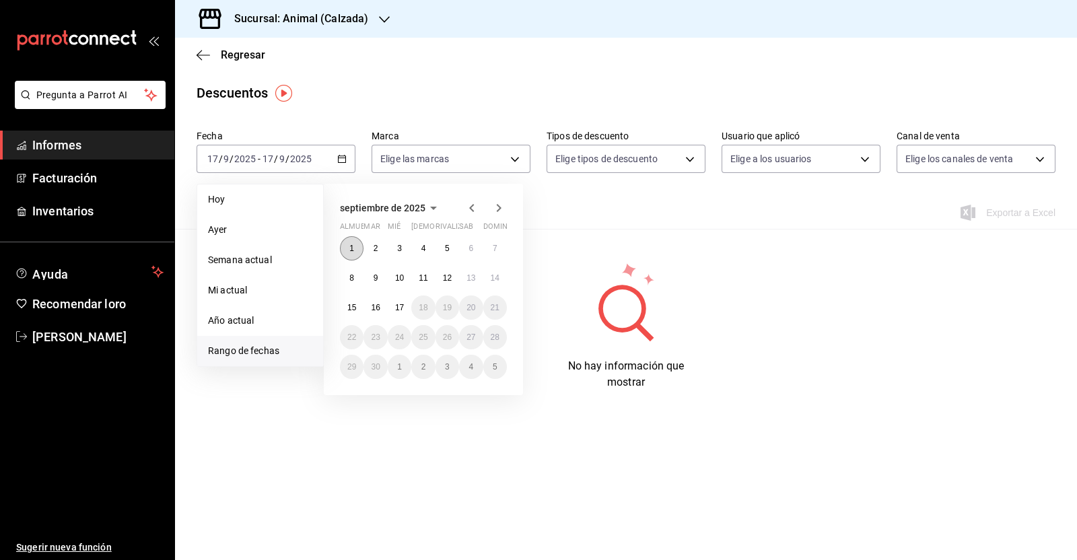
click at [350, 245] on font "1" at bounding box center [351, 248] width 5 height 9
click at [343, 244] on button "1" at bounding box center [352, 248] width 24 height 24
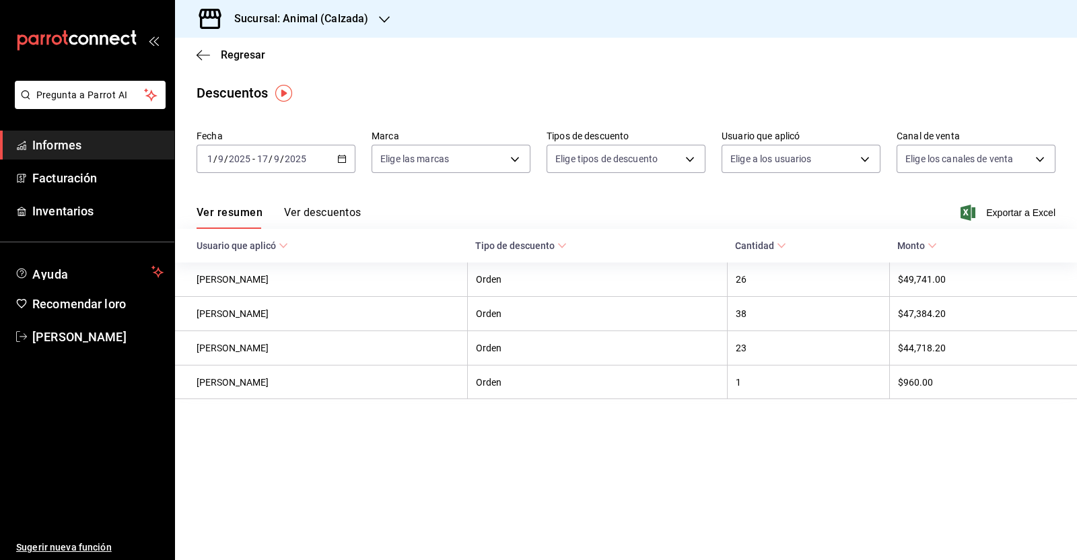
click at [1001, 213] on font "Exportar a Excel" at bounding box center [1020, 212] width 69 height 11
click at [203, 59] on icon "button" at bounding box center [202, 55] width 13 height 12
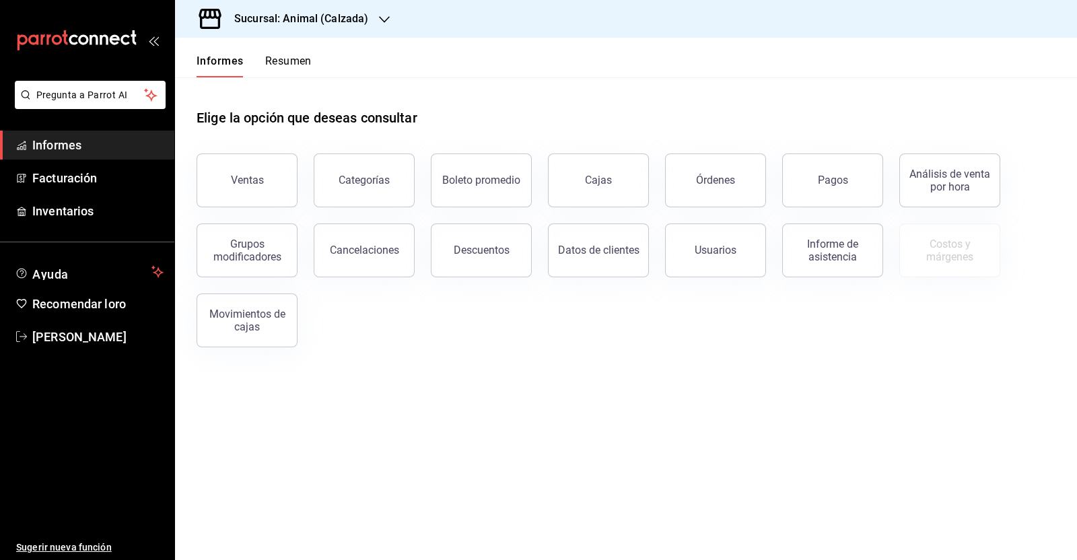
click at [379, 14] on icon "button" at bounding box center [384, 19] width 11 height 11
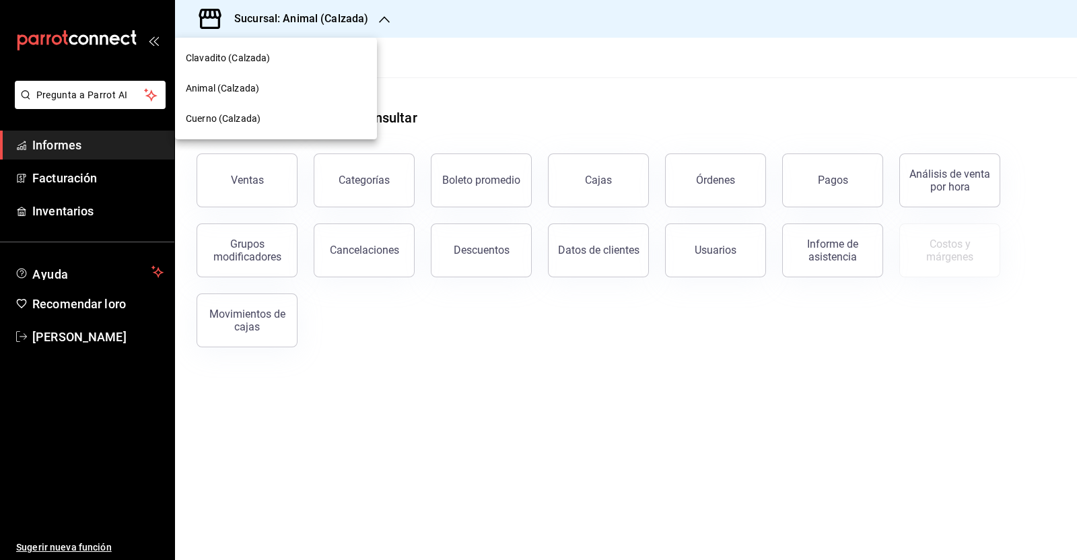
click at [254, 61] on font "Clavadito (Calzada)" at bounding box center [228, 57] width 85 height 11
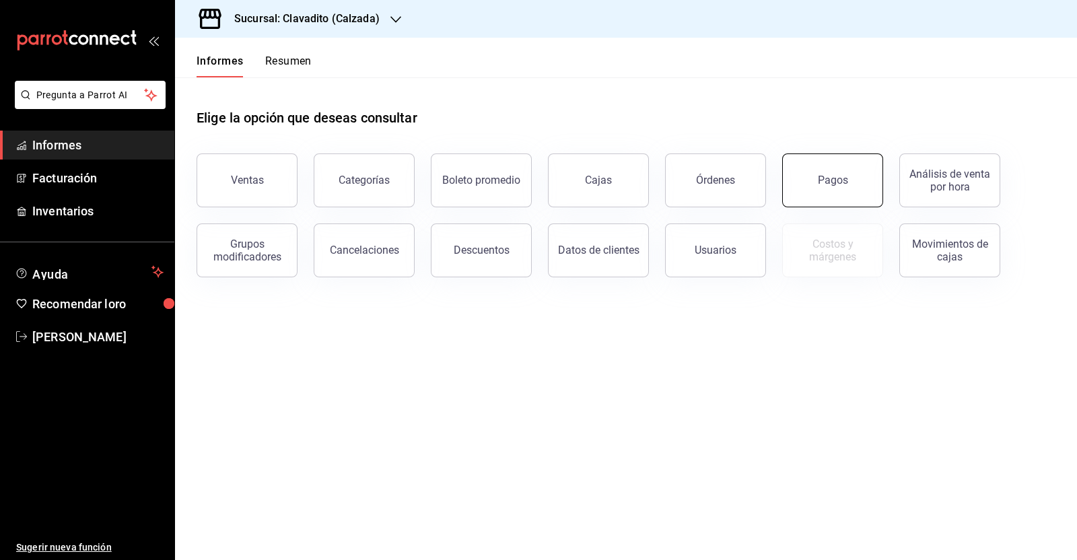
click at [822, 181] on font "Pagos" at bounding box center [833, 180] width 30 height 13
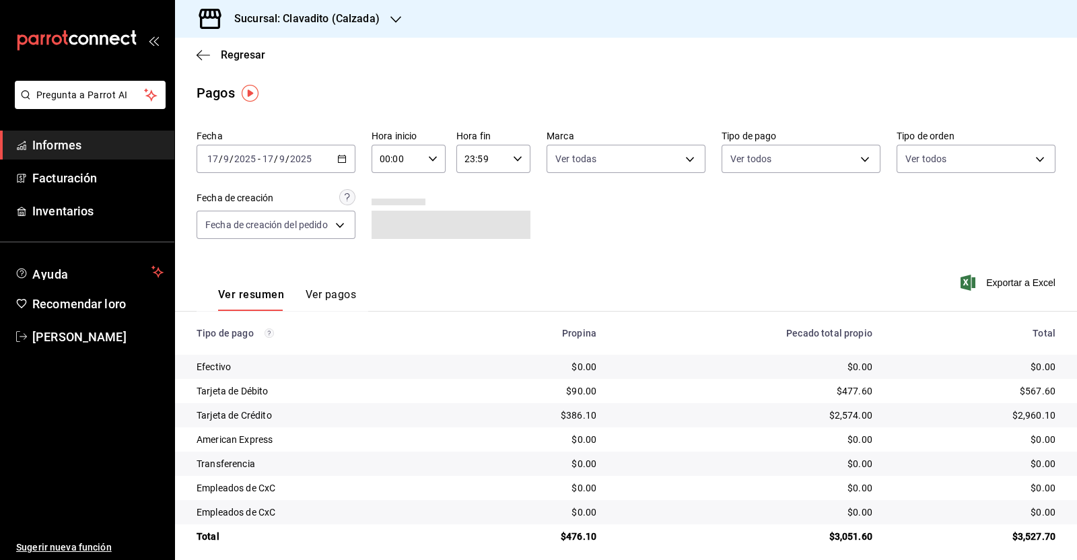
click at [349, 157] on div "[DATE] [DATE] - [DATE] [DATE]" at bounding box center [275, 159] width 159 height 28
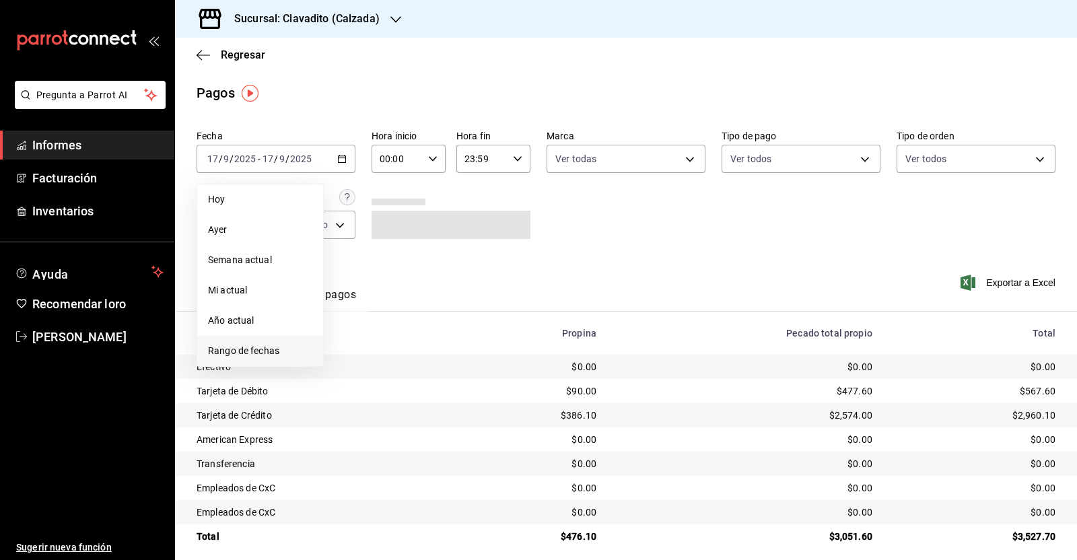
click at [251, 345] on font "Rango de fechas" at bounding box center [243, 350] width 71 height 11
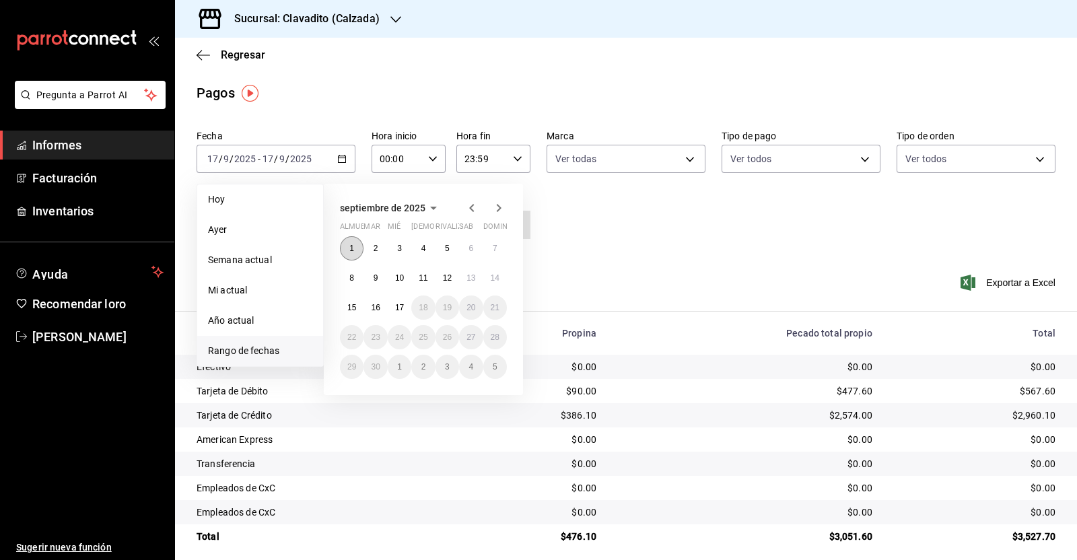
click at [345, 249] on button "1" at bounding box center [352, 248] width 24 height 24
click at [396, 312] on button "17" at bounding box center [400, 307] width 24 height 24
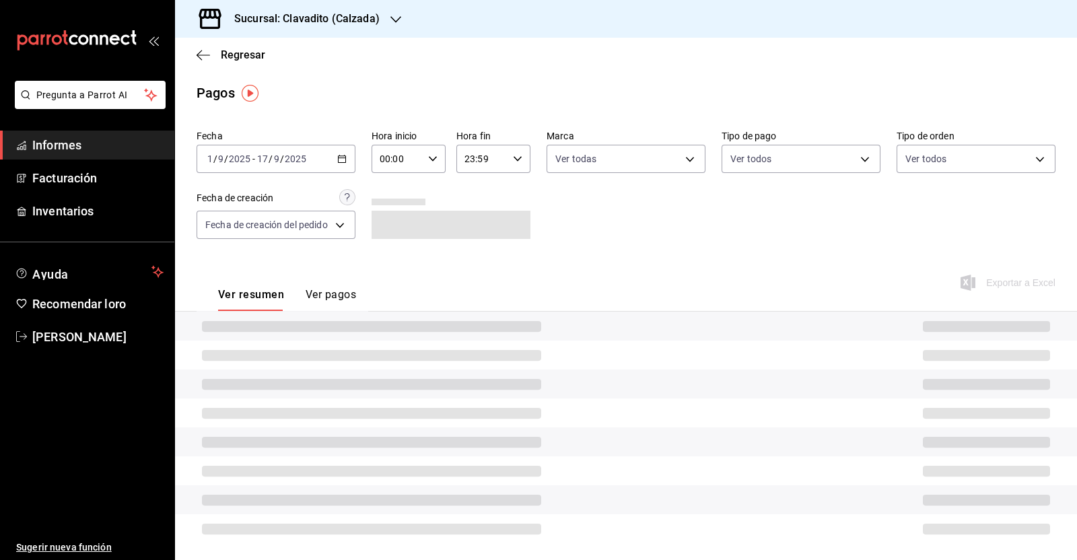
click at [427, 169] on div "00:00 Hora inicio" at bounding box center [408, 159] width 74 height 28
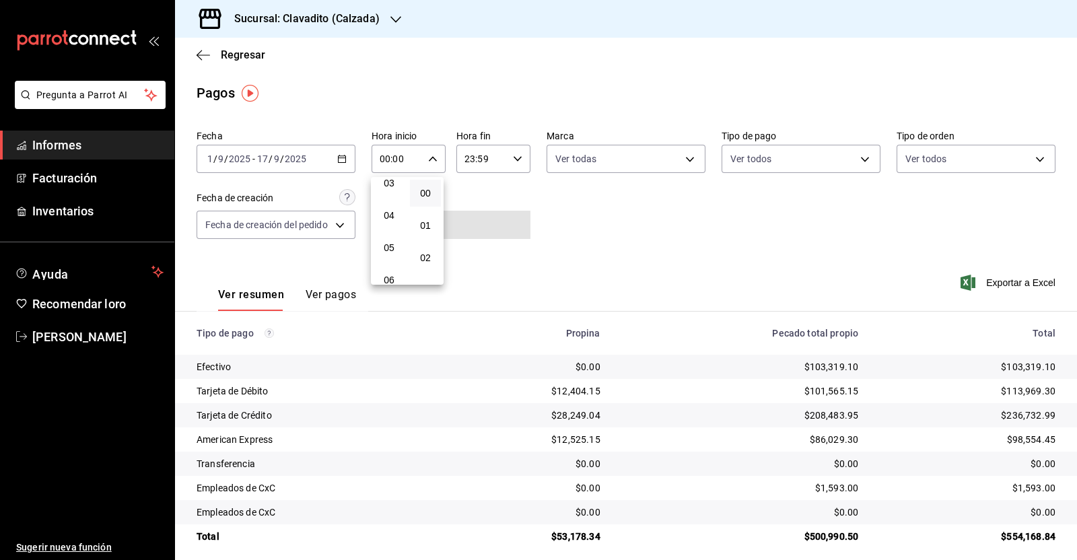
scroll to position [168, 0]
click at [396, 188] on span "05" at bounding box center [389, 187] width 15 height 11
type input "05:00"
click at [515, 161] on div at bounding box center [538, 280] width 1077 height 560
click at [515, 161] on icon "button" at bounding box center [517, 158] width 9 height 9
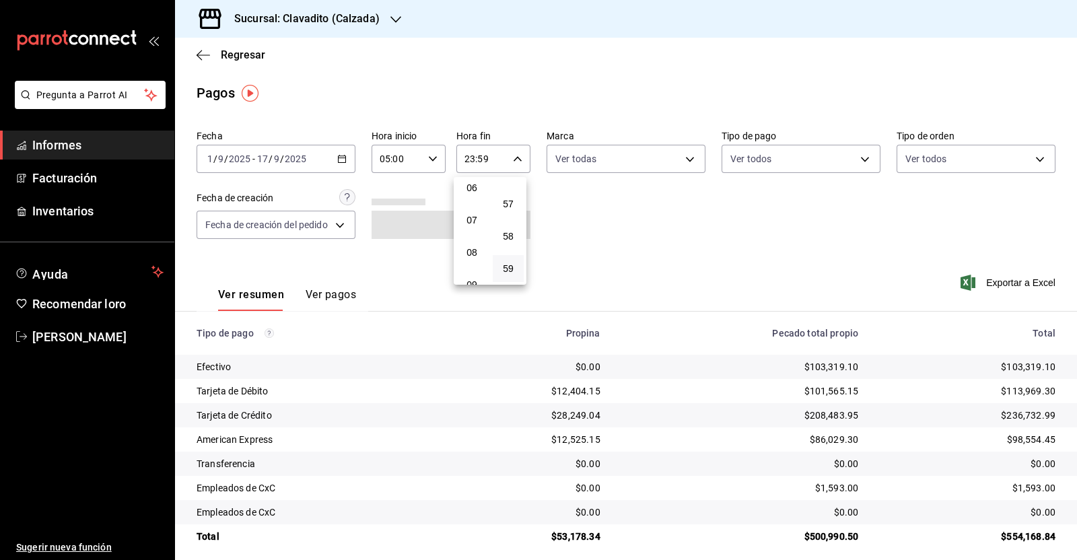
scroll to position [173, 0]
click at [468, 187] on font "05" at bounding box center [471, 181] width 11 height 11
click at [515, 188] on button "00" at bounding box center [508, 193] width 31 height 27
type input "05:00"
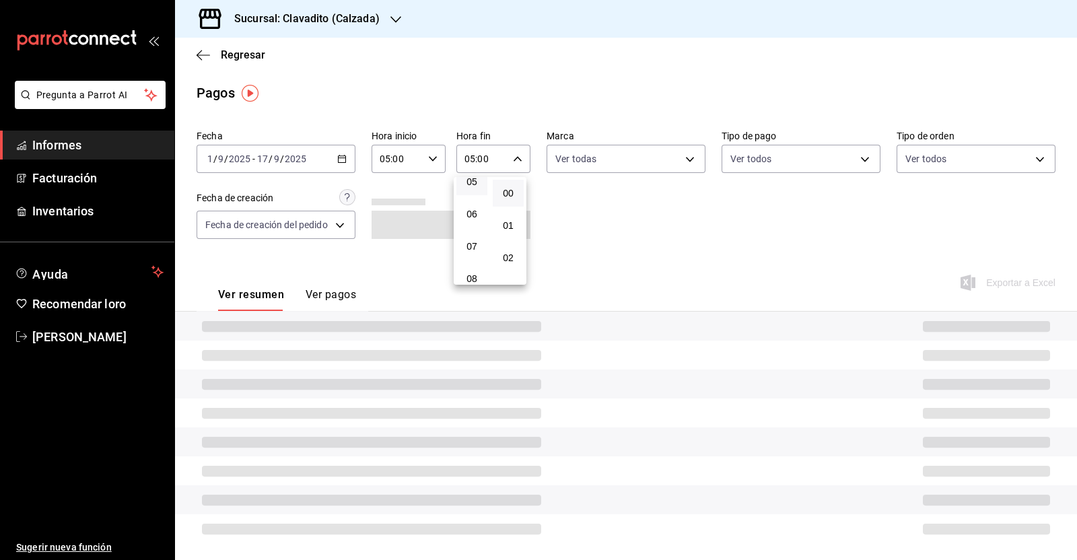
click at [649, 223] on div at bounding box center [538, 280] width 1077 height 560
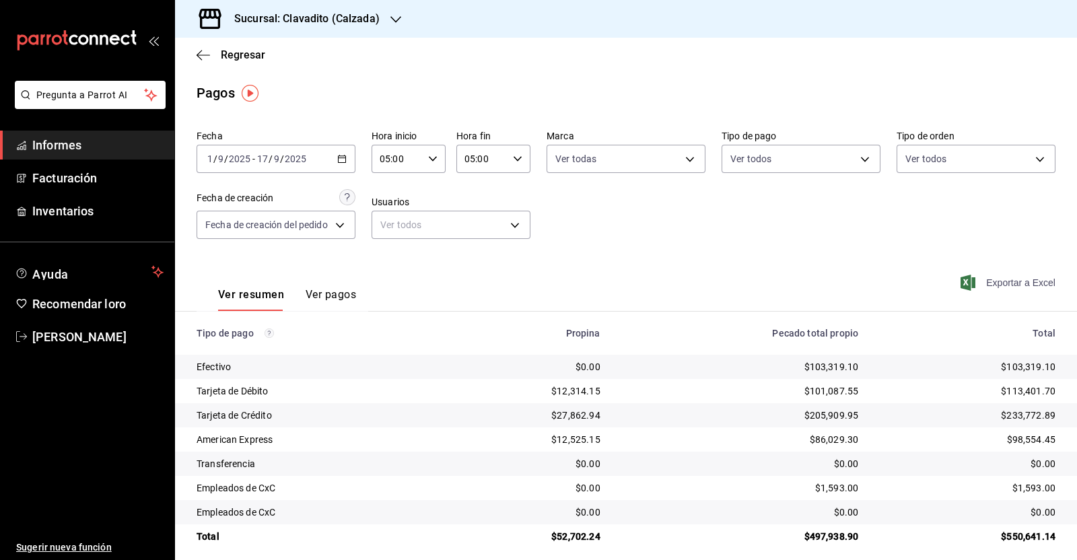
click at [1013, 287] on font "Exportar a Excel" at bounding box center [1020, 282] width 69 height 11
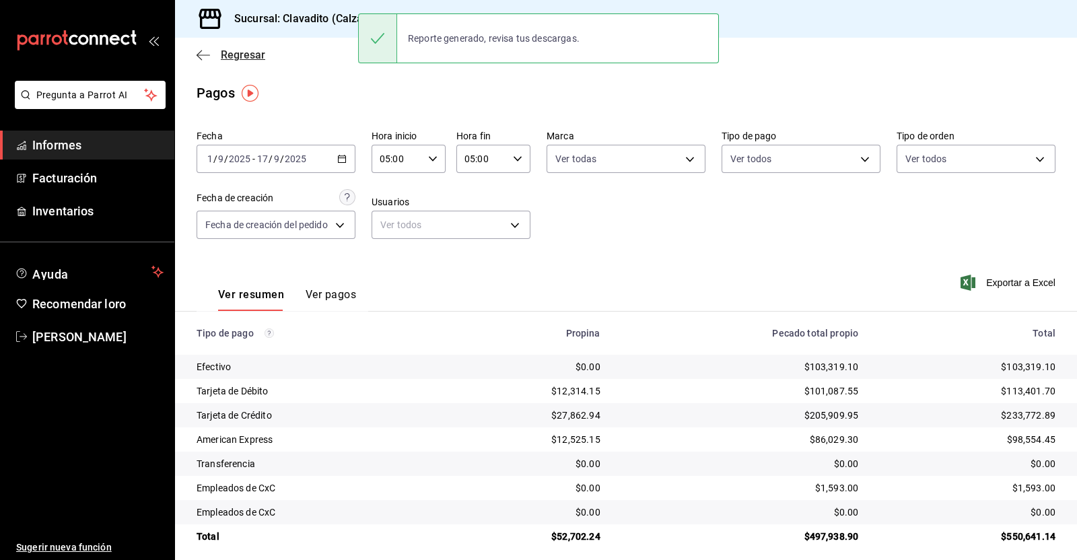
click at [201, 55] on icon "button" at bounding box center [202, 55] width 13 height 1
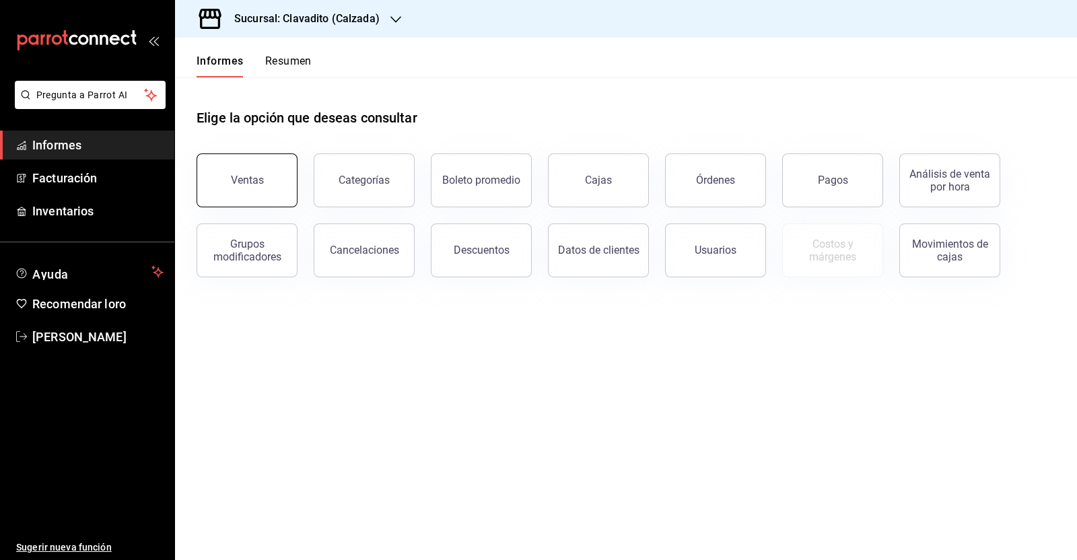
click at [260, 180] on font "Ventas" at bounding box center [247, 180] width 33 height 13
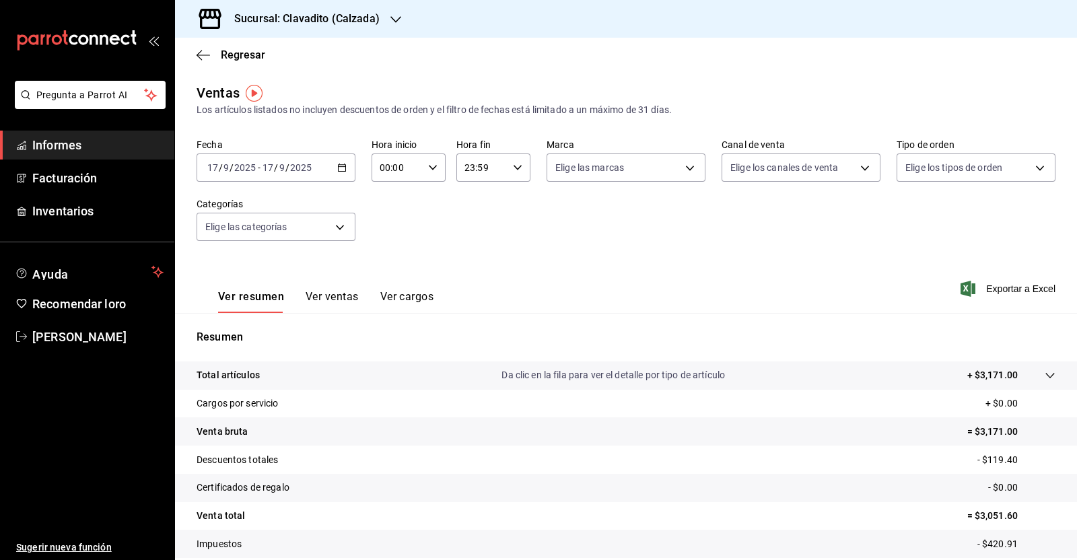
click at [337, 167] on icon "button" at bounding box center [341, 167] width 9 height 9
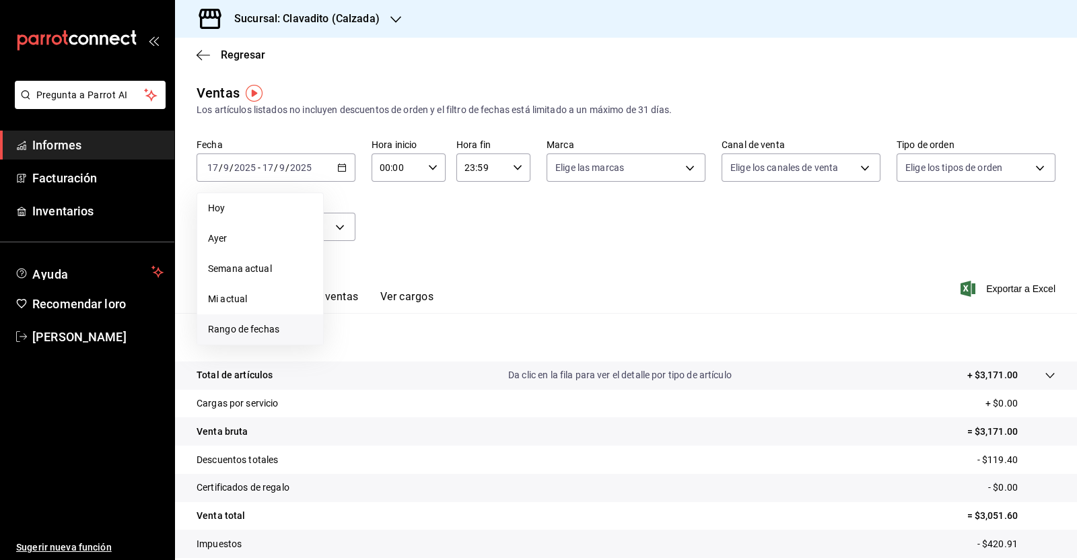
click at [258, 331] on font "Rango de fechas" at bounding box center [243, 329] width 71 height 11
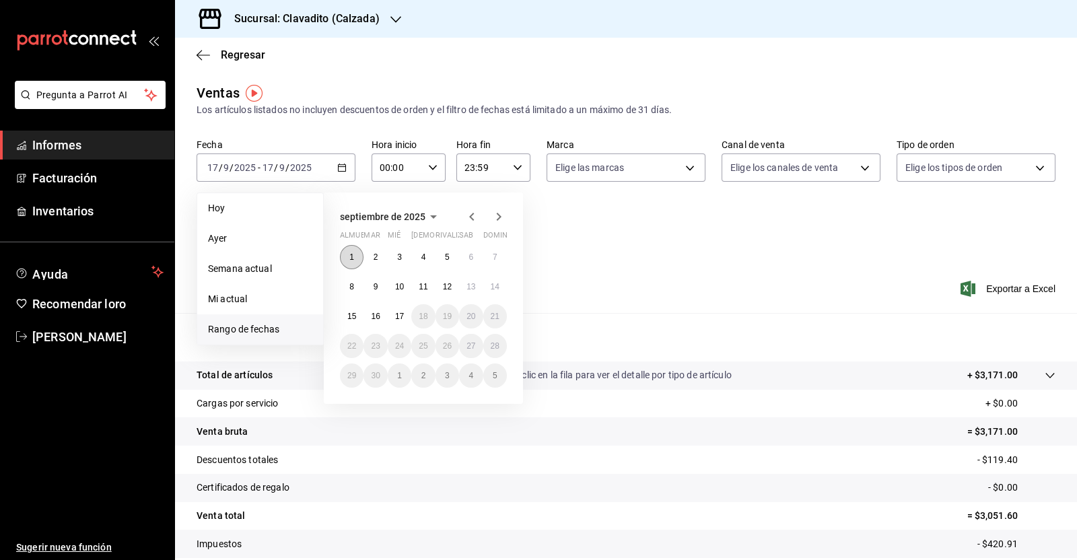
click at [353, 252] on font "1" at bounding box center [351, 256] width 5 height 9
click at [395, 312] on font "17" at bounding box center [399, 316] width 9 height 9
click at [353, 260] on font "1" at bounding box center [351, 256] width 5 height 9
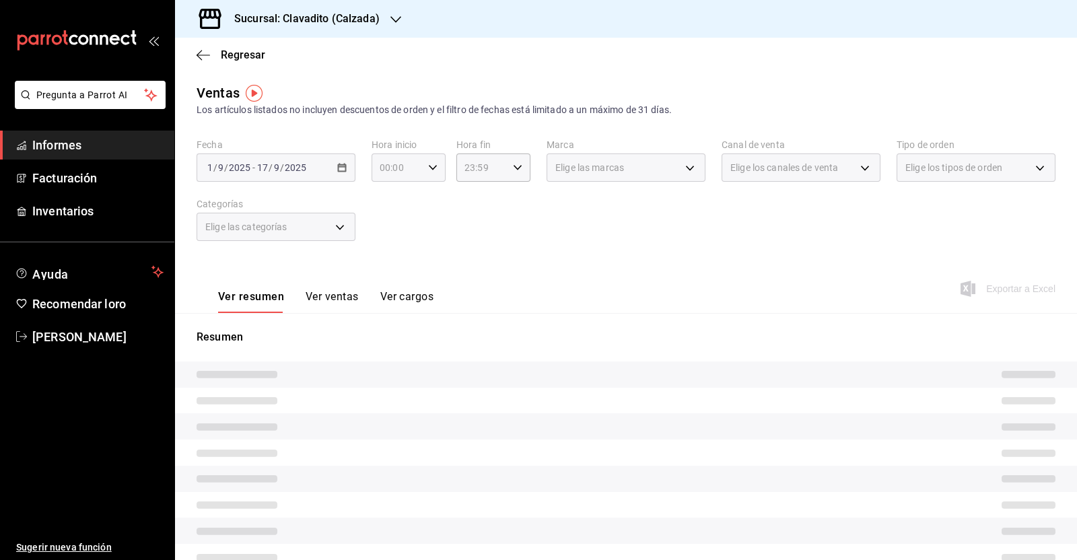
click at [430, 172] on icon "button" at bounding box center [432, 167] width 9 height 9
click at [386, 277] on font "05" at bounding box center [387, 280] width 11 height 11
type input "05:00"
click at [513, 170] on div at bounding box center [538, 280] width 1077 height 560
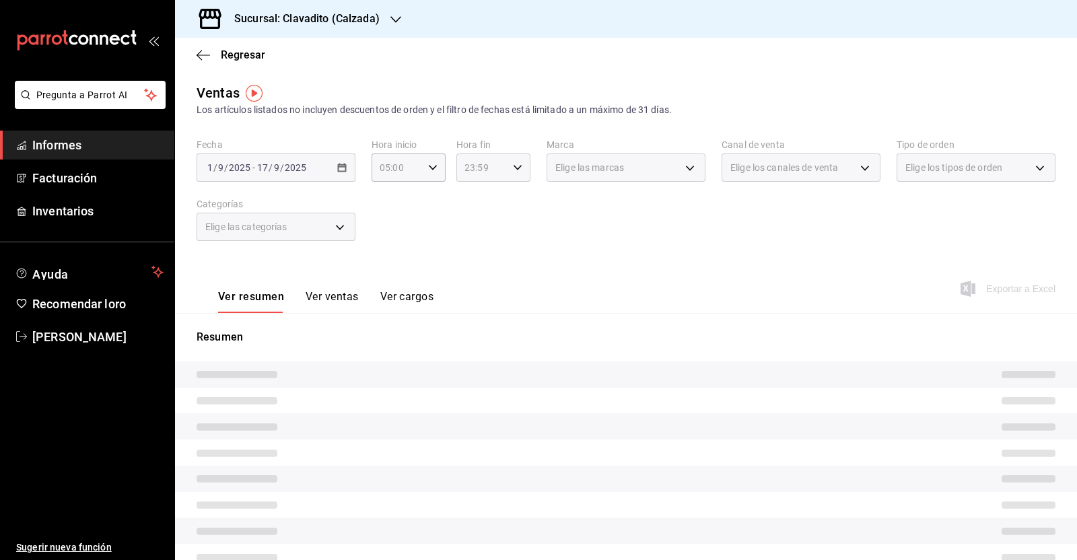
click at [513, 170] on icon "button" at bounding box center [517, 167] width 9 height 9
drag, startPoint x: 464, startPoint y: 194, endPoint x: 482, endPoint y: 223, distance: 34.4
click at [464, 194] on span "05" at bounding box center [470, 190] width 15 height 11
drag, startPoint x: 507, startPoint y: 203, endPoint x: 517, endPoint y: 205, distance: 11.0
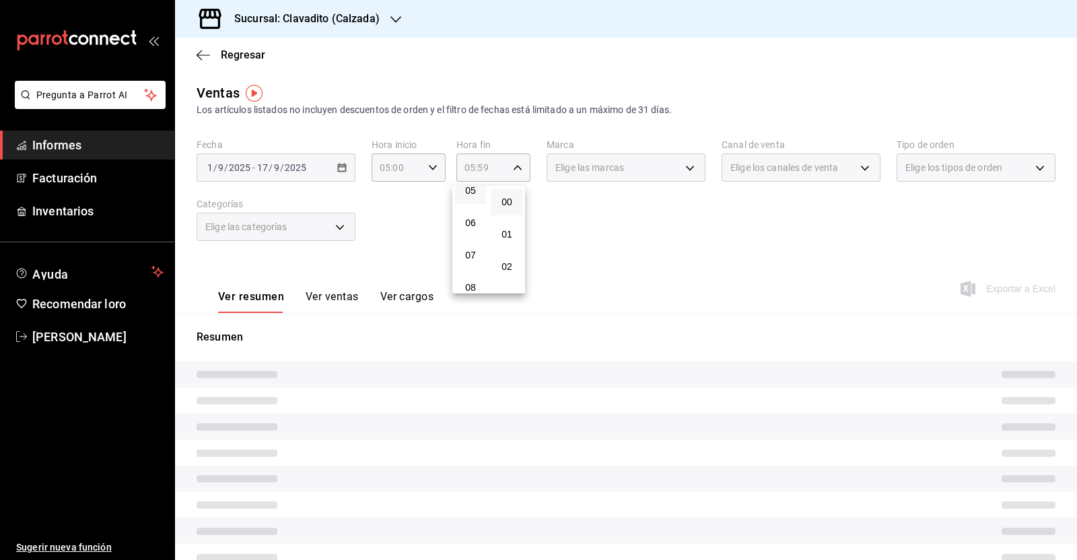
click at [508, 203] on font "00" at bounding box center [506, 201] width 11 height 11
type input "05:00"
click at [619, 235] on div at bounding box center [538, 280] width 1077 height 560
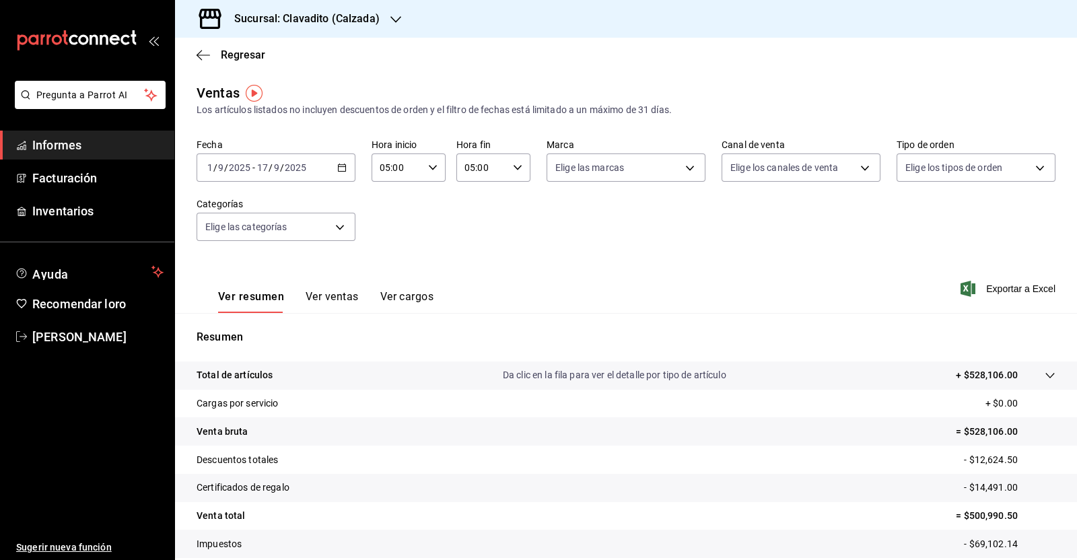
click at [624, 256] on div "Ventas Los artículos listados no incluyen descuentos de orden y el filtro de fe…" at bounding box center [626, 353] width 902 height 541
click at [1005, 289] on font "Exportar a Excel" at bounding box center [1020, 288] width 69 height 11
click at [200, 54] on icon "button" at bounding box center [202, 55] width 13 height 12
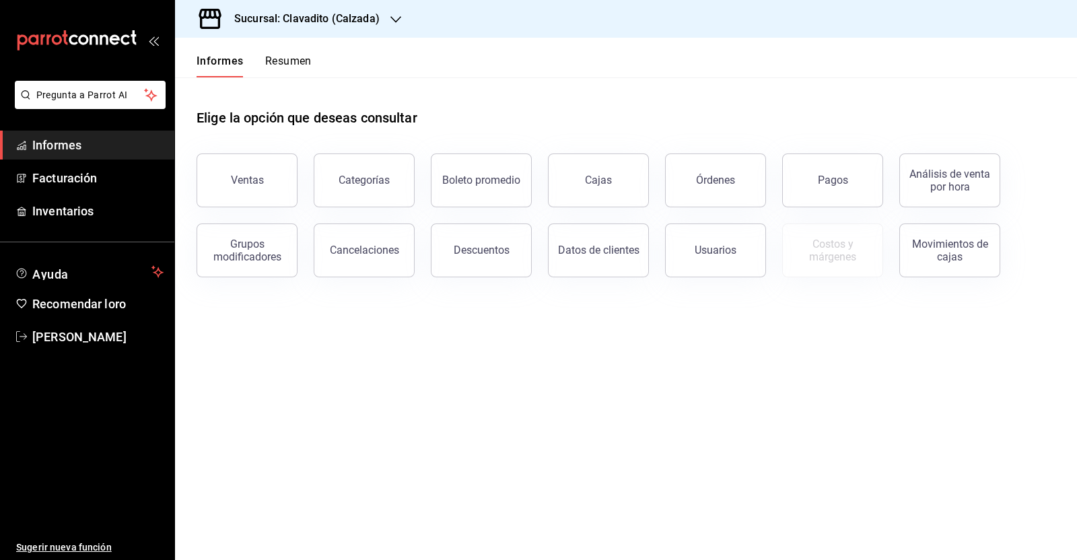
click at [377, 18] on font "Sucursal: Clavadito (Calzada)" at bounding box center [306, 18] width 145 height 13
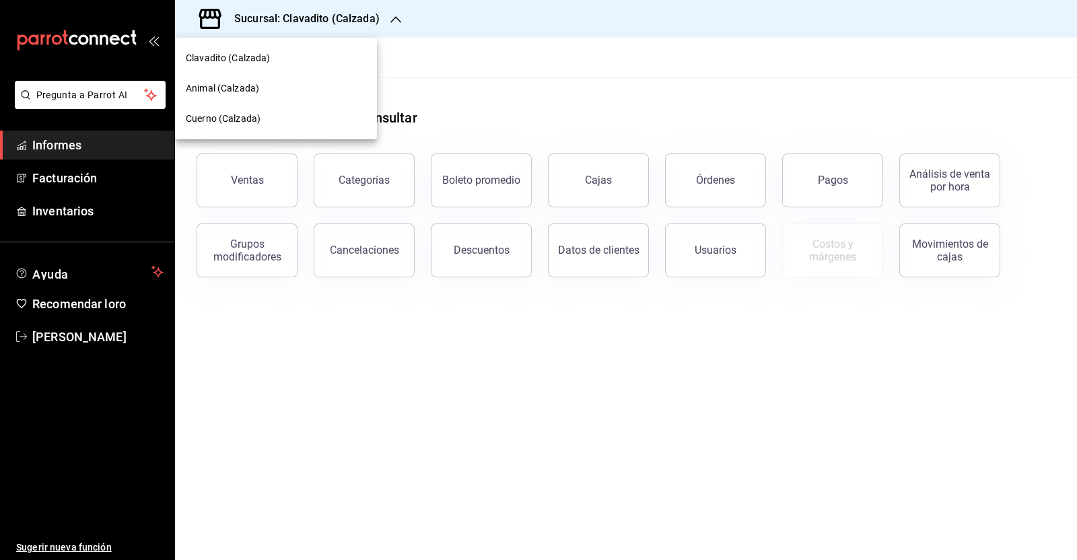
click at [232, 119] on font "Cuerno (Calzada)" at bounding box center [223, 118] width 75 height 11
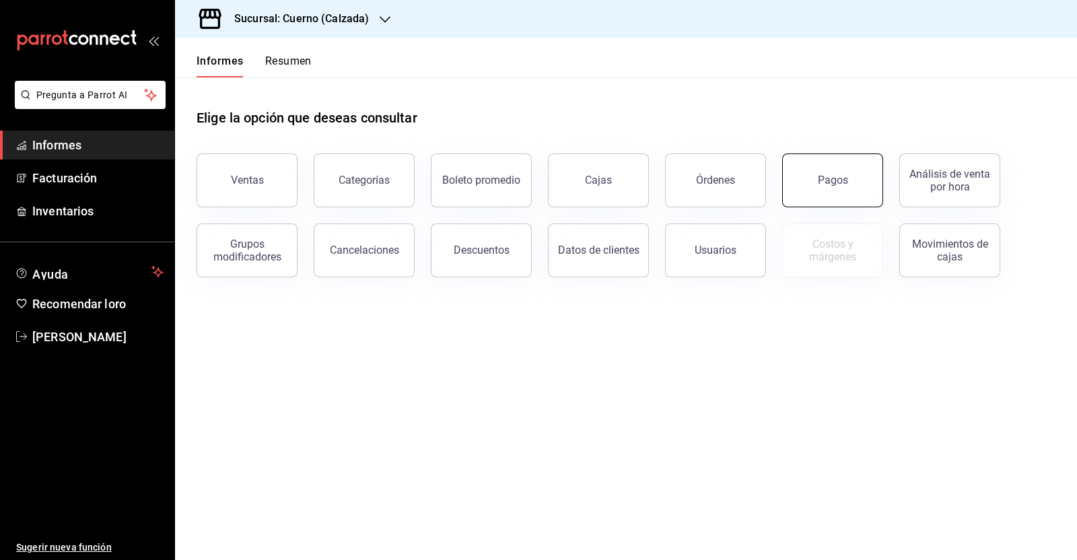
click at [844, 171] on button "Pagos" at bounding box center [832, 180] width 101 height 54
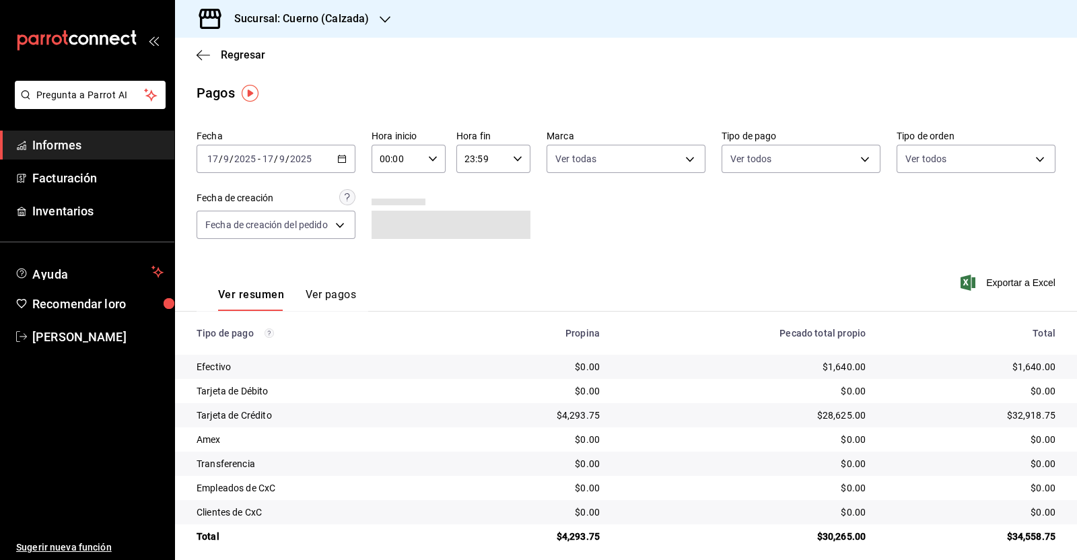
click at [334, 155] on div "[DATE] [DATE] - [DATE] [DATE]" at bounding box center [275, 159] width 159 height 28
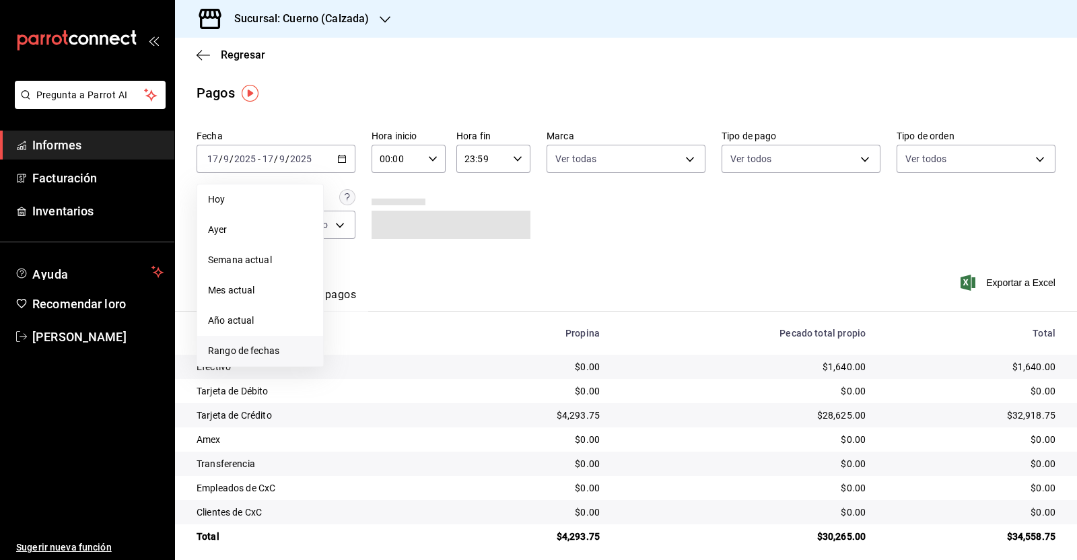
click at [242, 349] on span "Rango de fechas" at bounding box center [260, 351] width 104 height 14
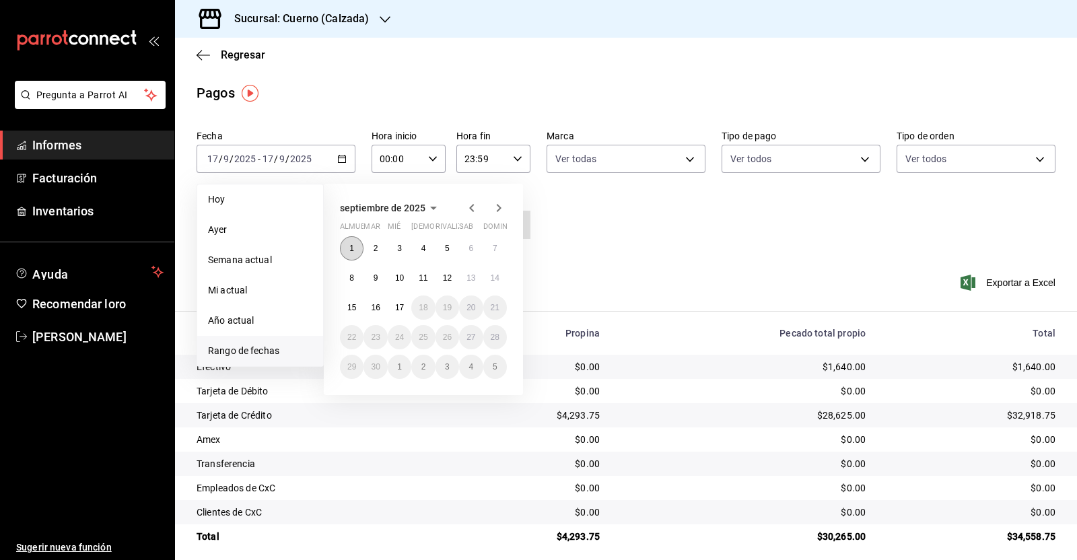
click at [360, 242] on button "1" at bounding box center [352, 248] width 24 height 24
drag, startPoint x: 402, startPoint y: 307, endPoint x: 398, endPoint y: 292, distance: 15.2
click at [402, 307] on font "17" at bounding box center [399, 307] width 9 height 9
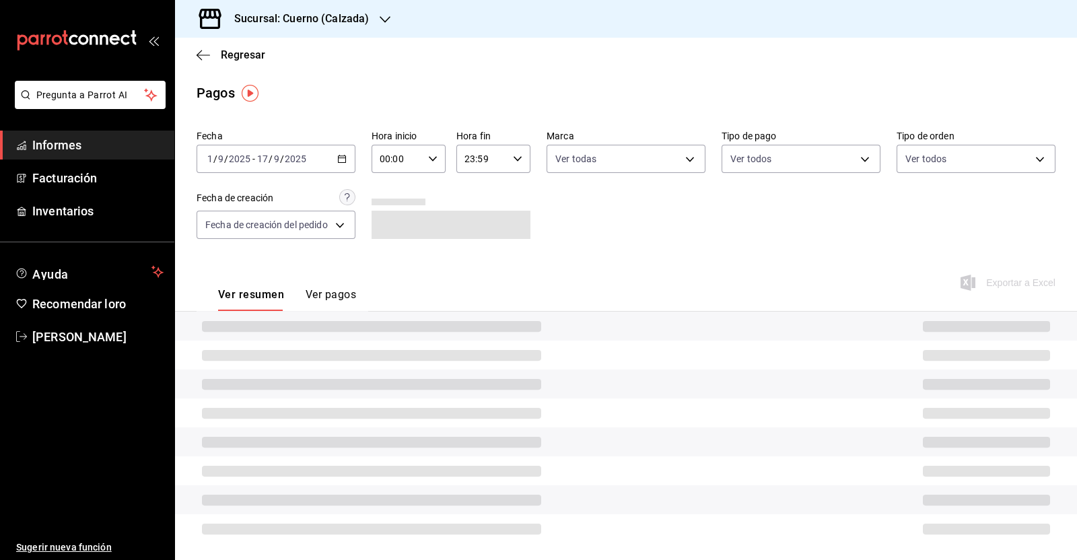
click at [431, 155] on icon "button" at bounding box center [432, 158] width 9 height 9
click at [396, 274] on span "05" at bounding box center [389, 271] width 15 height 11
type input "05:00"
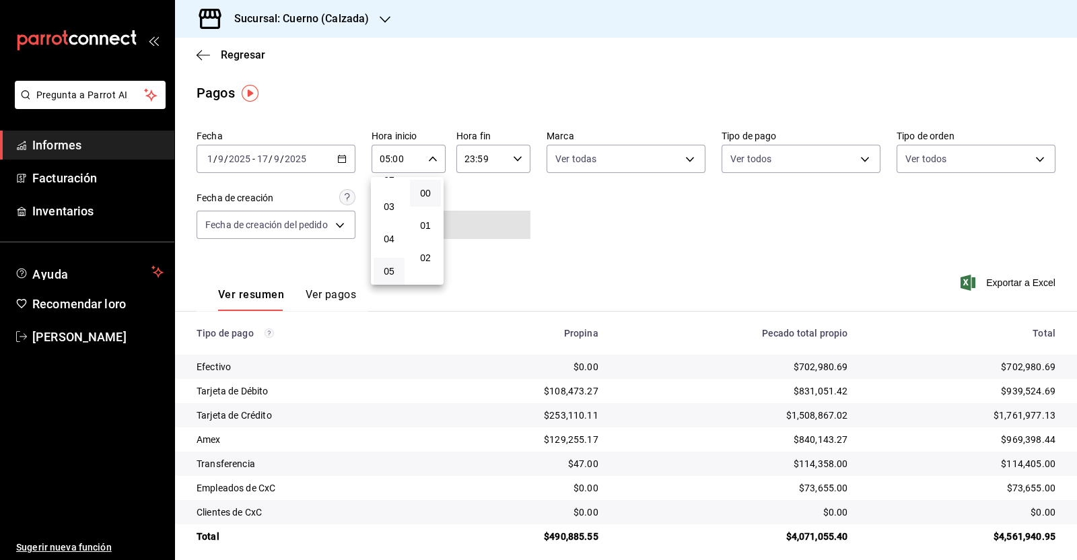
click at [509, 157] on div at bounding box center [538, 280] width 1077 height 560
click at [513, 159] on icon "button" at bounding box center [517, 158] width 9 height 9
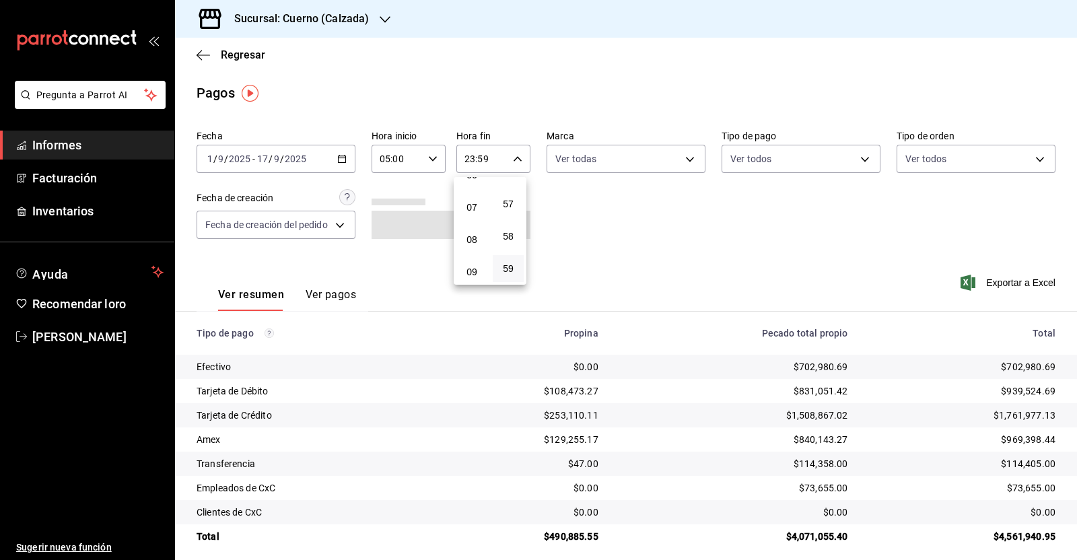
scroll to position [173, 0]
click at [470, 186] on font "05" at bounding box center [471, 181] width 11 height 11
click at [515, 196] on span "00" at bounding box center [508, 193] width 15 height 11
type input "05:00"
click at [624, 219] on div at bounding box center [538, 280] width 1077 height 560
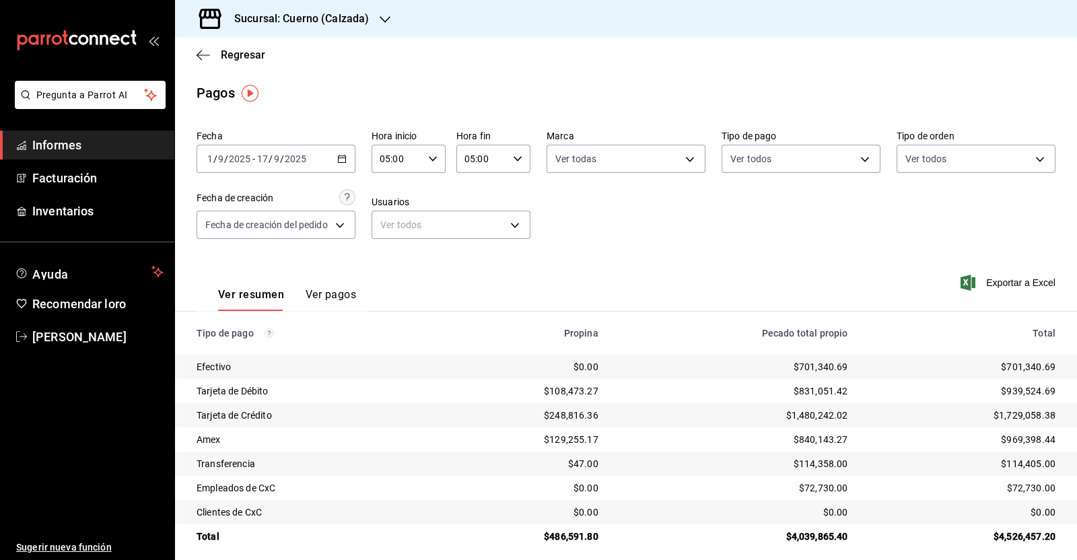
click at [622, 217] on div "Fecha 2025-09-01 1 / 9 / 2025 - 2025-09-17 17 / 9 / 2025 Hora inicio 05:00 Hora…" at bounding box center [625, 189] width 859 height 131
click at [1005, 277] on font "Exportar a Excel" at bounding box center [1020, 282] width 69 height 11
click at [209, 55] on icon "button" at bounding box center [202, 55] width 13 height 1
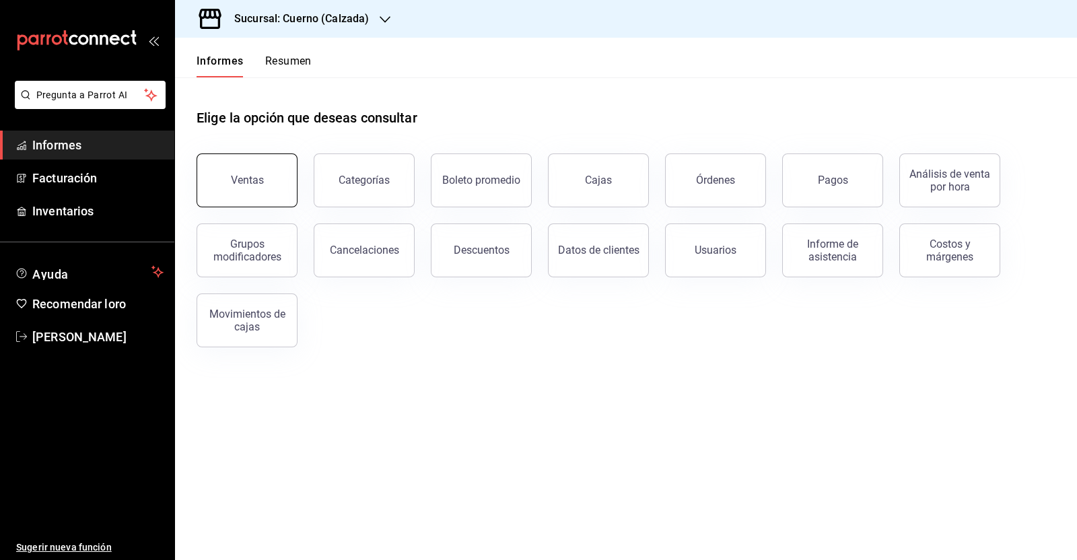
click at [256, 180] on font "Ventas" at bounding box center [247, 180] width 33 height 13
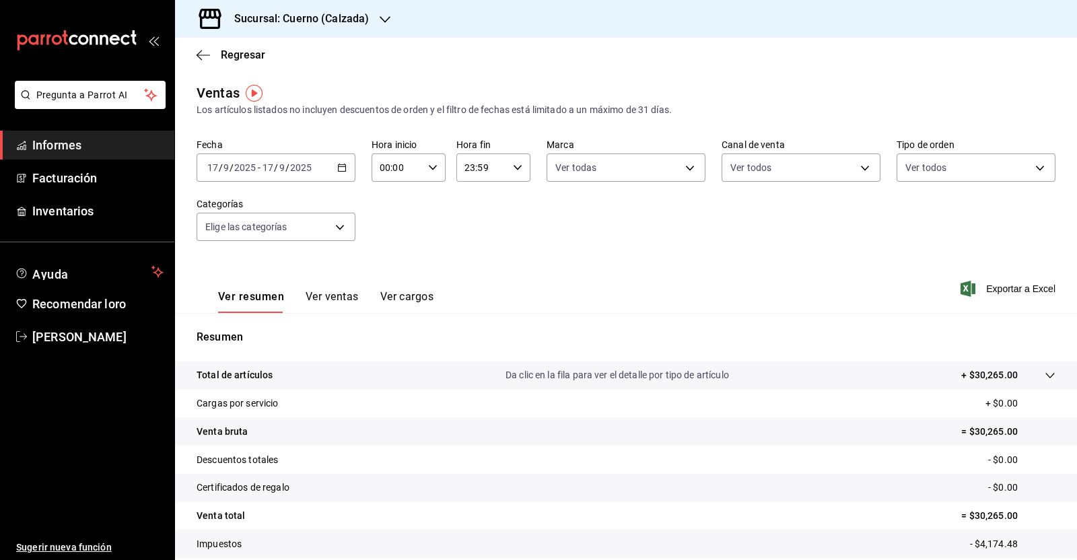
click at [338, 170] on icon "button" at bounding box center [341, 167] width 9 height 9
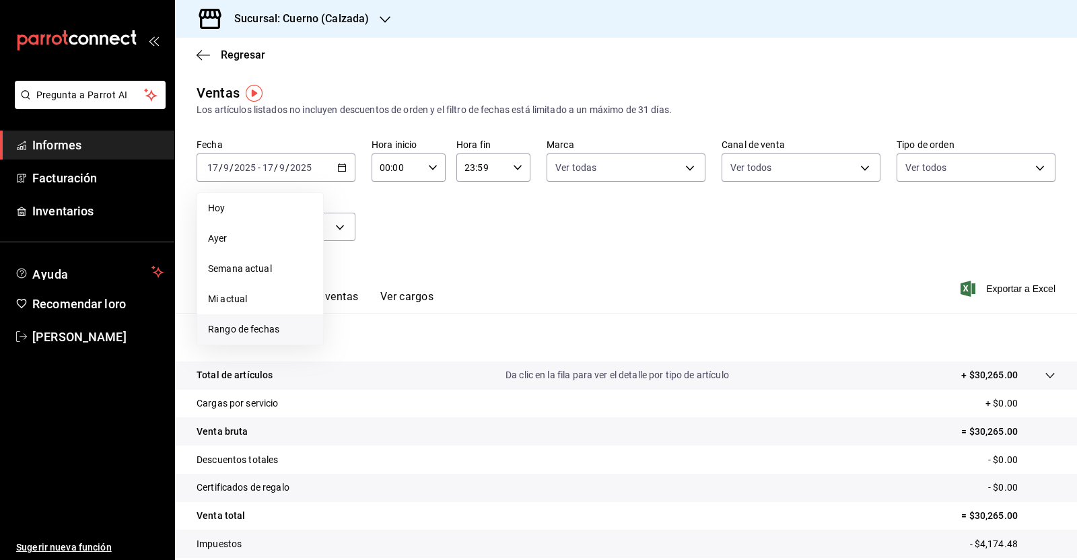
click at [241, 327] on font "Rango de fechas" at bounding box center [243, 329] width 71 height 11
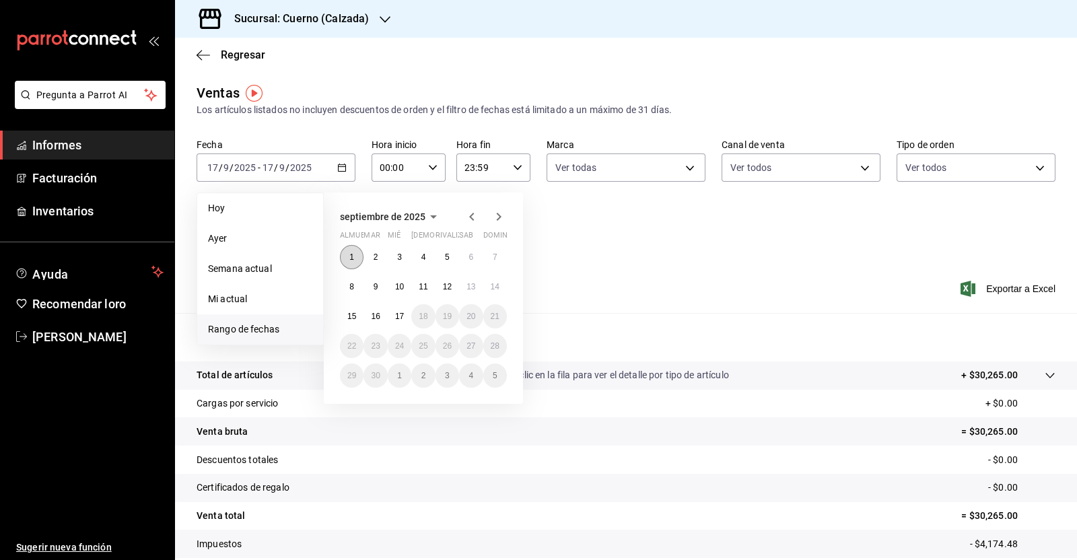
click at [353, 250] on button "1" at bounding box center [352, 257] width 24 height 24
click at [396, 314] on font "17" at bounding box center [399, 316] width 9 height 9
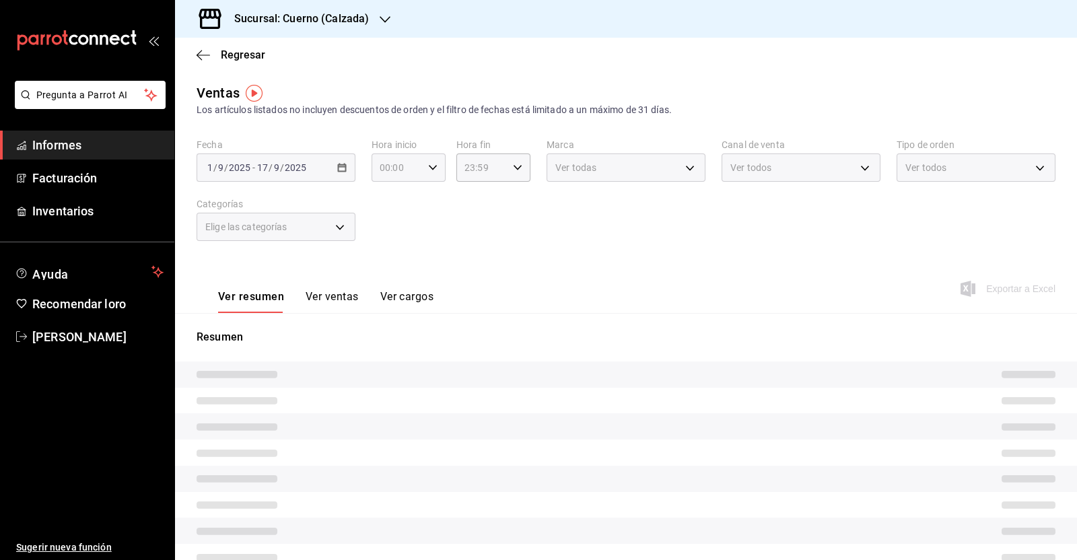
click at [428, 167] on icon "button" at bounding box center [432, 167] width 9 height 9
click at [389, 273] on button "05" at bounding box center [386, 279] width 31 height 27
type input "05:00"
click at [505, 168] on div at bounding box center [538, 280] width 1077 height 560
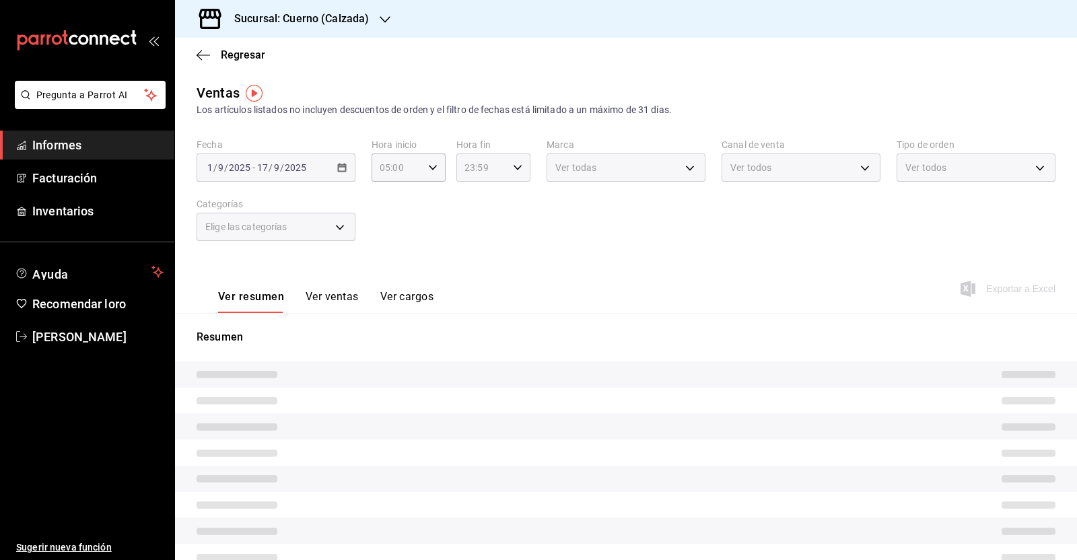
click at [513, 168] on icon "button" at bounding box center [517, 167] width 9 height 9
click at [478, 196] on button "05" at bounding box center [470, 190] width 31 height 27
click at [508, 203] on font "00" at bounding box center [506, 201] width 11 height 11
type input "05:00"
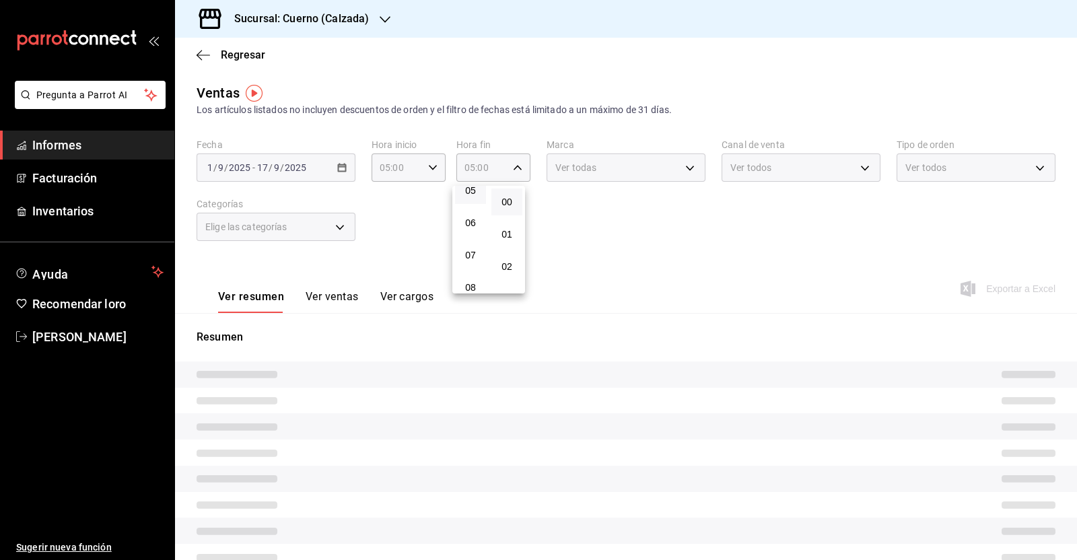
click at [589, 207] on div at bounding box center [538, 280] width 1077 height 560
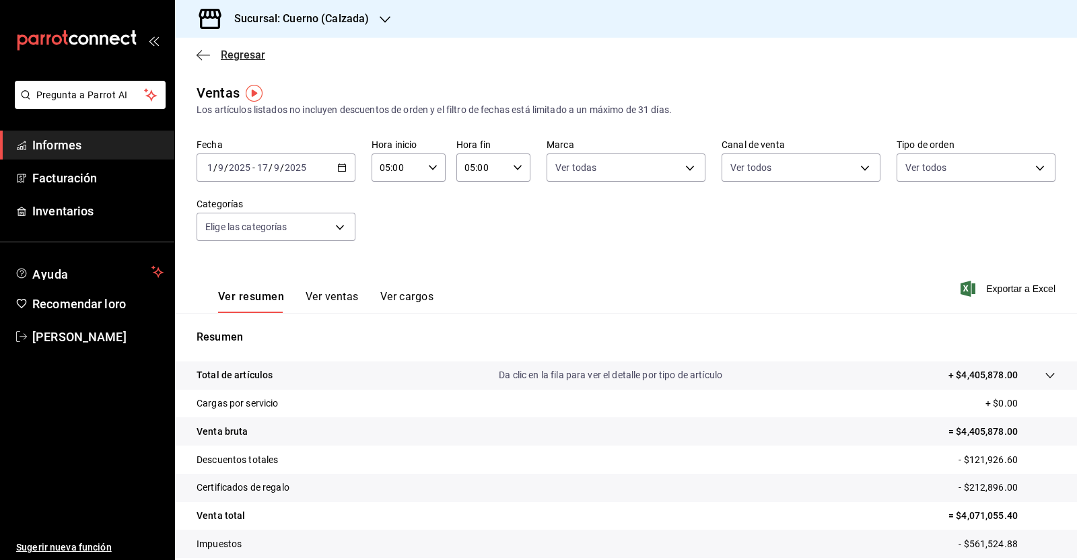
click at [202, 54] on icon "button" at bounding box center [202, 55] width 13 height 12
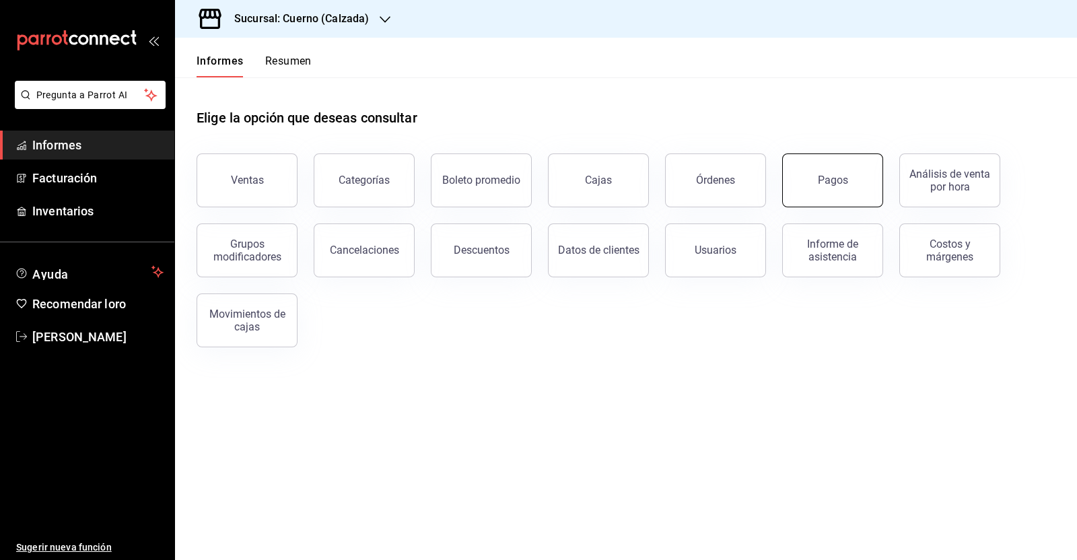
click at [827, 174] on font "Pagos" at bounding box center [833, 180] width 30 height 13
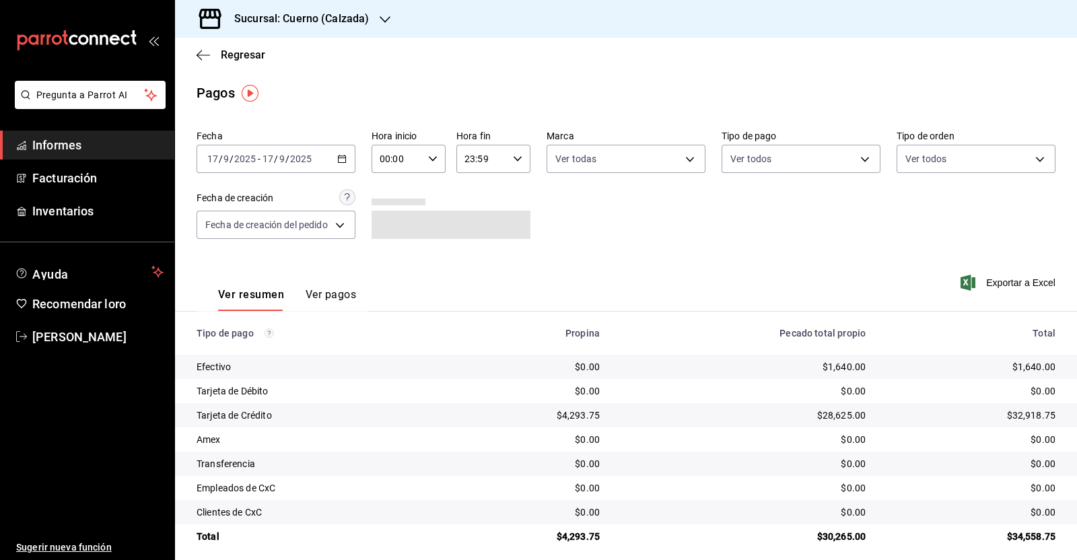
click at [435, 155] on div "00:00 Hora inicio" at bounding box center [408, 159] width 74 height 28
click at [388, 183] on font "05" at bounding box center [389, 187] width 11 height 11
type input "05:00"
click at [517, 159] on div at bounding box center [538, 280] width 1077 height 560
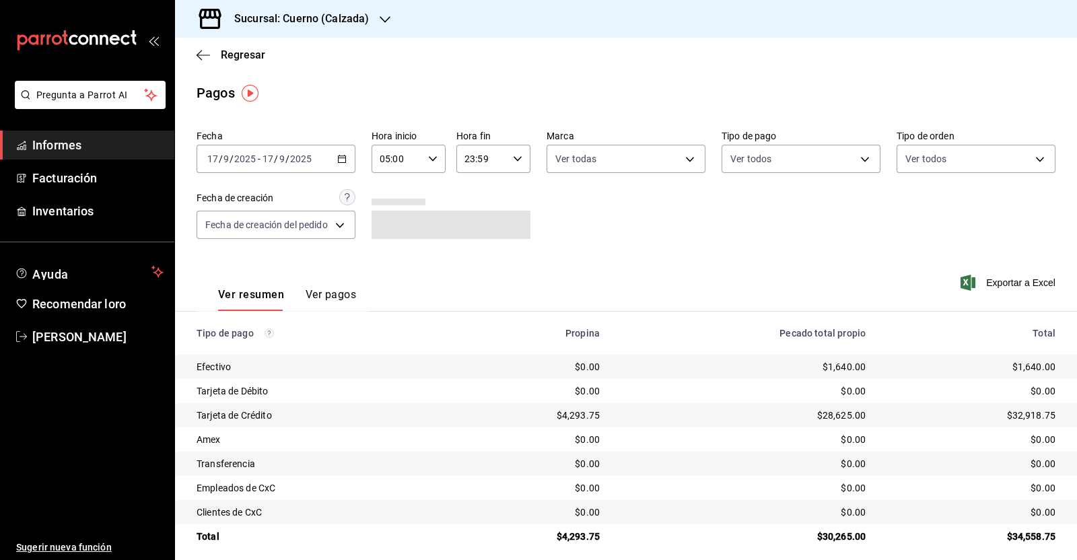
click at [515, 158] on \(Stroke\) "button" at bounding box center [517, 158] width 8 height 5
click at [466, 260] on button "05" at bounding box center [471, 265] width 31 height 27
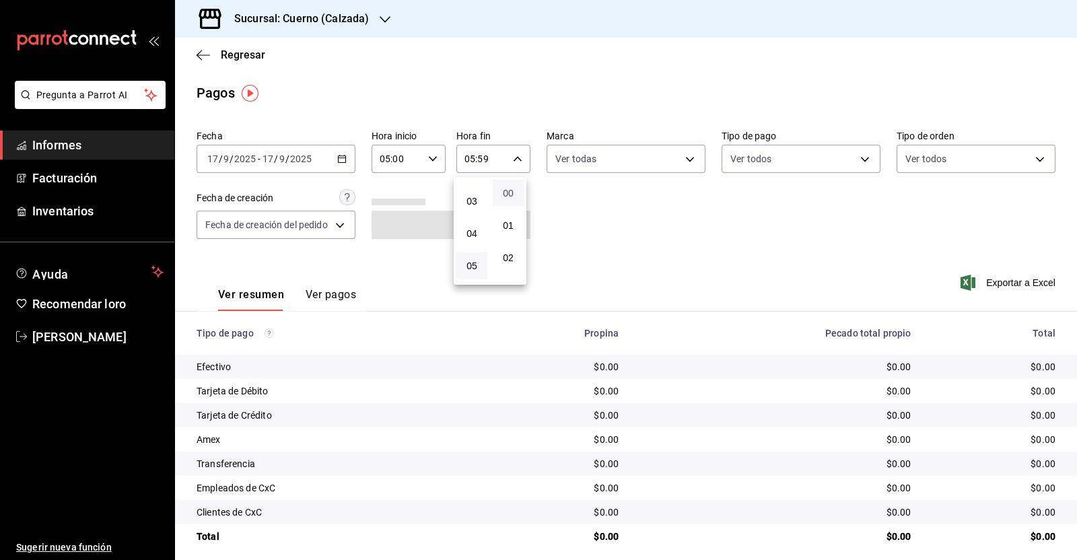
click at [511, 196] on font "00" at bounding box center [508, 193] width 11 height 11
type input "05:00"
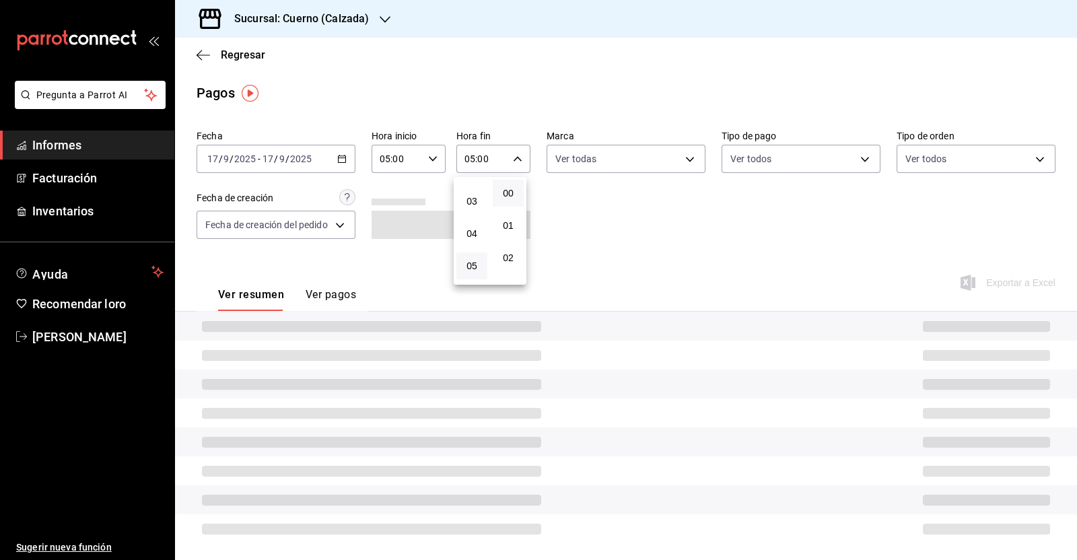
click at [595, 194] on div at bounding box center [538, 280] width 1077 height 560
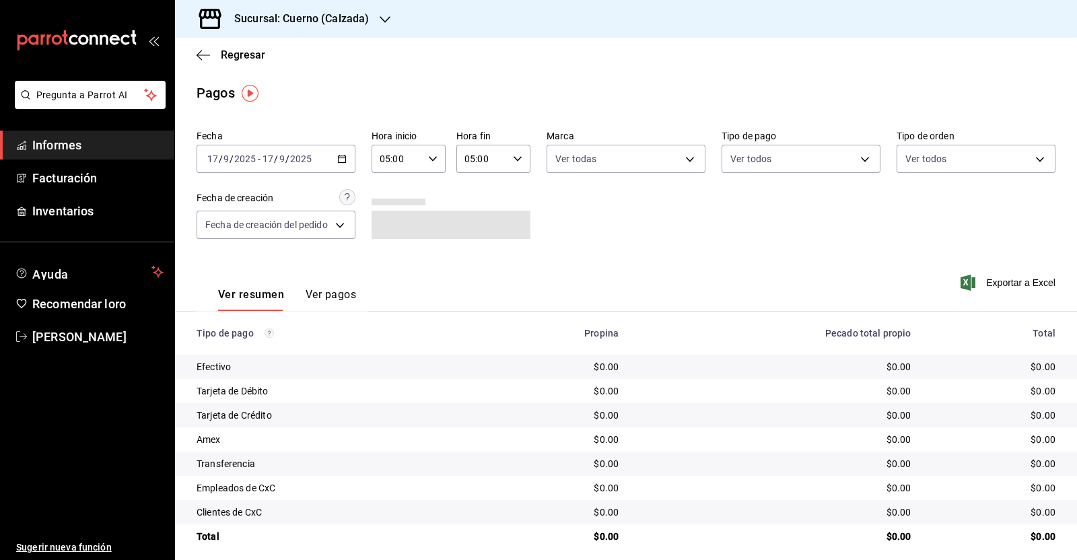
click at [342, 155] on icon "button" at bounding box center [341, 158] width 9 height 9
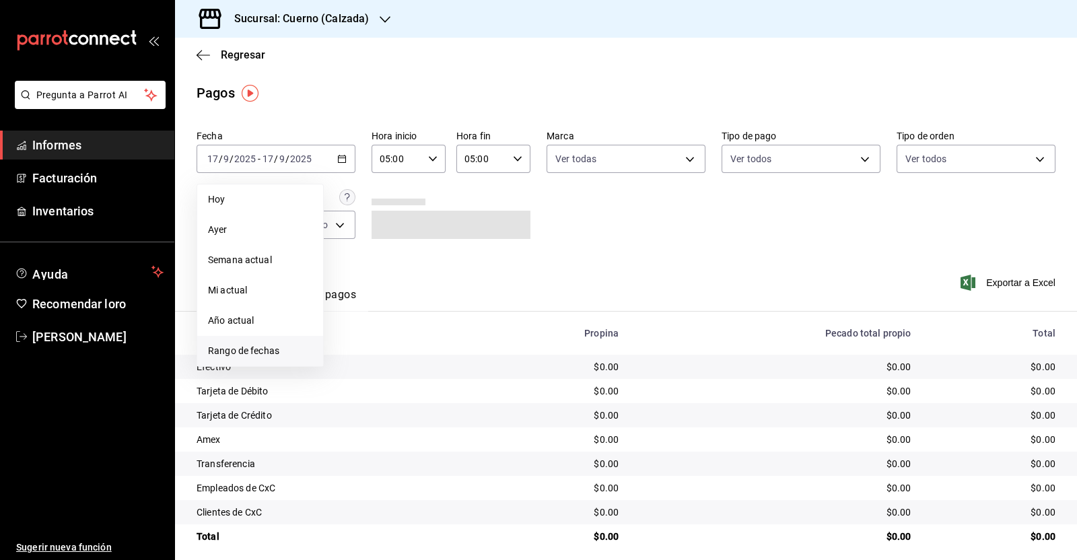
click at [278, 342] on li "Rango de fechas" at bounding box center [260, 351] width 126 height 30
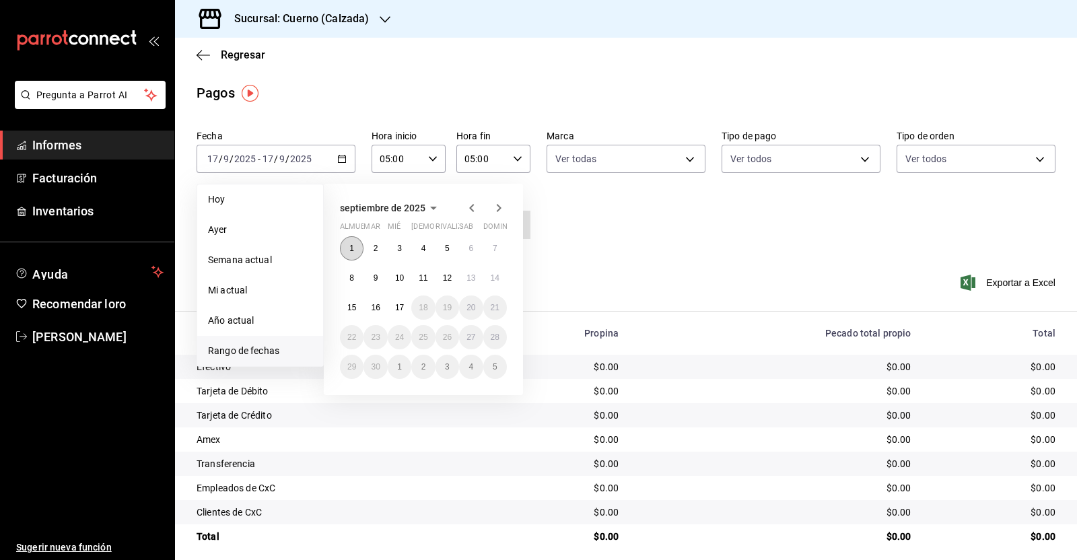
click at [340, 243] on div "1 2 3 4 5 6 7 8 9 10 11 12 13 14 15 16 17 18 19 20 21 22 23 24 25 26 27 28 29 3…" at bounding box center [423, 307] width 167 height 143
click at [349, 244] on font "1" at bounding box center [351, 248] width 5 height 9
click at [397, 307] on font "17" at bounding box center [399, 307] width 9 height 9
type input "00:00"
type input "23:59"
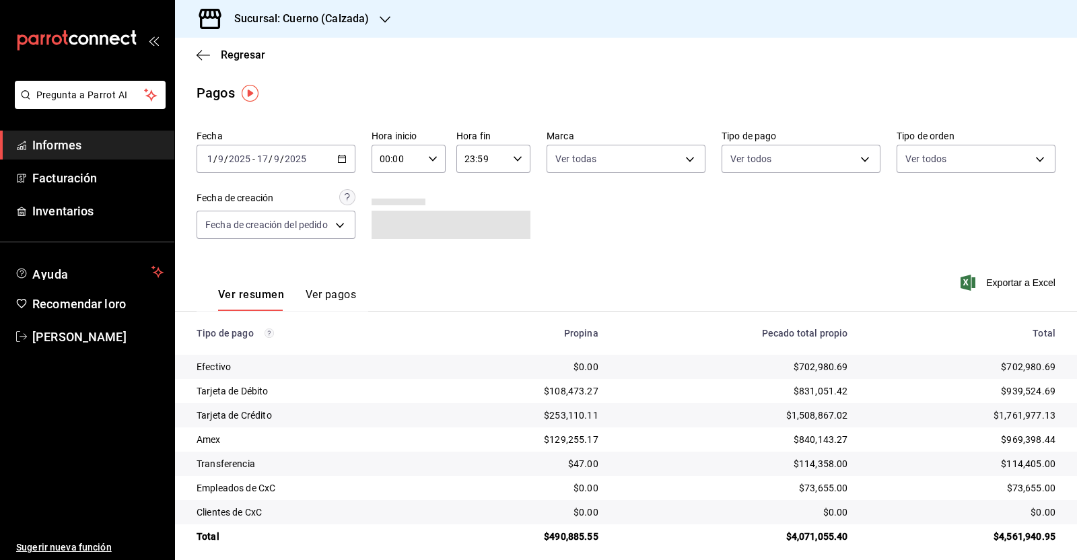
click at [431, 157] on icon "button" at bounding box center [432, 158] width 9 height 9
click at [393, 192] on font "05" at bounding box center [389, 187] width 11 height 11
type input "05:00"
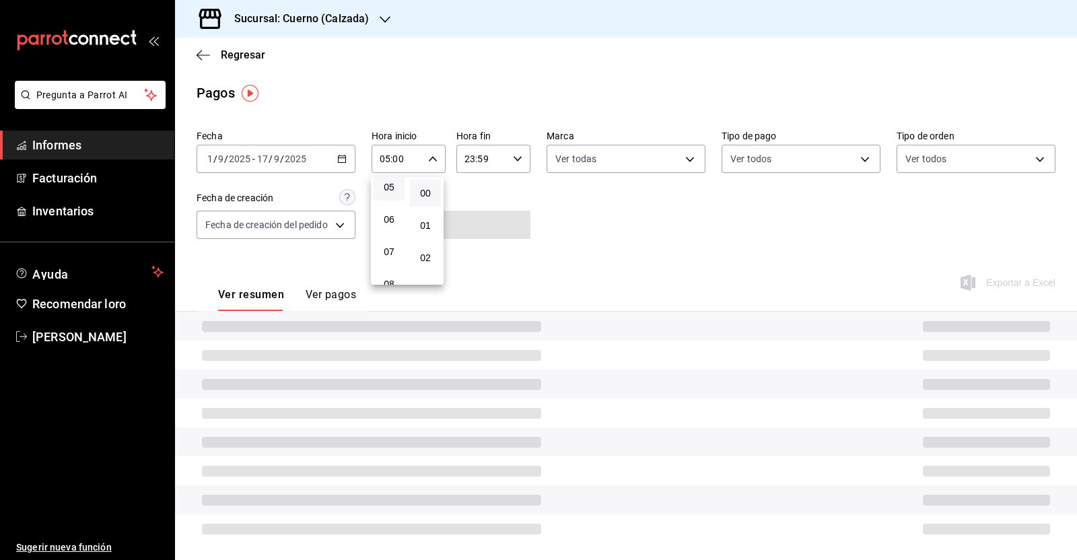
click at [511, 161] on div at bounding box center [538, 280] width 1077 height 560
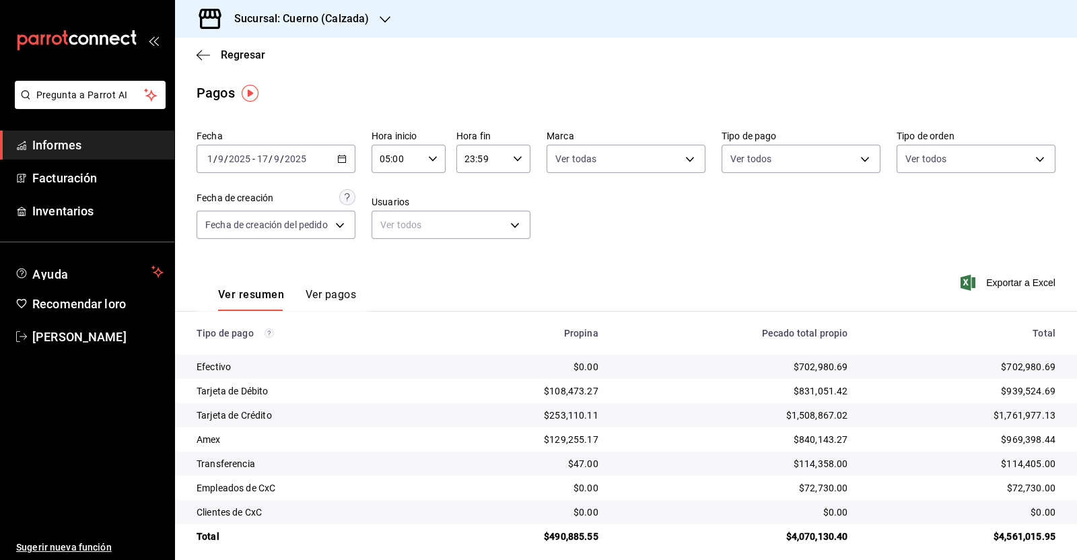
click at [515, 159] on \(Stroke\) "button" at bounding box center [517, 158] width 8 height 5
click at [474, 266] on font "05" at bounding box center [471, 265] width 11 height 11
click at [515, 186] on button "00" at bounding box center [508, 193] width 31 height 27
type input "05:00"
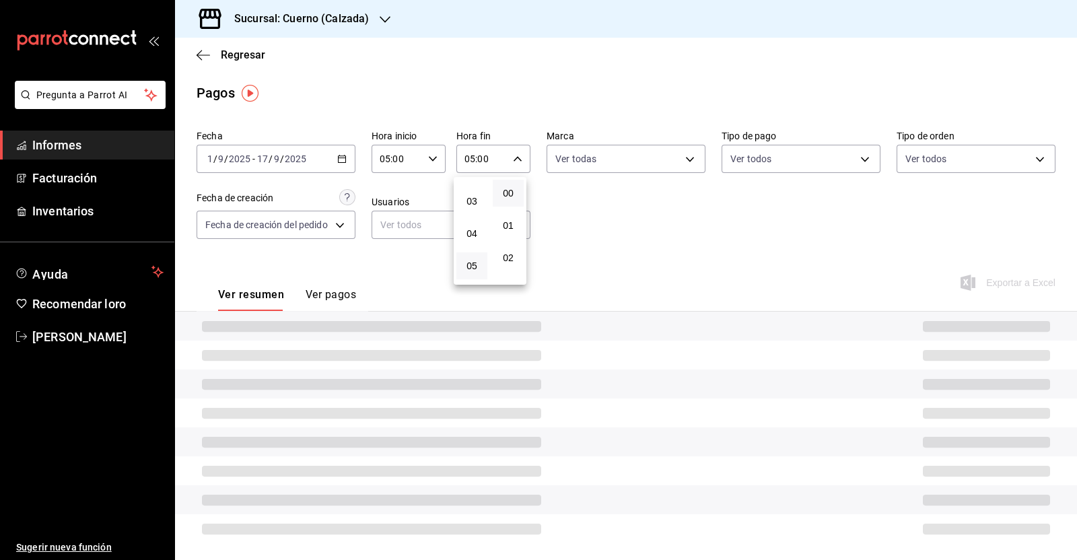
click at [643, 227] on div at bounding box center [538, 280] width 1077 height 560
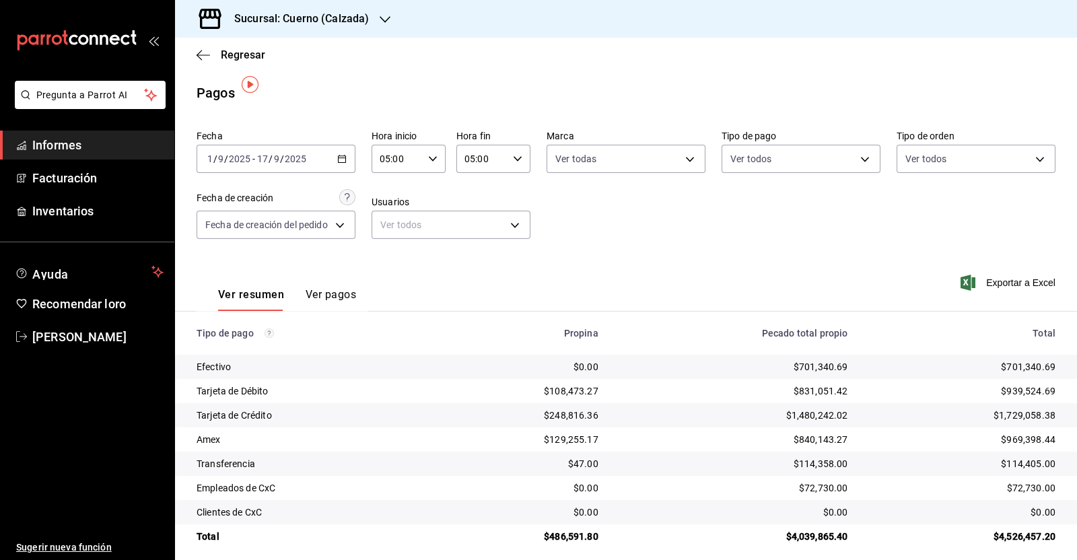
scroll to position [10, 0]
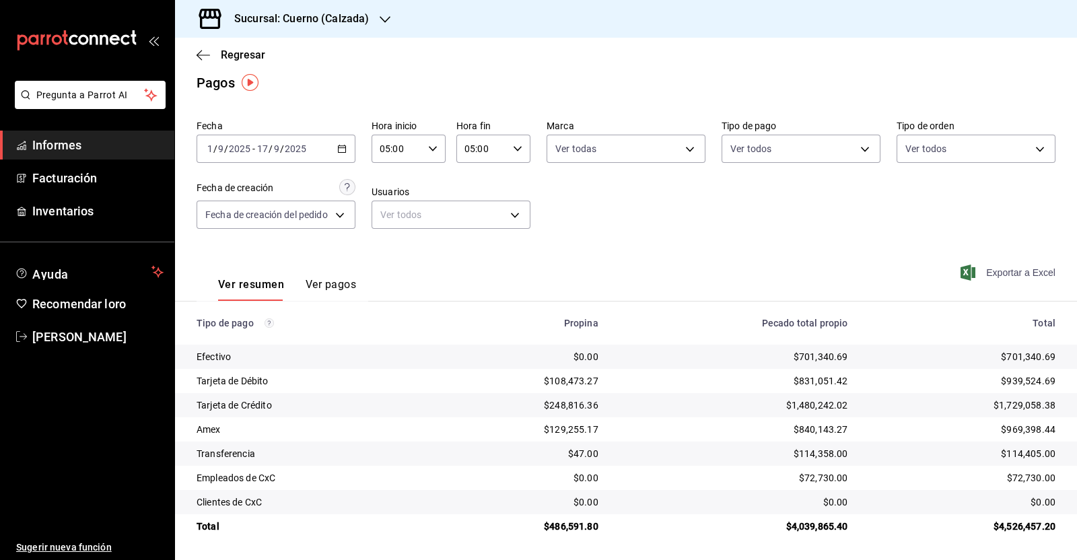
click at [1023, 273] on font "Exportar a Excel" at bounding box center [1020, 272] width 69 height 11
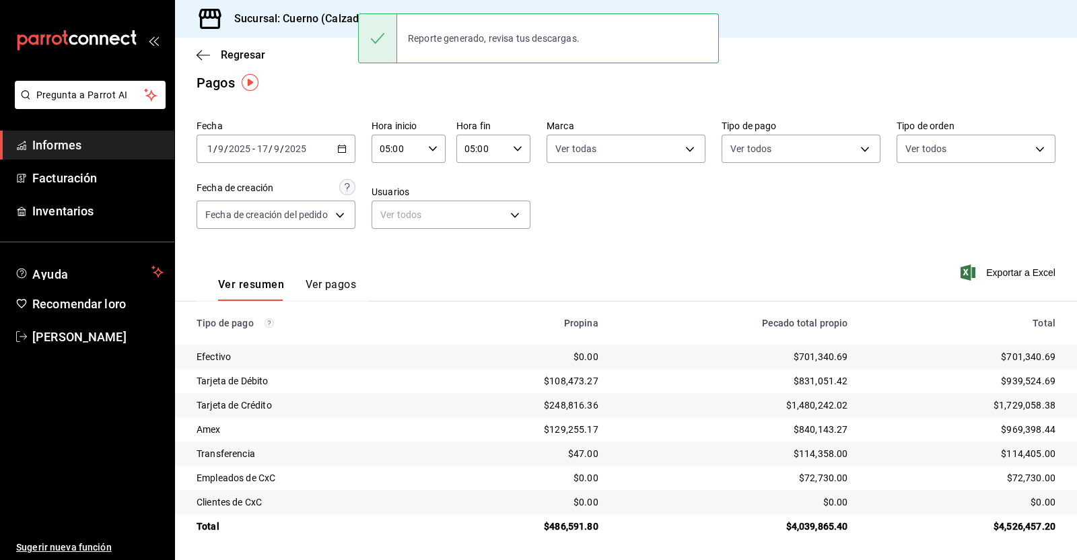
click at [195, 52] on div "Regresar" at bounding box center [626, 55] width 902 height 34
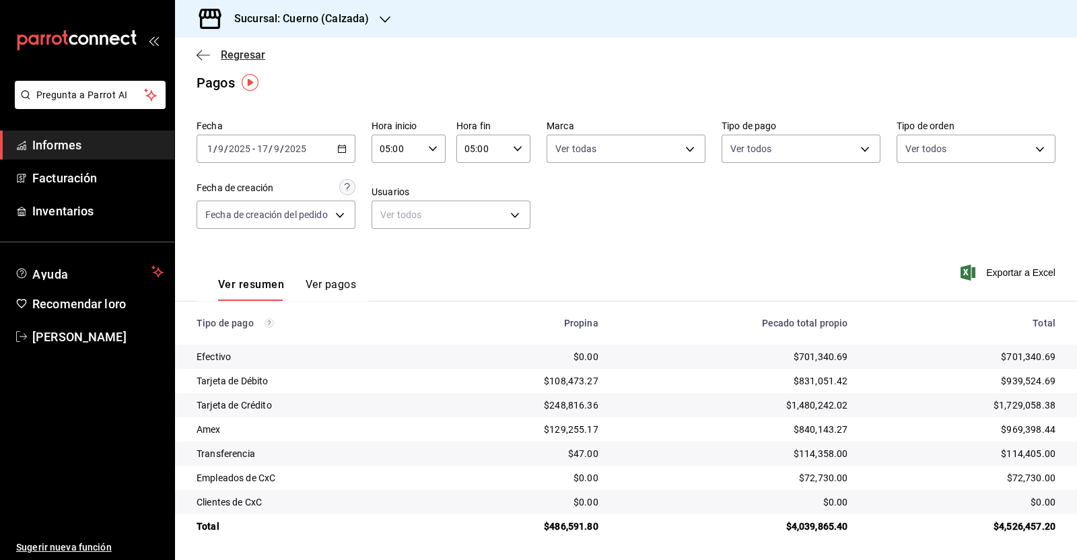
click at [207, 54] on icon "button" at bounding box center [202, 55] width 13 height 12
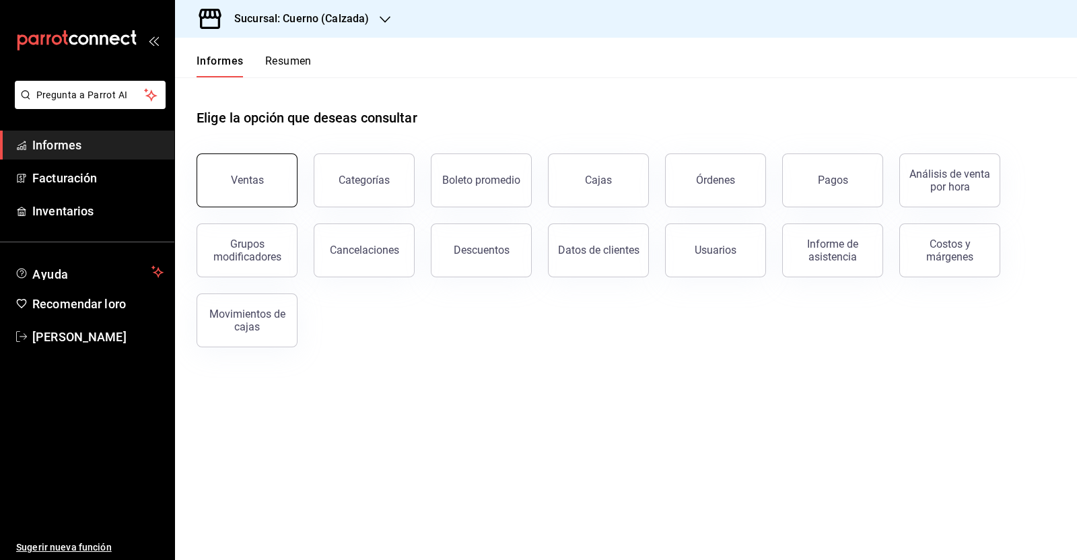
click at [269, 184] on button "Ventas" at bounding box center [246, 180] width 101 height 54
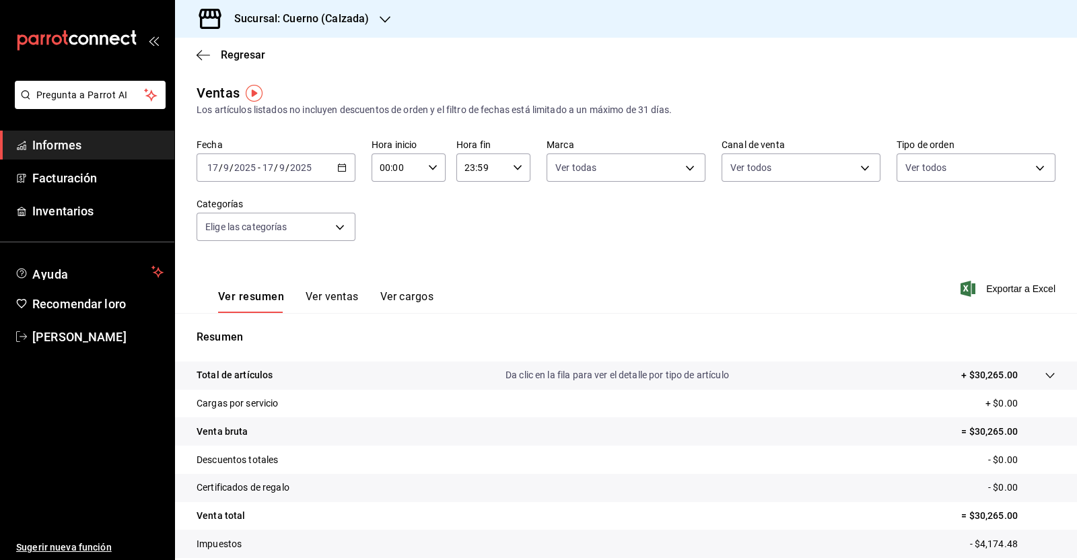
click at [339, 167] on icon "button" at bounding box center [341, 167] width 9 height 9
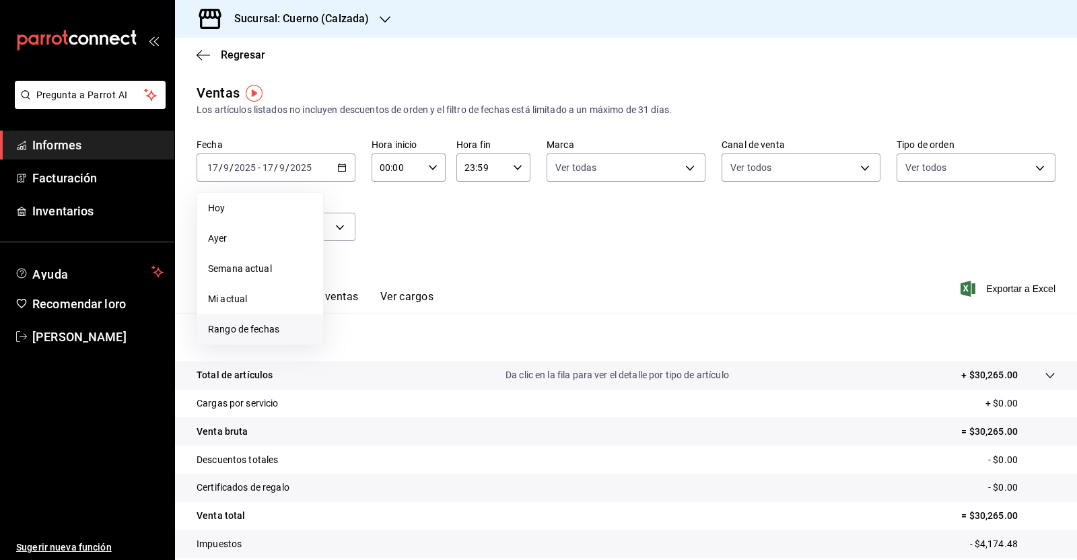
click at [266, 329] on font "Rango de fechas" at bounding box center [243, 329] width 71 height 11
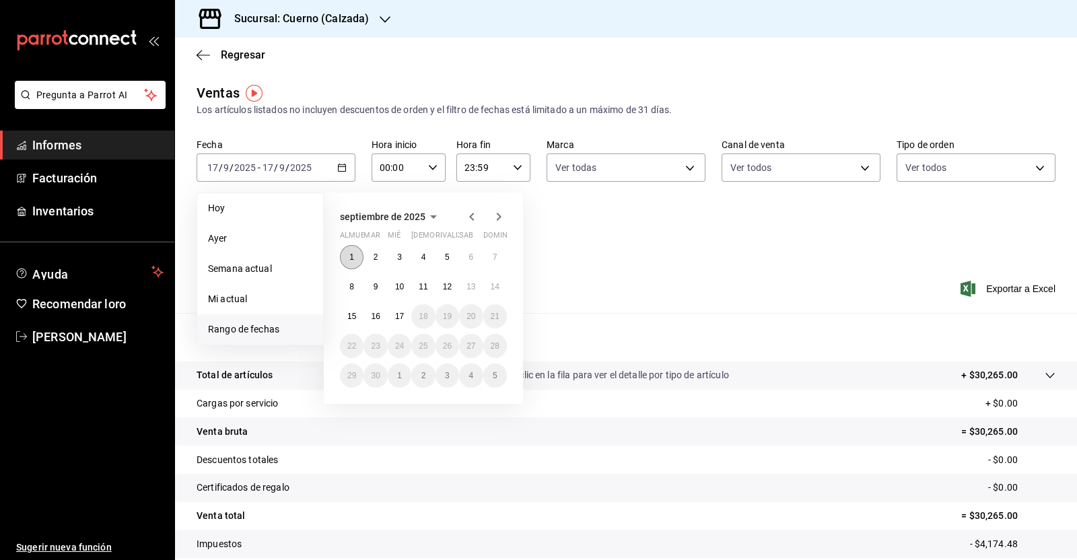
click at [357, 254] on button "1" at bounding box center [352, 257] width 24 height 24
click at [397, 314] on font "17" at bounding box center [399, 316] width 9 height 9
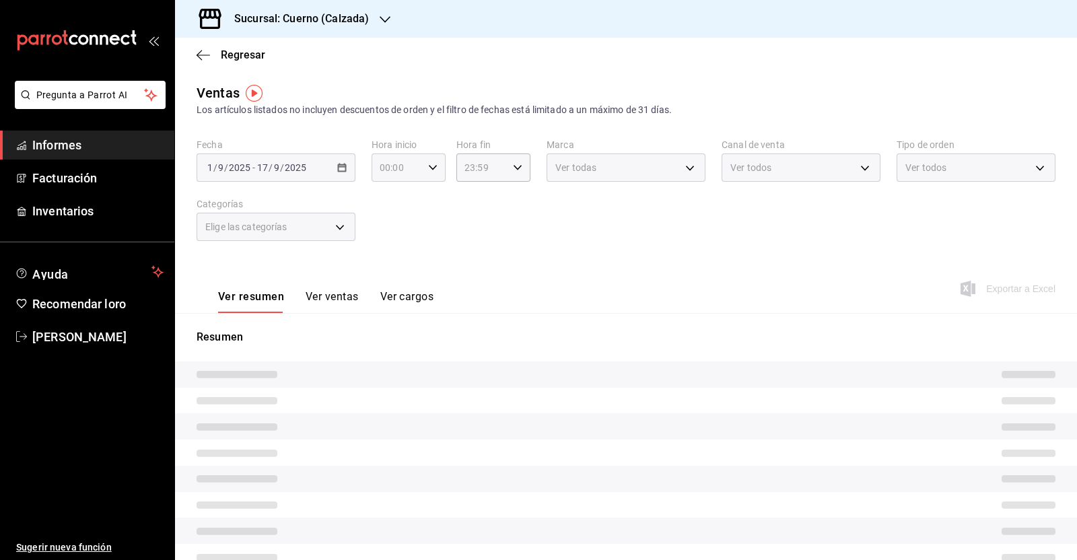
click at [428, 168] on icon "button" at bounding box center [432, 167] width 9 height 9
click at [389, 275] on button "05" at bounding box center [386, 279] width 31 height 27
type input "05:00"
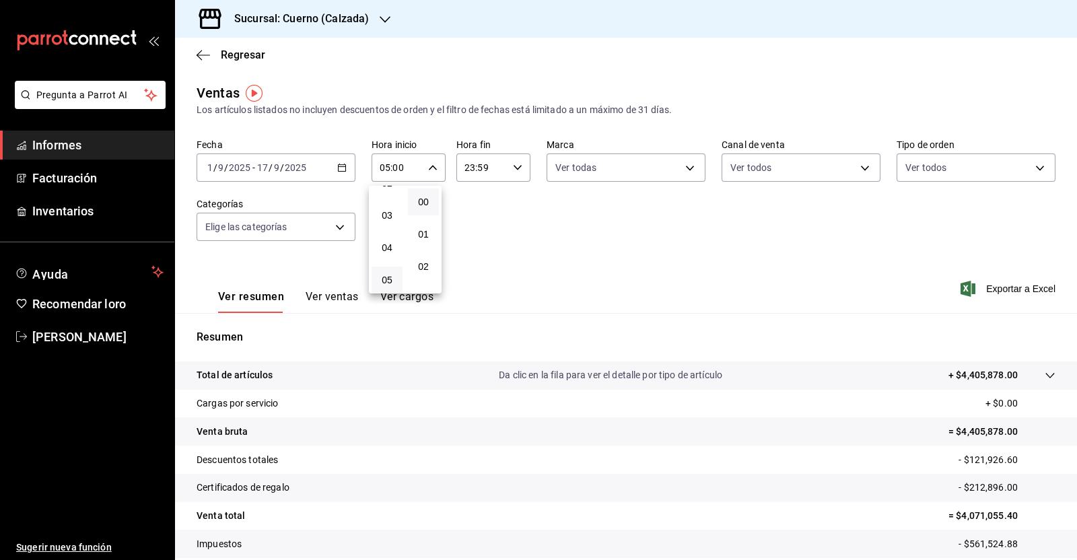
click at [509, 161] on div at bounding box center [538, 280] width 1077 height 560
click at [508, 174] on div "23:59 Hora fin" at bounding box center [493, 167] width 74 height 28
click at [466, 274] on font "05" at bounding box center [470, 274] width 11 height 11
click at [509, 211] on button "00" at bounding box center [506, 201] width 31 height 27
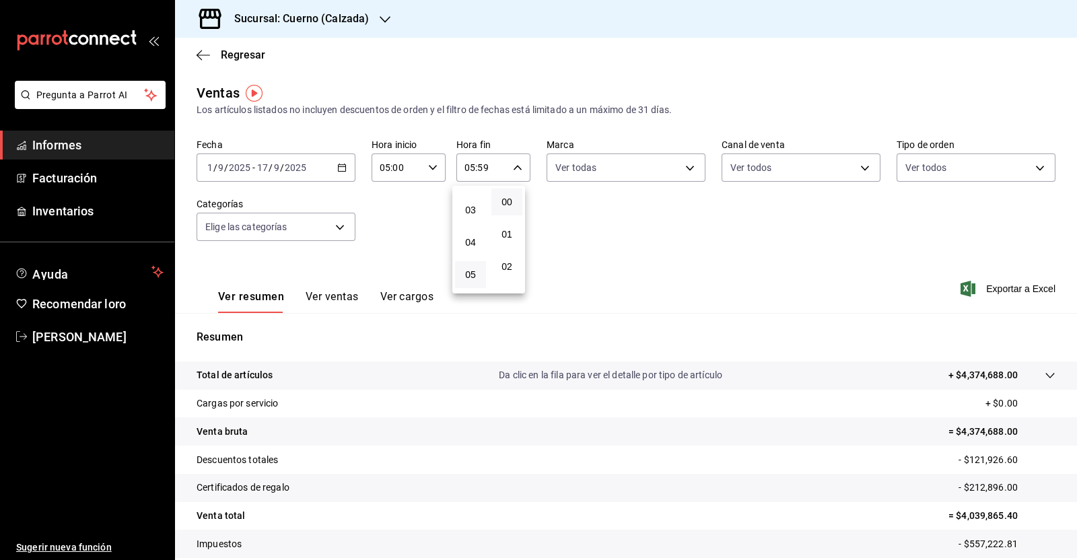
type input "05:00"
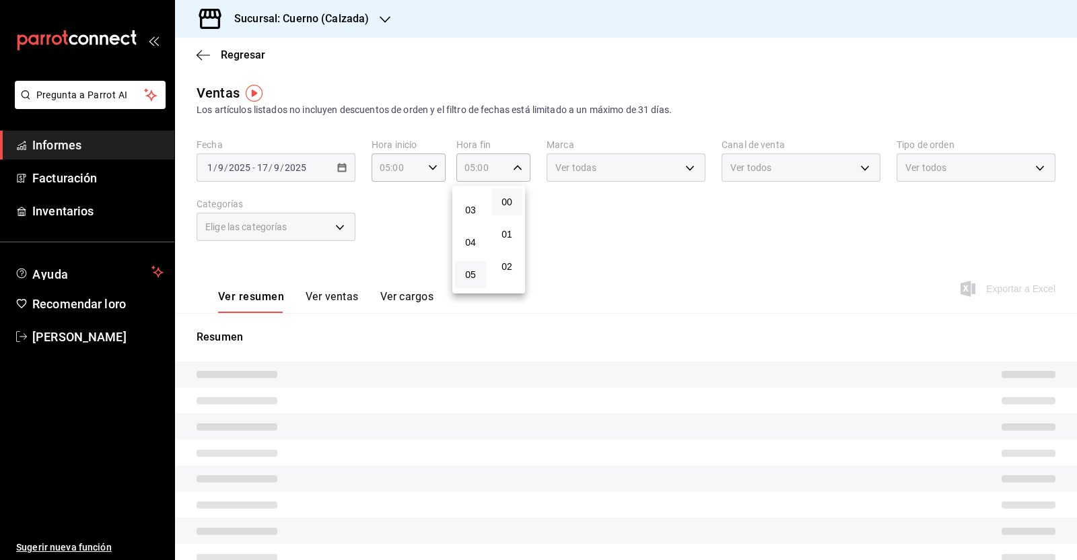
click at [573, 203] on div at bounding box center [538, 280] width 1077 height 560
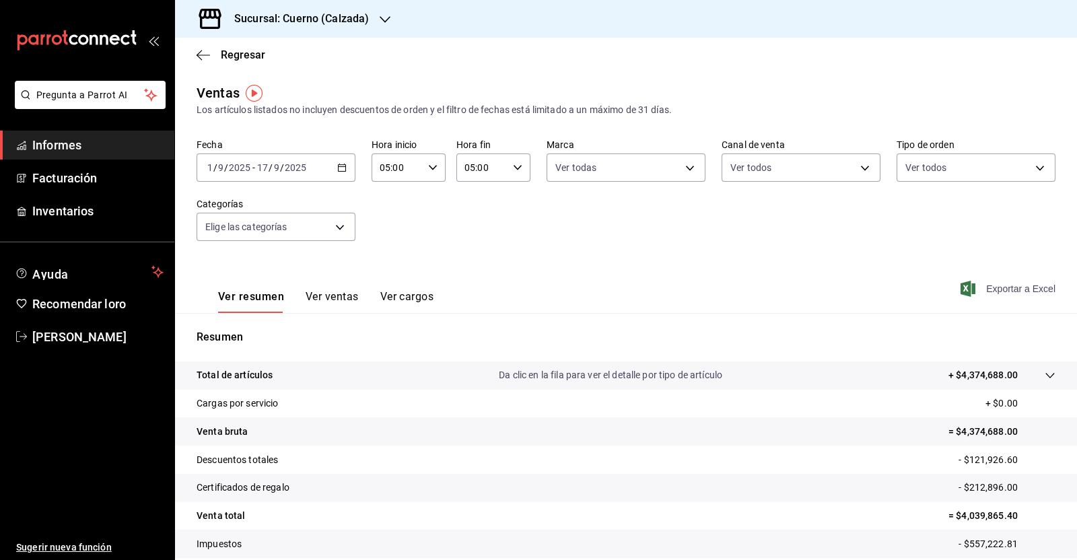
click at [986, 284] on font "Exportar a Excel" at bounding box center [1020, 288] width 69 height 11
click at [986, 287] on font "Exportar a Excel" at bounding box center [1020, 288] width 69 height 11
click at [198, 57] on icon "button" at bounding box center [202, 55] width 13 height 12
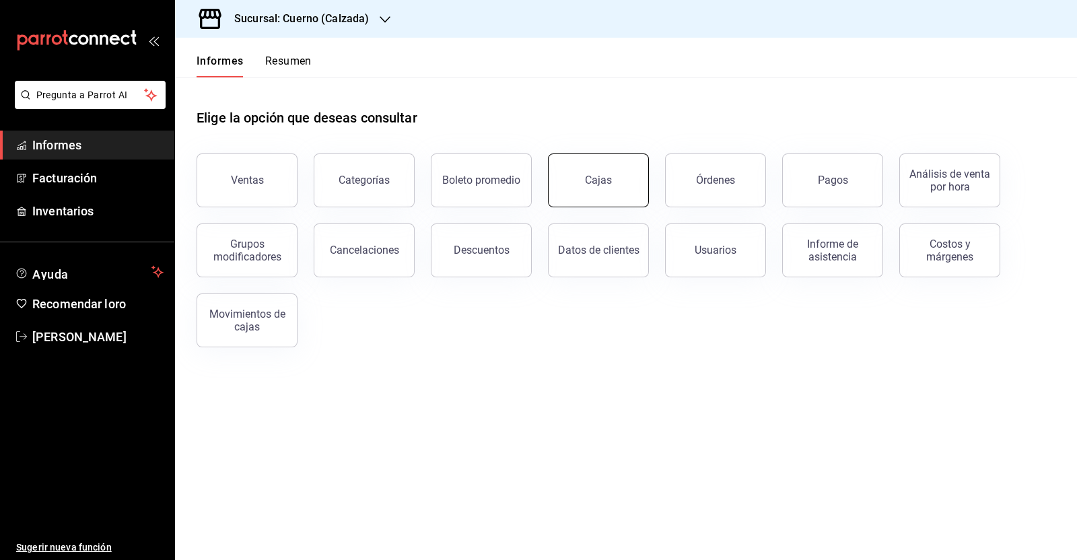
click at [641, 185] on link "Cajas" at bounding box center [598, 180] width 101 height 54
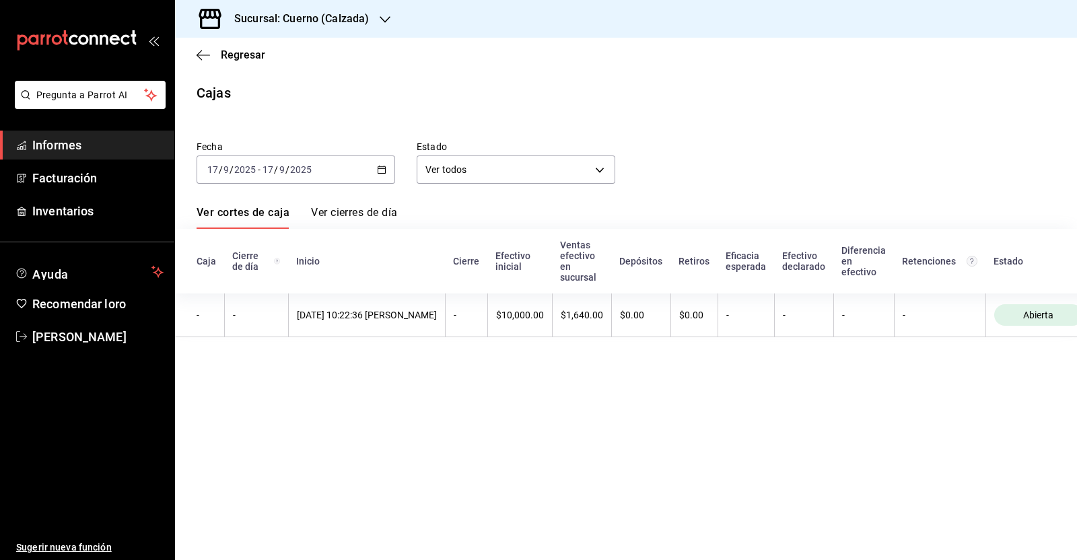
click at [382, 170] on icon "button" at bounding box center [381, 169] width 9 height 9
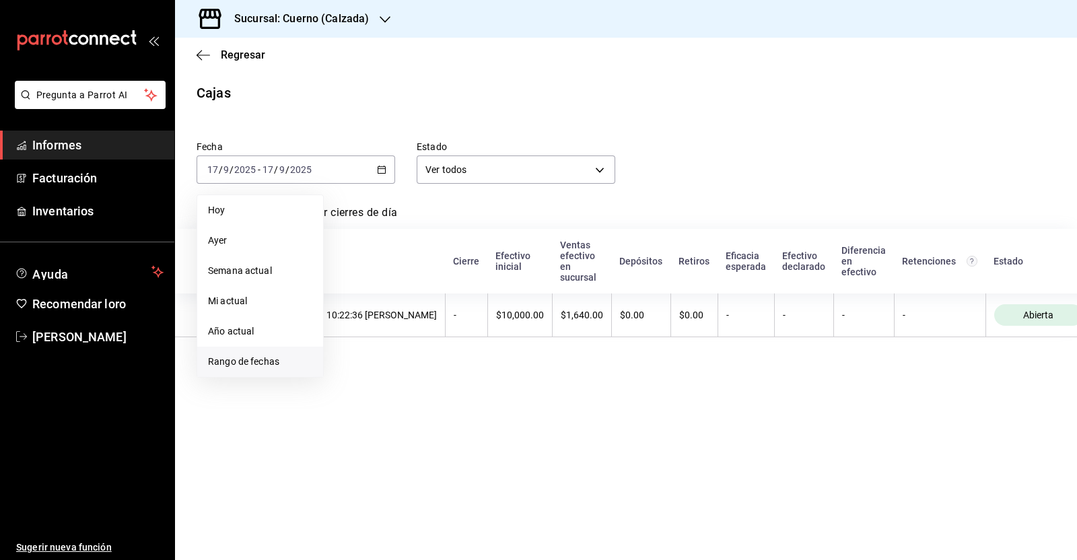
click at [254, 373] on li "Rango de fechas" at bounding box center [260, 362] width 126 height 30
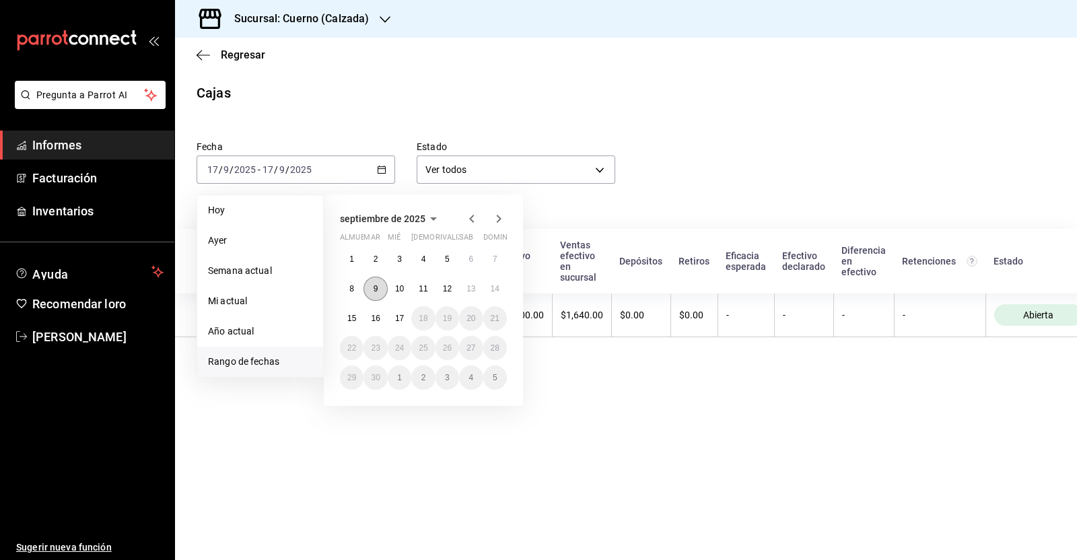
click at [379, 282] on button "9" at bounding box center [375, 289] width 24 height 24
click at [373, 291] on button "9" at bounding box center [375, 289] width 24 height 24
click at [197, 52] on icon "button" at bounding box center [202, 55] width 13 height 12
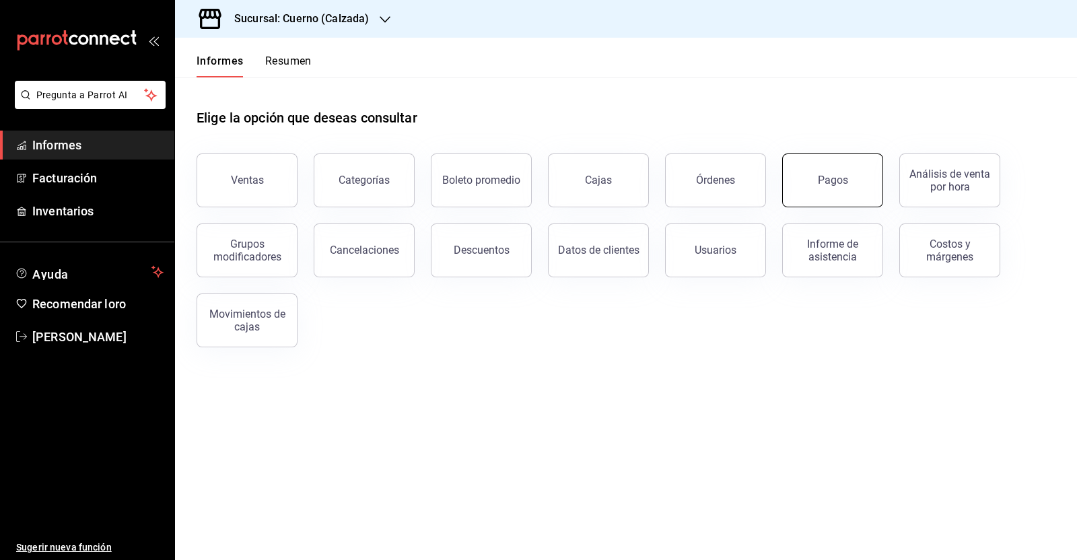
click at [822, 173] on button "Pagos" at bounding box center [832, 180] width 101 height 54
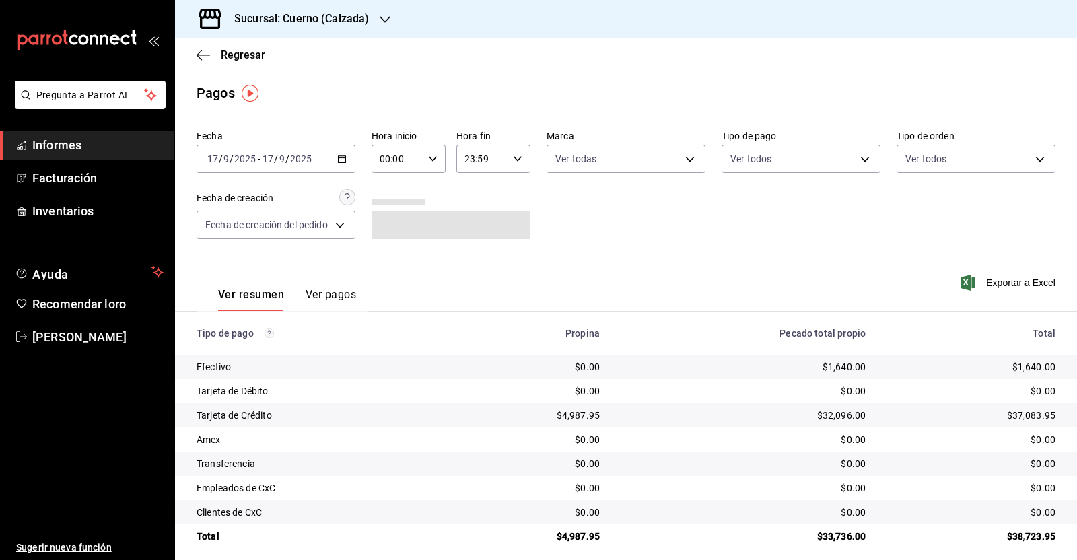
click at [343, 161] on icon "button" at bounding box center [341, 158] width 9 height 9
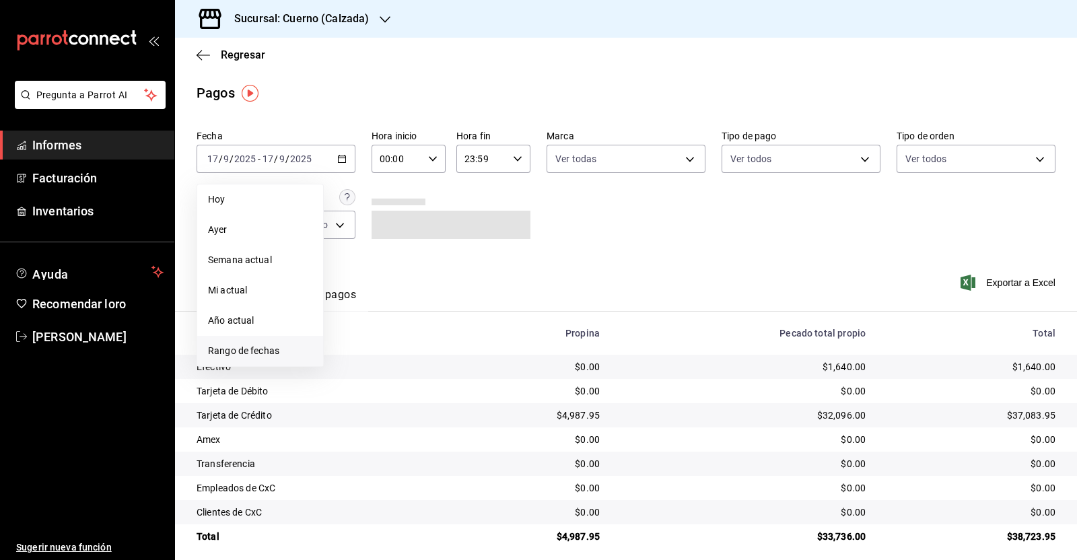
click at [276, 355] on font "Rango de fechas" at bounding box center [243, 350] width 71 height 11
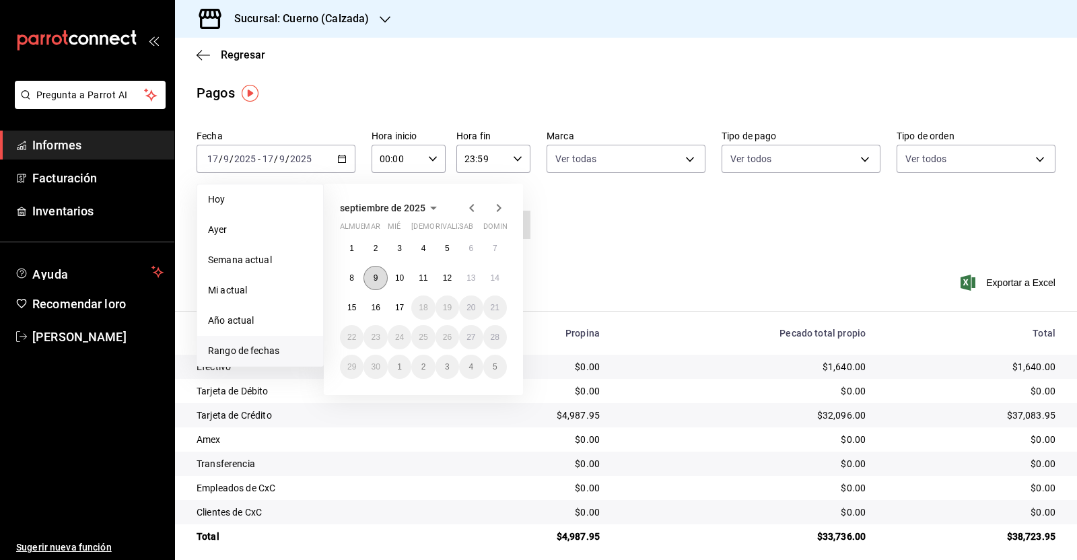
click at [373, 277] on font "9" at bounding box center [375, 277] width 5 height 9
click at [374, 273] on font "9" at bounding box center [375, 277] width 5 height 9
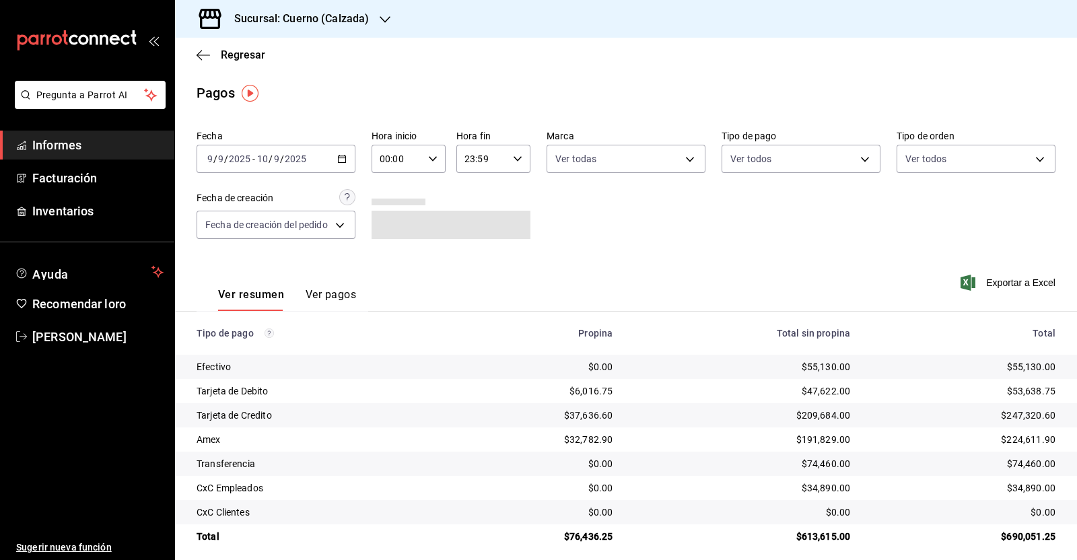
click at [433, 161] on icon "button" at bounding box center [432, 158] width 9 height 9
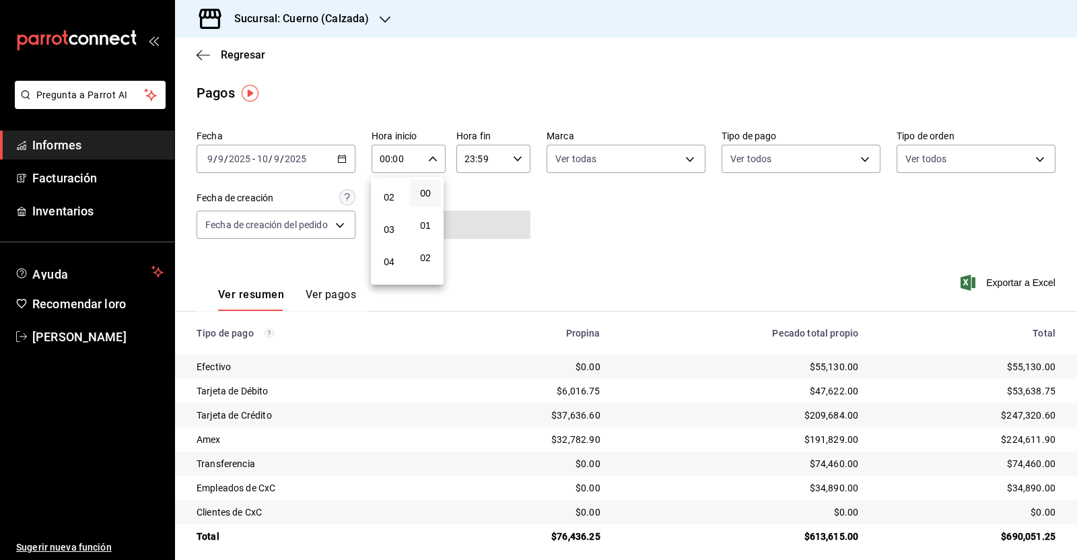
scroll to position [83, 0]
drag, startPoint x: 393, startPoint y: 274, endPoint x: 421, endPoint y: 225, distance: 56.3
click at [393, 275] on font "05" at bounding box center [389, 271] width 11 height 11
type input "05:00"
click at [516, 159] on div at bounding box center [538, 280] width 1077 height 560
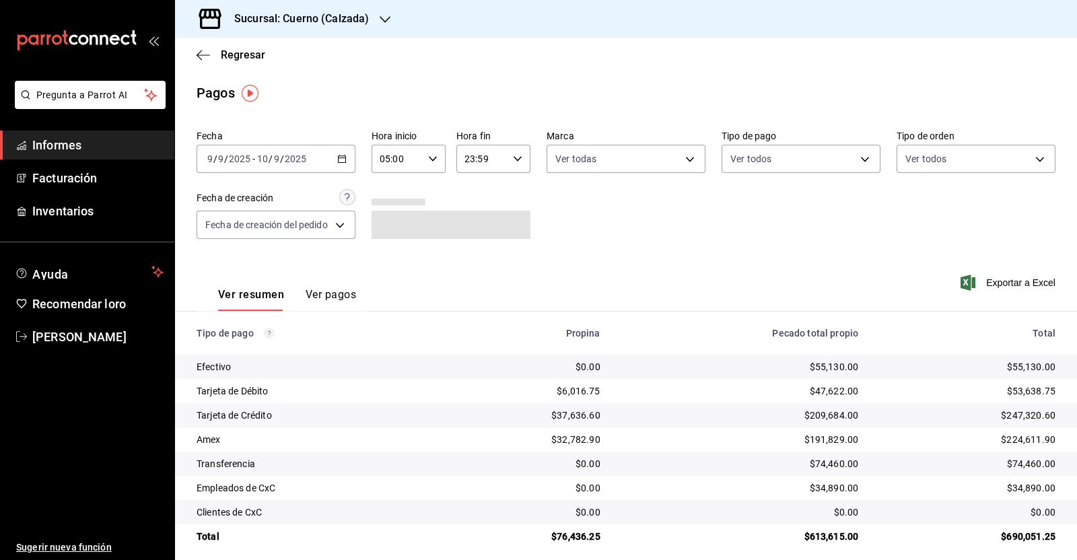
click at [513, 161] on \(Stroke\) "button" at bounding box center [517, 158] width 8 height 5
click at [472, 267] on font "05" at bounding box center [471, 265] width 11 height 11
click at [511, 195] on font "00" at bounding box center [508, 193] width 11 height 11
type input "05:00"
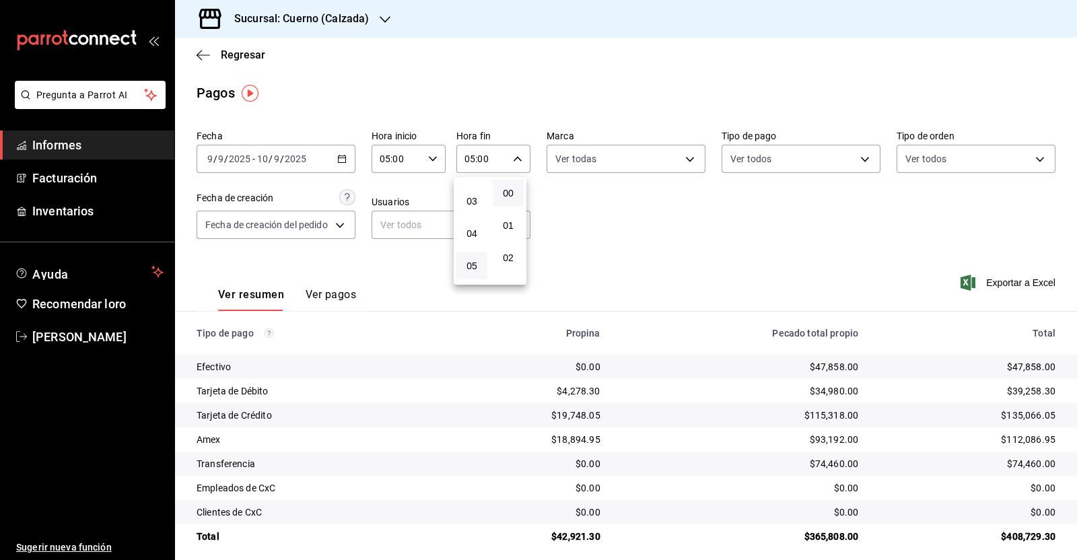
click at [679, 250] on div at bounding box center [538, 280] width 1077 height 560
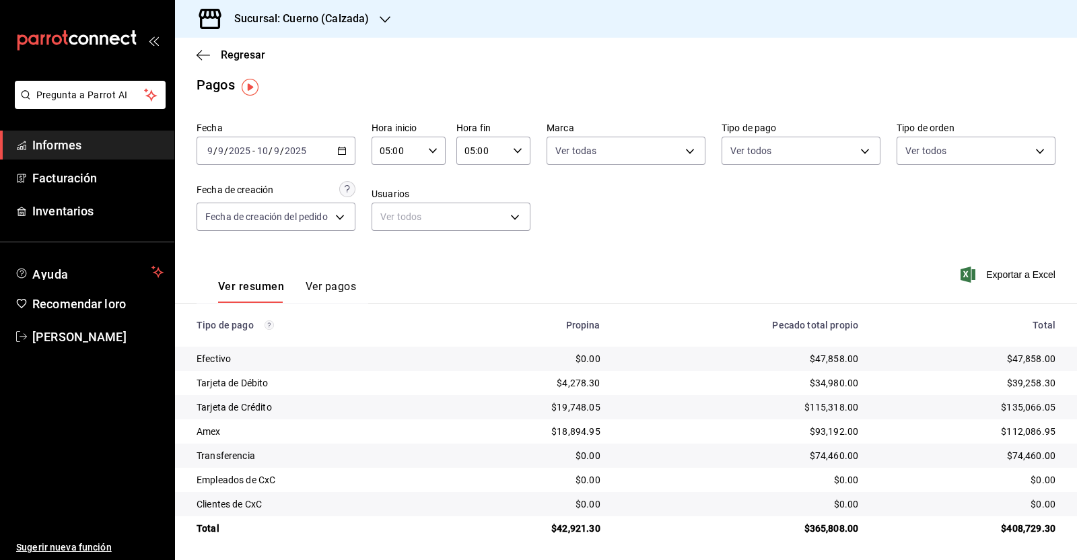
scroll to position [10, 0]
